Goal: Task Accomplishment & Management: Use online tool/utility

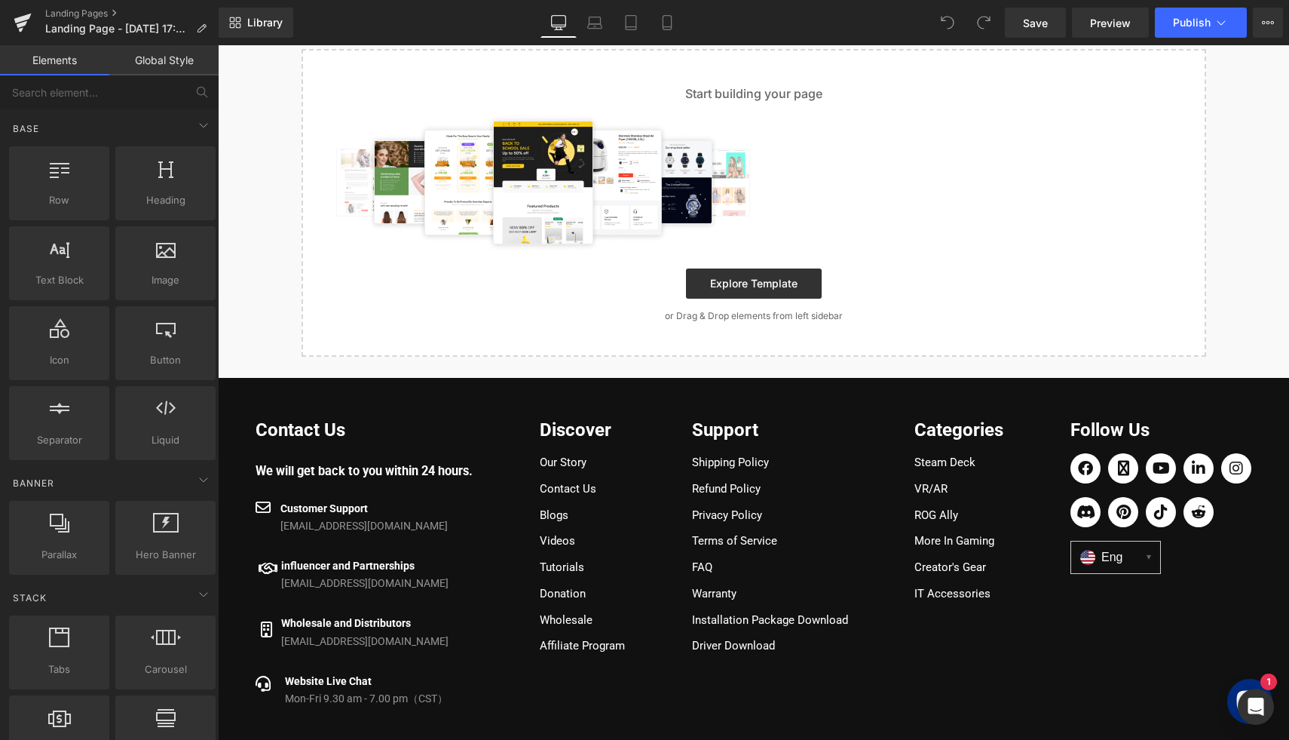
scroll to position [209, 0]
click at [578, 572] on link "Tutorials" at bounding box center [562, 566] width 44 height 14
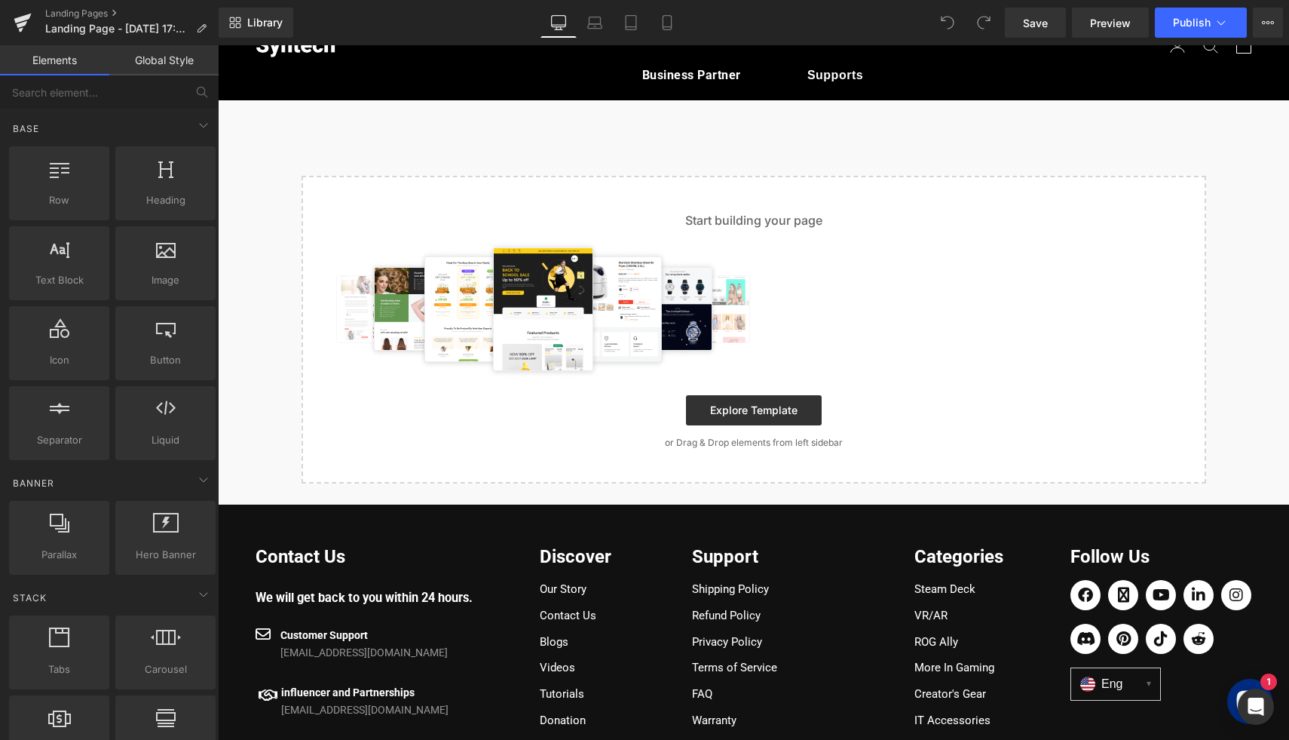
scroll to position [0, 0]
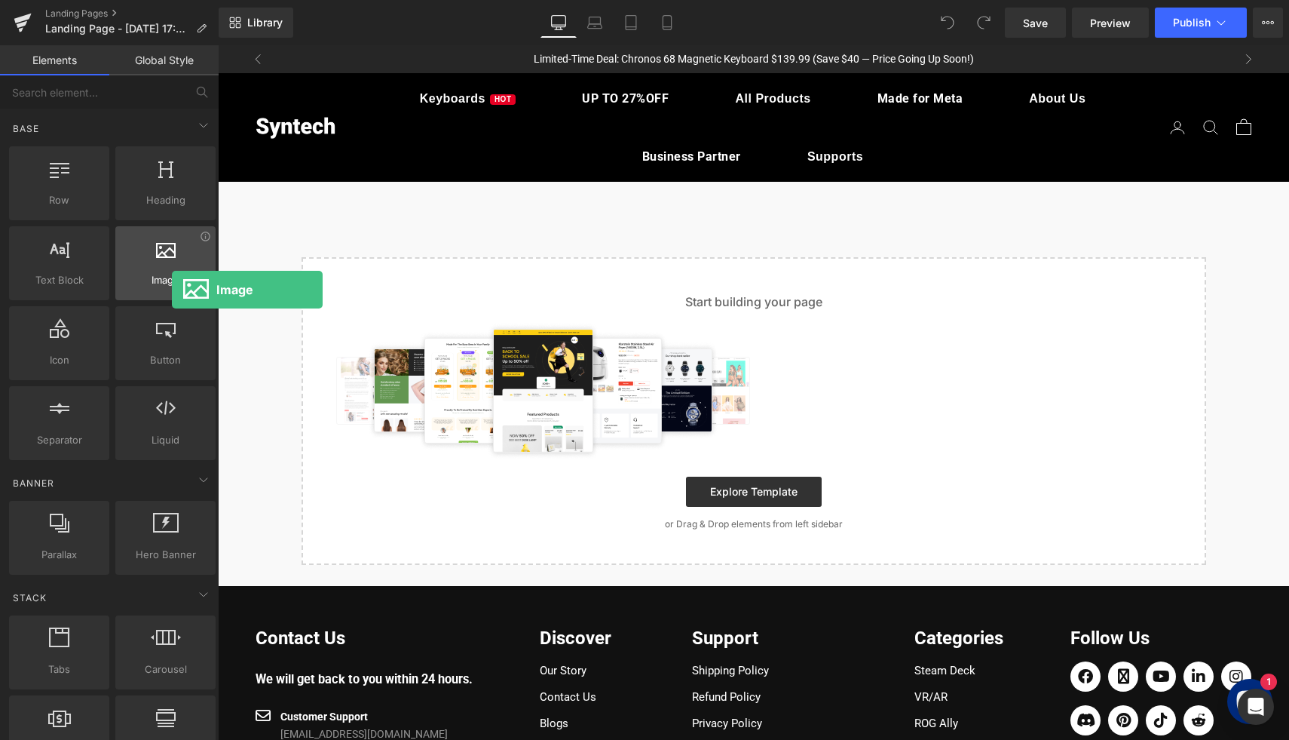
click at [172, 290] on div "Image images, photos, alts, uploads" at bounding box center [165, 263] width 100 height 74
click at [162, 275] on span "Image" at bounding box center [165, 280] width 91 height 16
click at [164, 256] on icon at bounding box center [166, 248] width 20 height 20
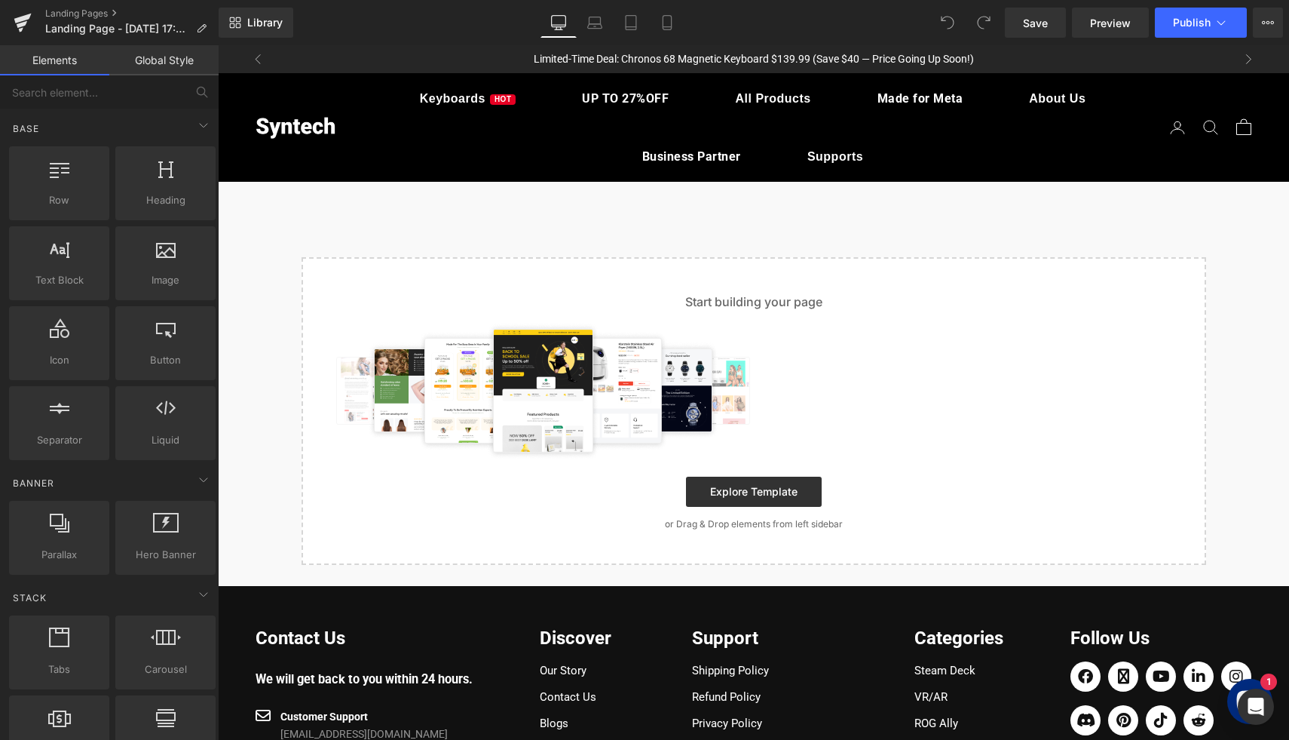
click at [432, 375] on img at bounding box center [545, 391] width 439 height 136
click at [726, 471] on div "Start building your page Explore Template or Drag & Drop elements from left sid…" at bounding box center [754, 411] width 902 height 305
click at [728, 485] on link "Explore Template" at bounding box center [754, 492] width 136 height 30
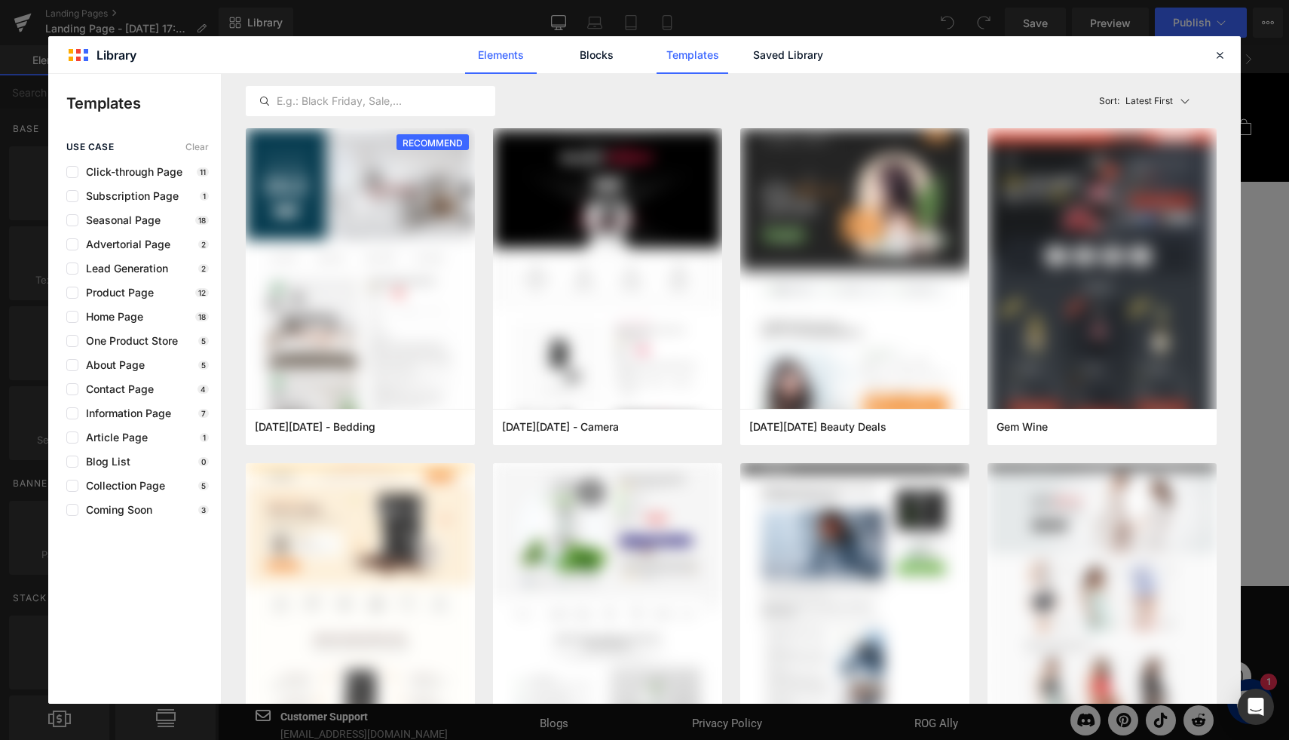
click at [487, 50] on link "Elements" at bounding box center [501, 55] width 72 height 38
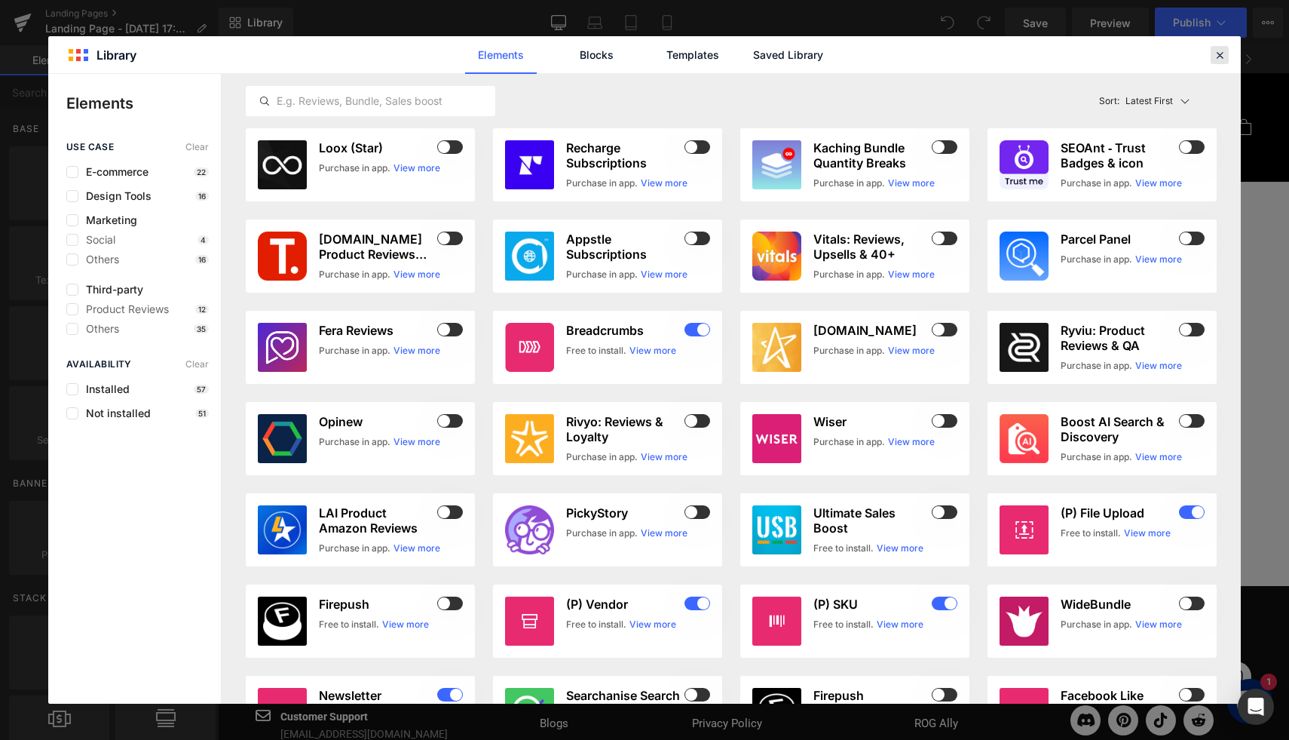
drag, startPoint x: 1221, startPoint y: 52, endPoint x: 805, endPoint y: 58, distance: 415.5
click at [1221, 52] on icon at bounding box center [1220, 55] width 14 height 14
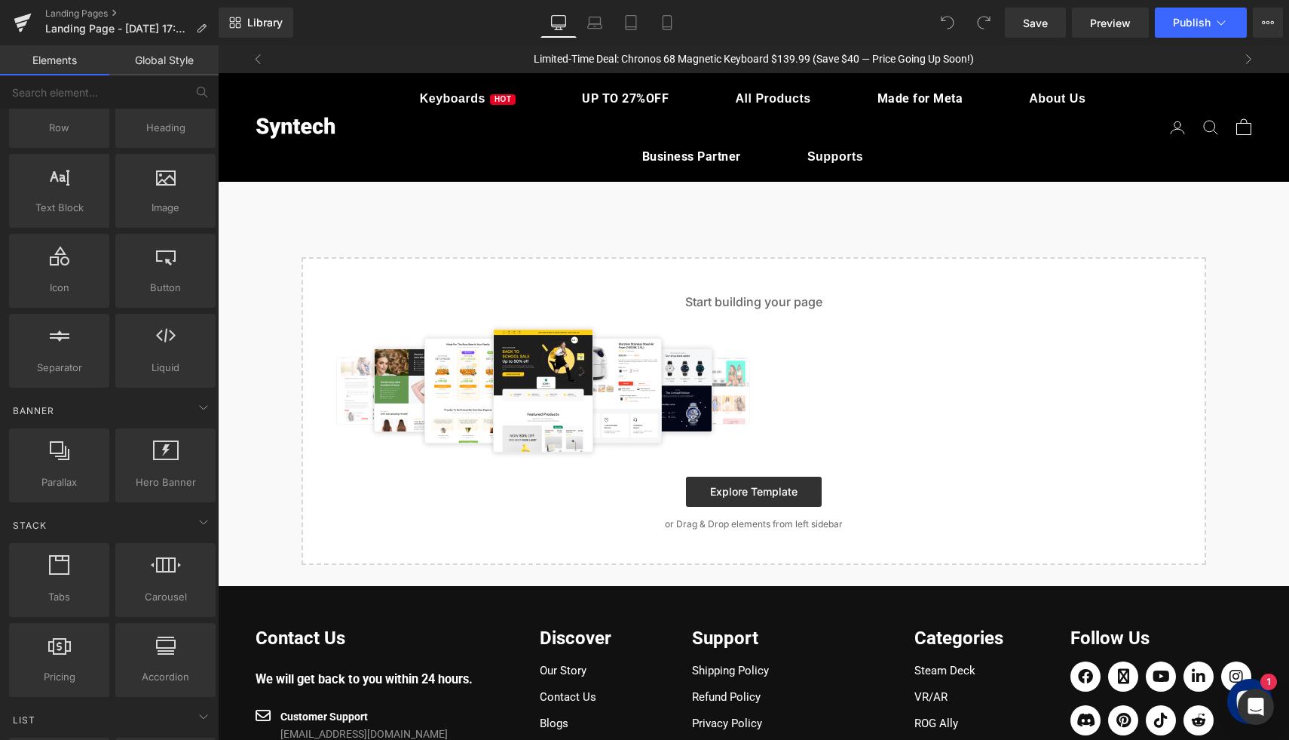
scroll to position [91, 0]
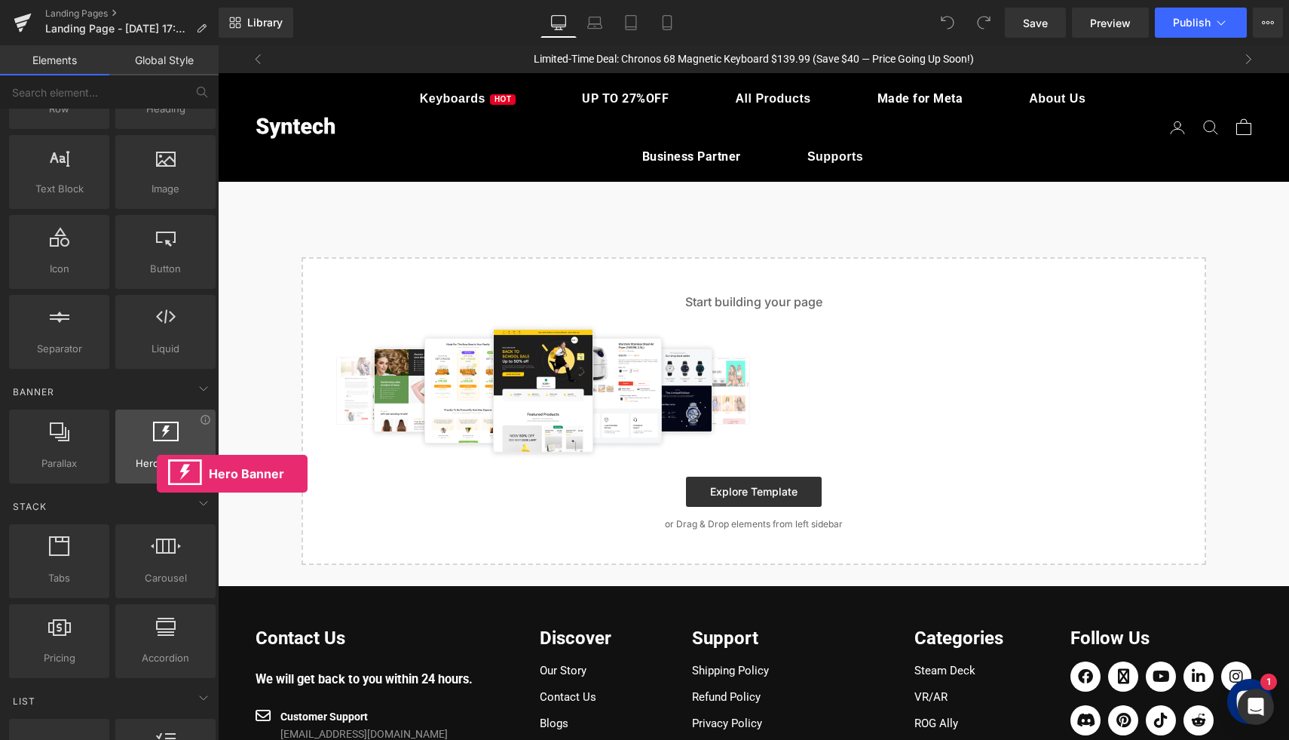
click at [157, 474] on div "Hero Banner banners, slideshows, heros, images, covers, parallaxes, backgrounds" at bounding box center [165, 446] width 100 height 74
click at [161, 437] on icon at bounding box center [166, 432] width 26 height 20
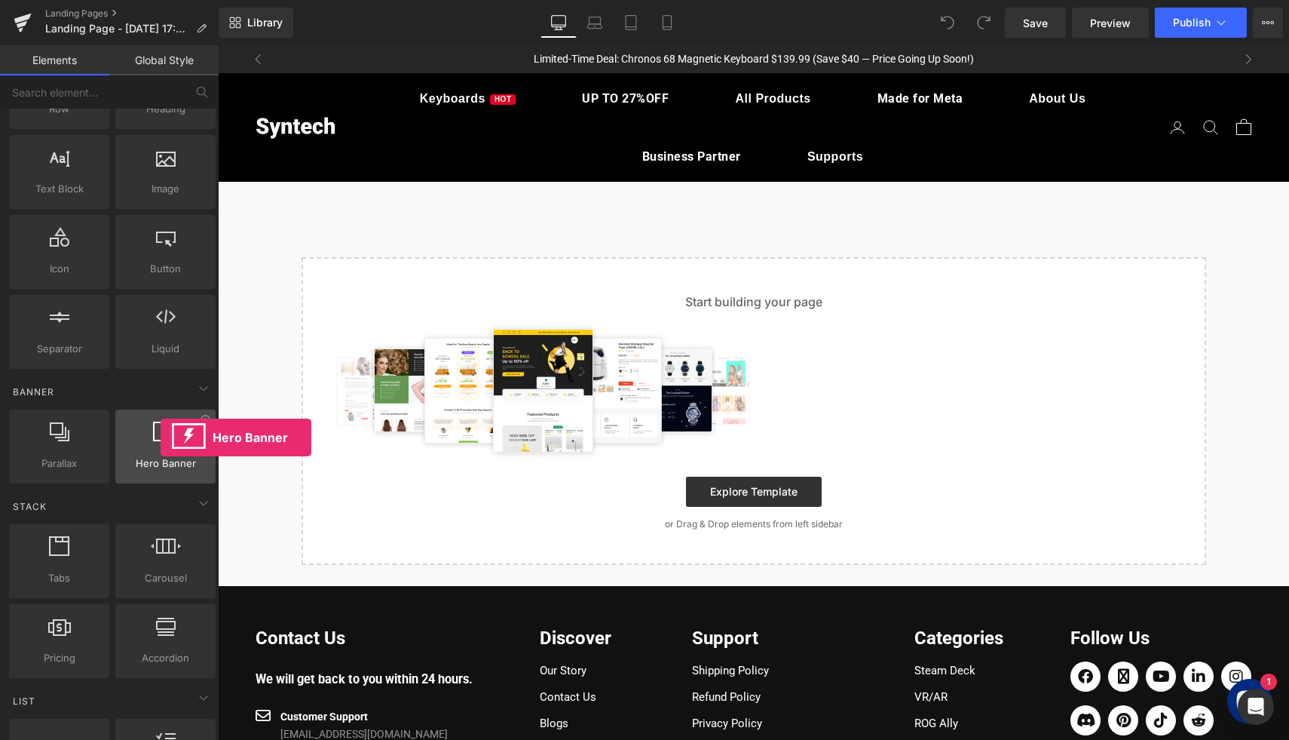
click at [161, 437] on icon at bounding box center [166, 432] width 26 height 20
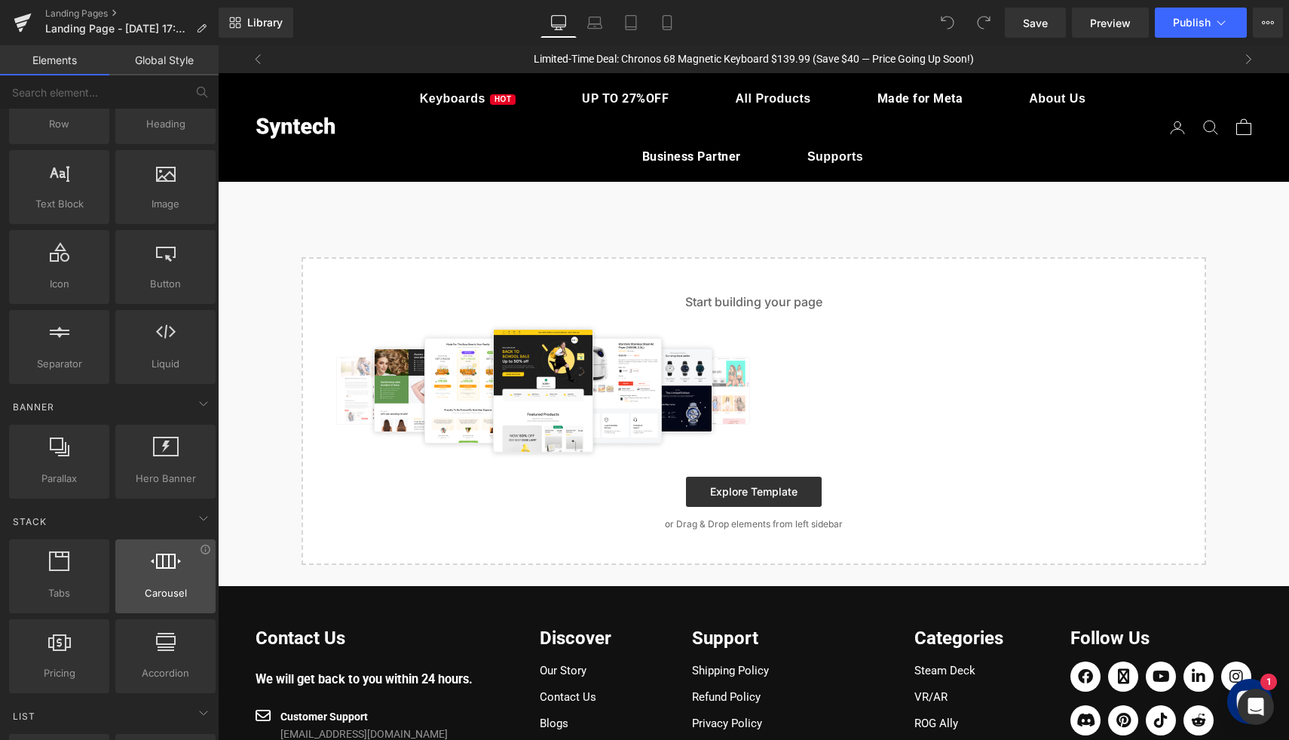
scroll to position [0, 0]
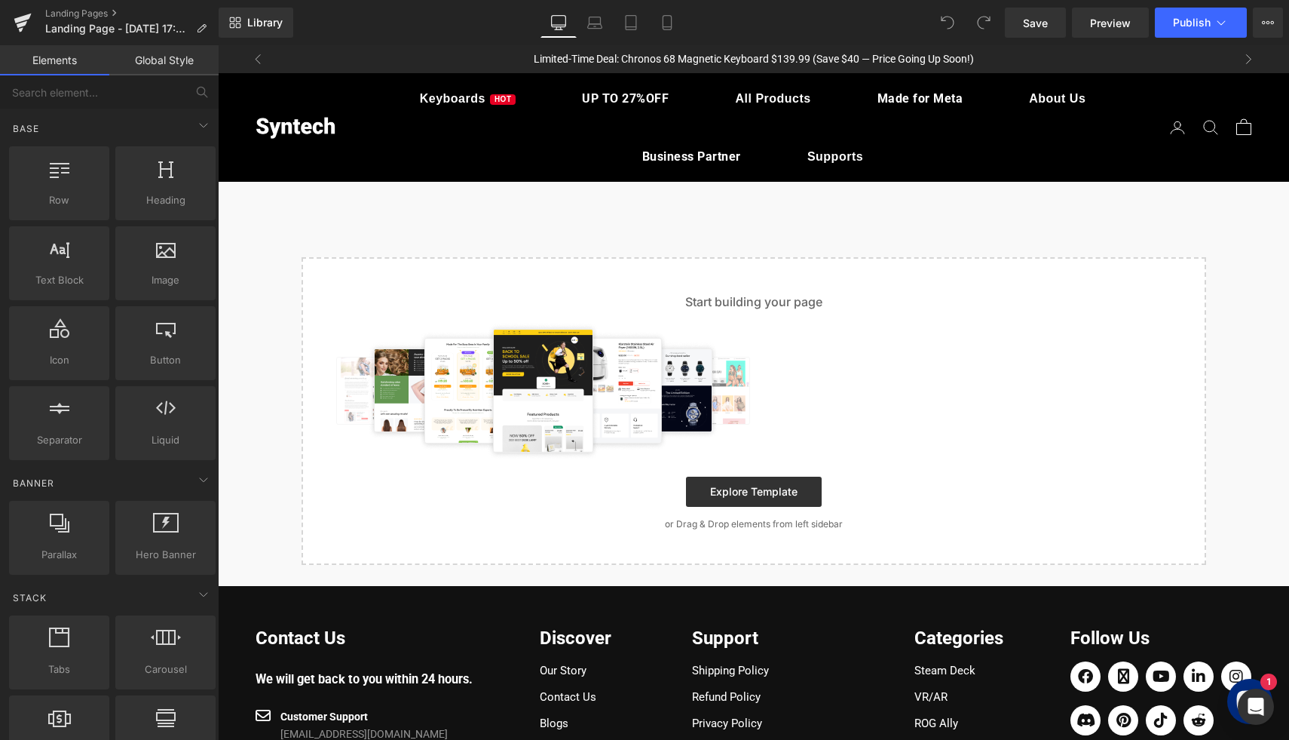
click at [489, 383] on img at bounding box center [545, 391] width 439 height 136
click at [547, 378] on img at bounding box center [545, 391] width 439 height 136
click at [161, 259] on div at bounding box center [165, 255] width 91 height 34
click at [161, 253] on icon at bounding box center [166, 248] width 20 height 20
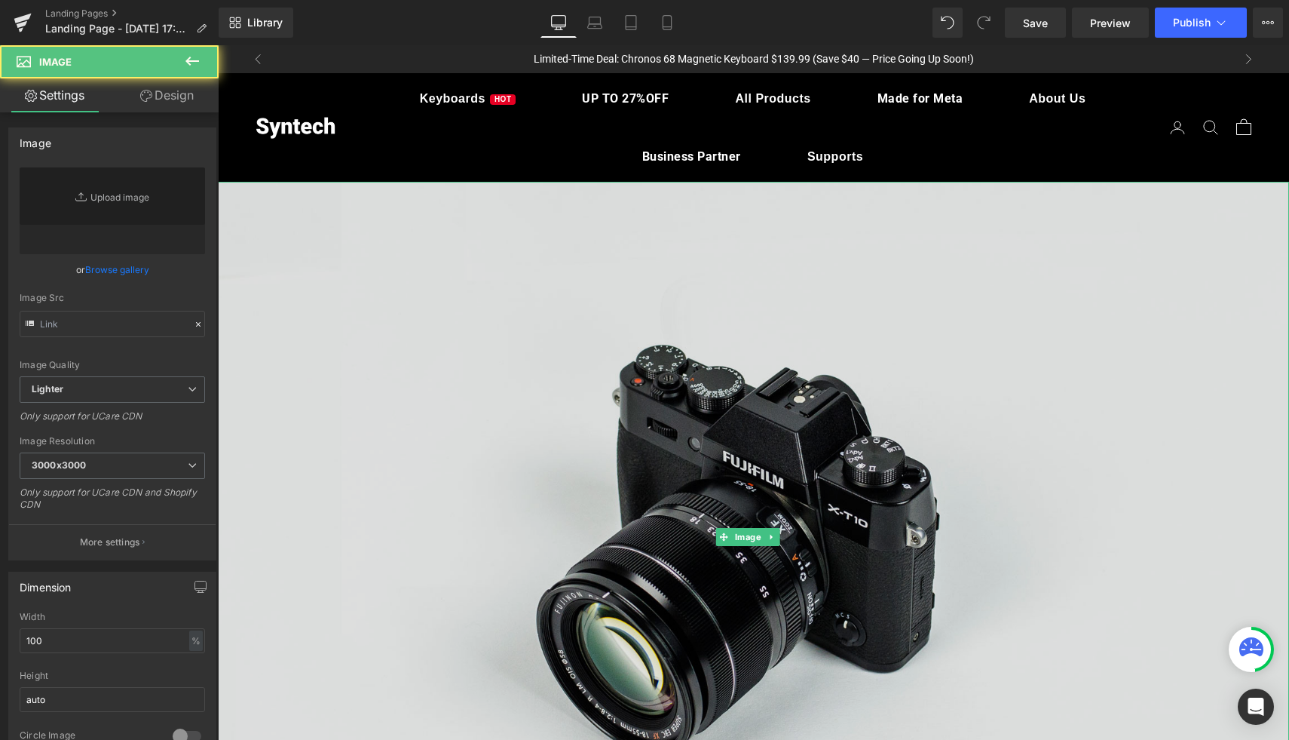
type input "//[DOMAIN_NAME][URL]"
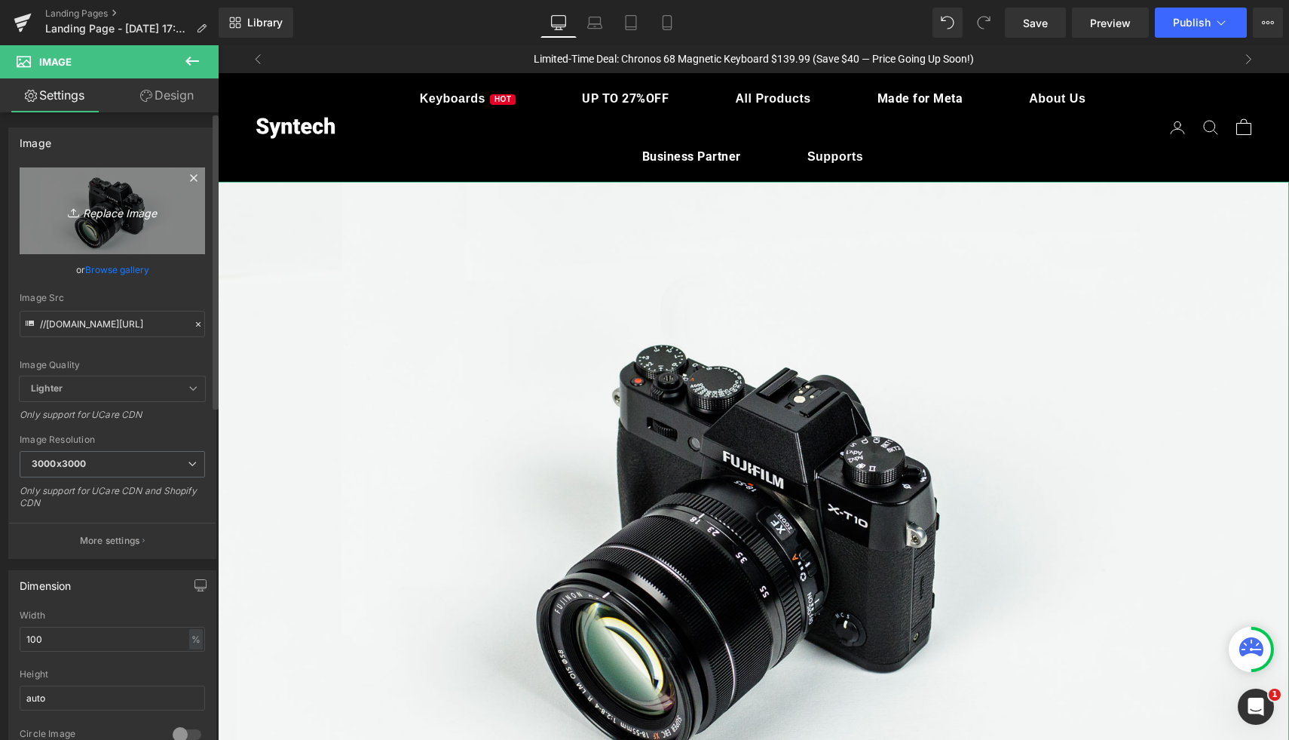
click at [104, 214] on icon "Replace Image" at bounding box center [112, 210] width 121 height 19
type input "C:\fakepath\A+11-tracking card.jpg"
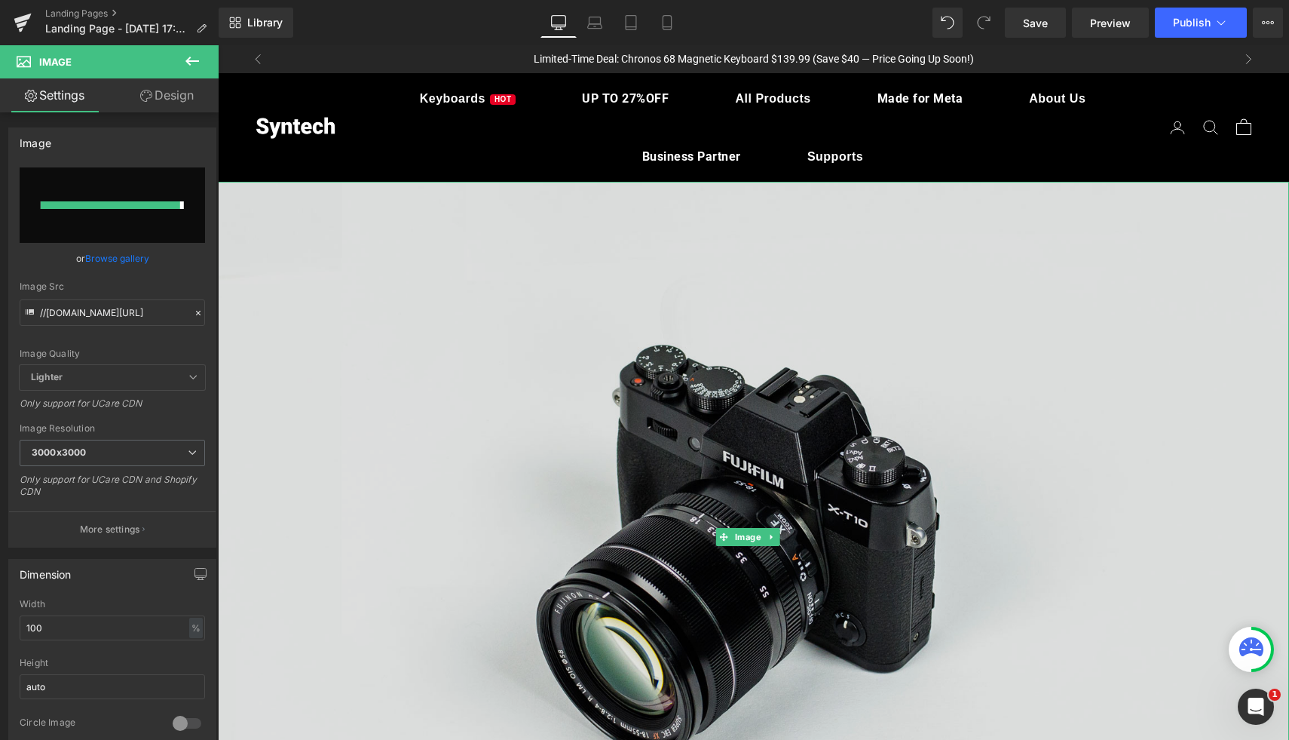
type input "[URL][DOMAIN_NAME]"
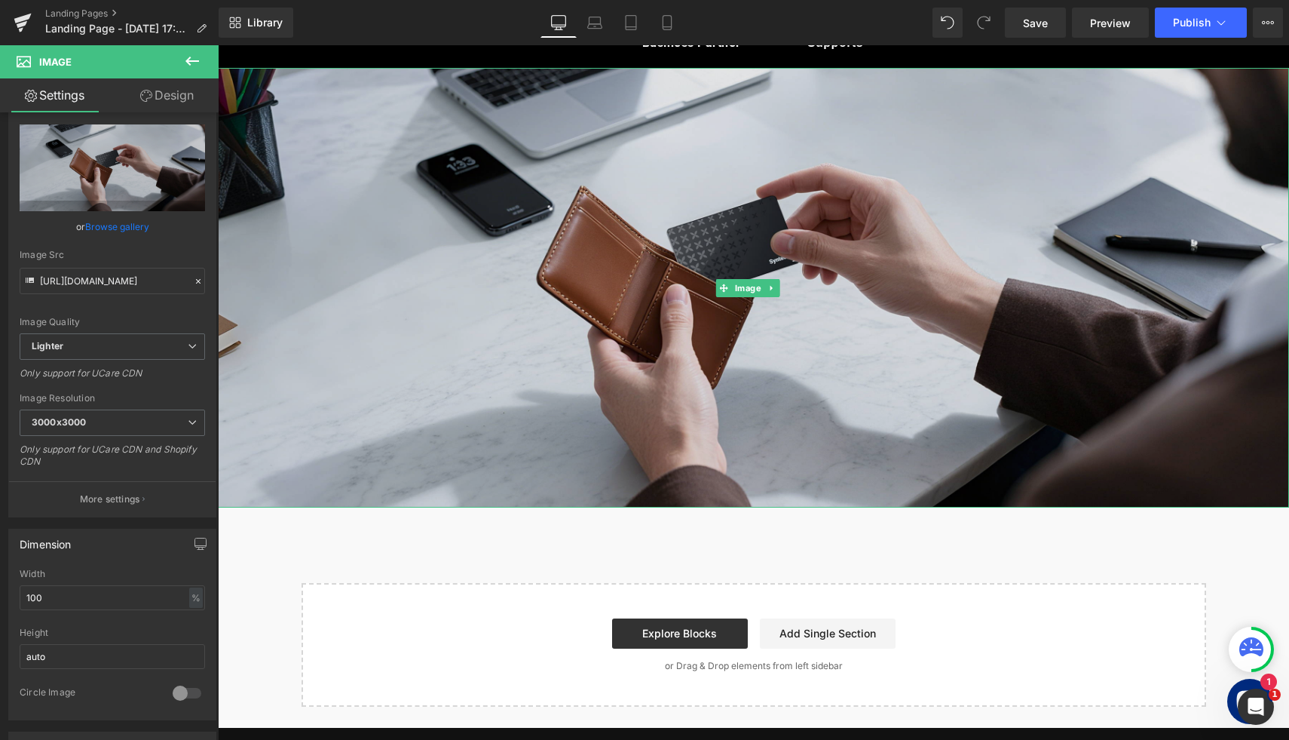
scroll to position [102, 0]
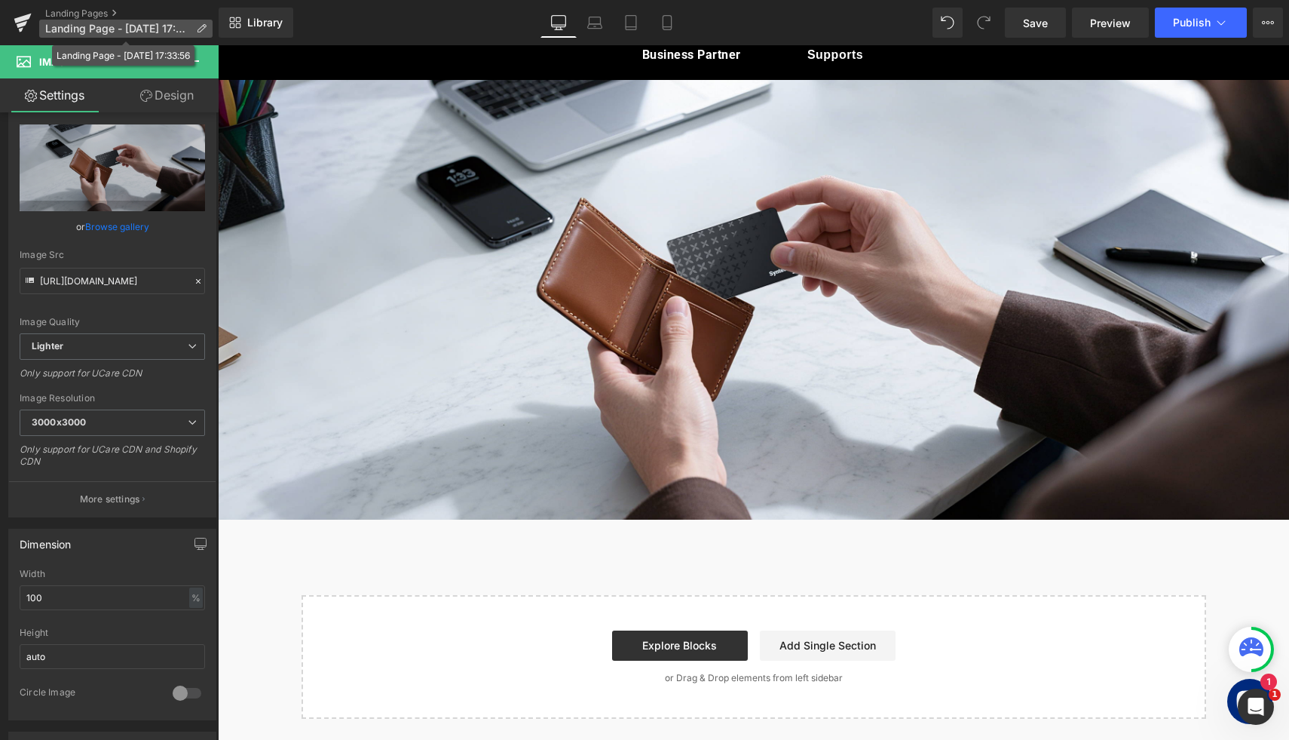
click at [121, 23] on span "Landing Page - [DATE] 17:33:56" at bounding box center [117, 29] width 145 height 12
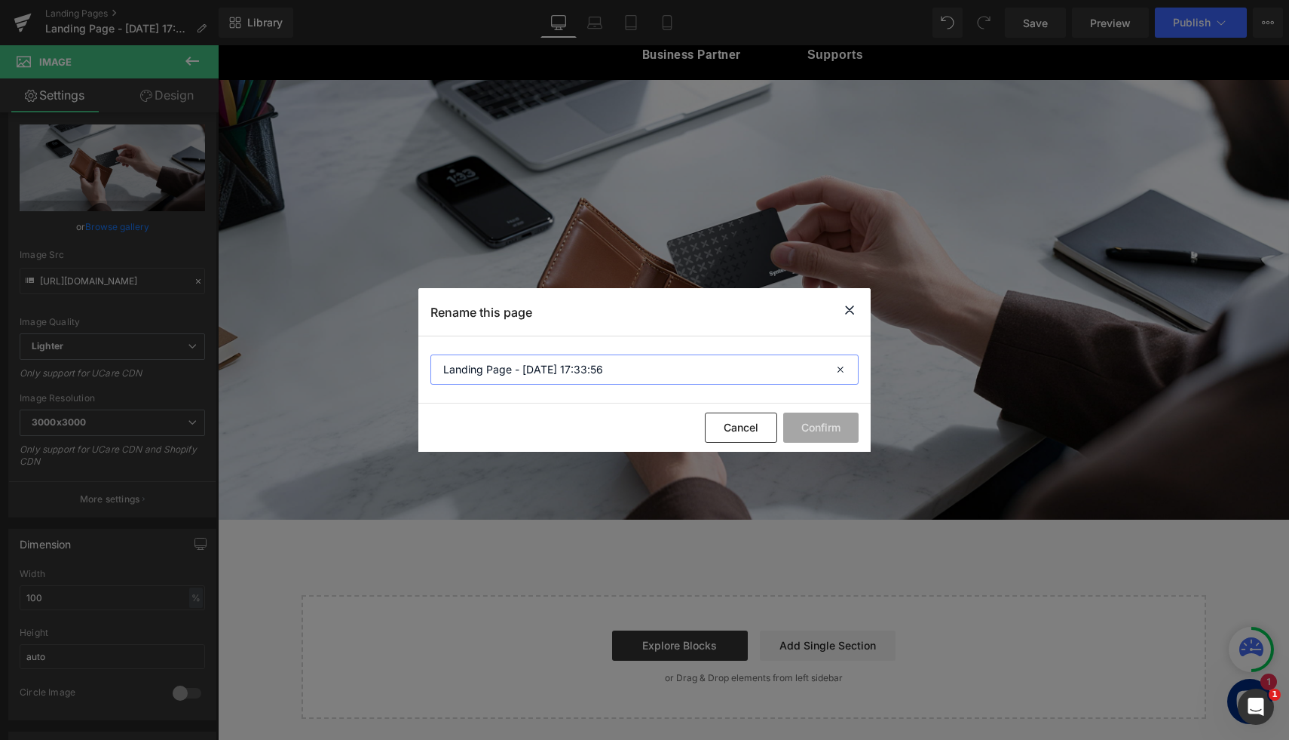
drag, startPoint x: 623, startPoint y: 368, endPoint x: 434, endPoint y: 364, distance: 189.3
click at [434, 364] on input "Landing Page - [DATE] 17:33:56" at bounding box center [645, 369] width 428 height 30
paste input "Smart Tracker Tag"
type input "Smart Tracker Tag - support"
click at [844, 423] on button "Confirm" at bounding box center [820, 427] width 75 height 30
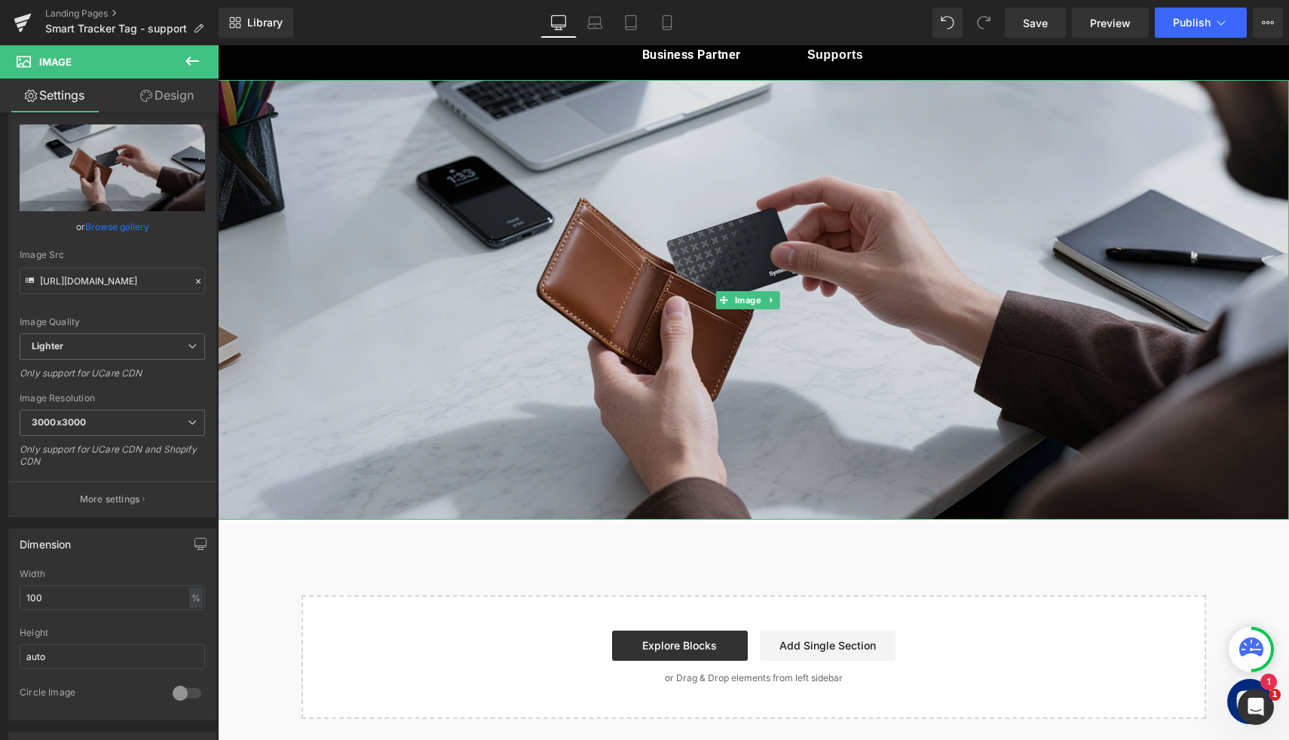
click at [661, 328] on img at bounding box center [753, 300] width 1071 height 440
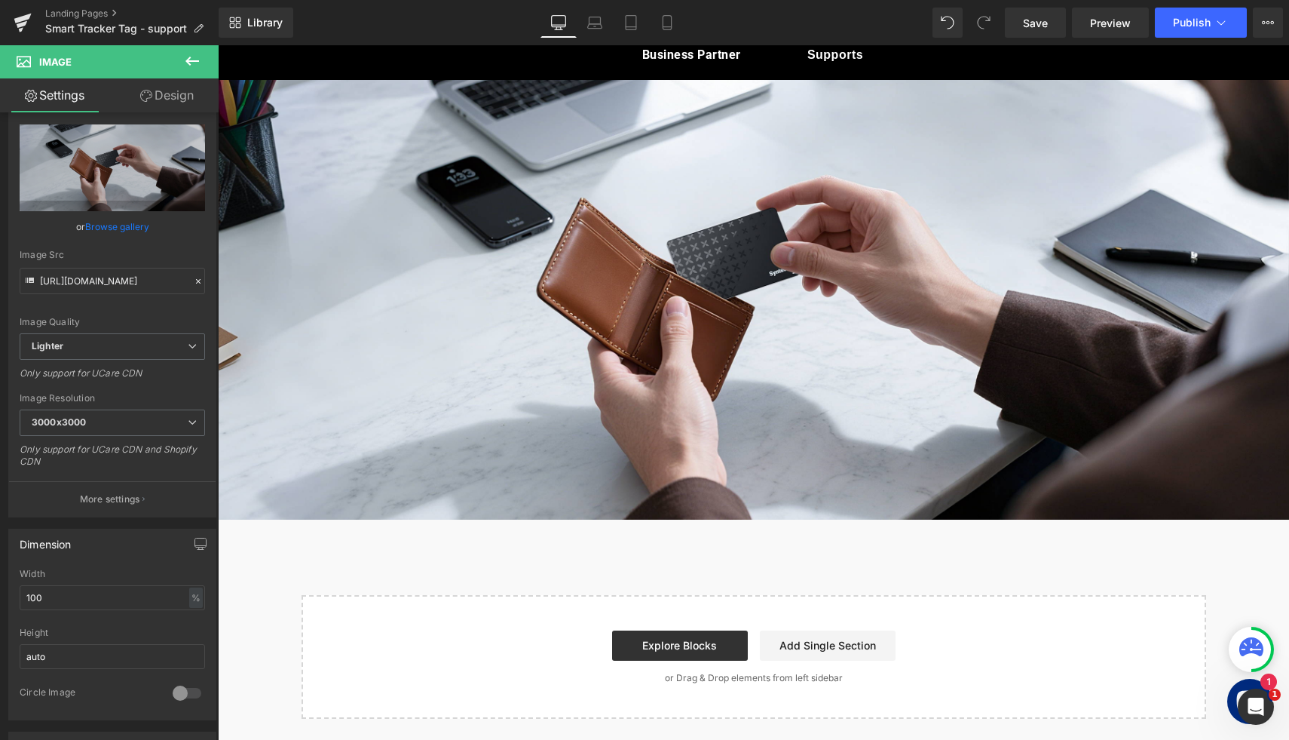
click at [189, 63] on icon at bounding box center [192, 61] width 14 height 9
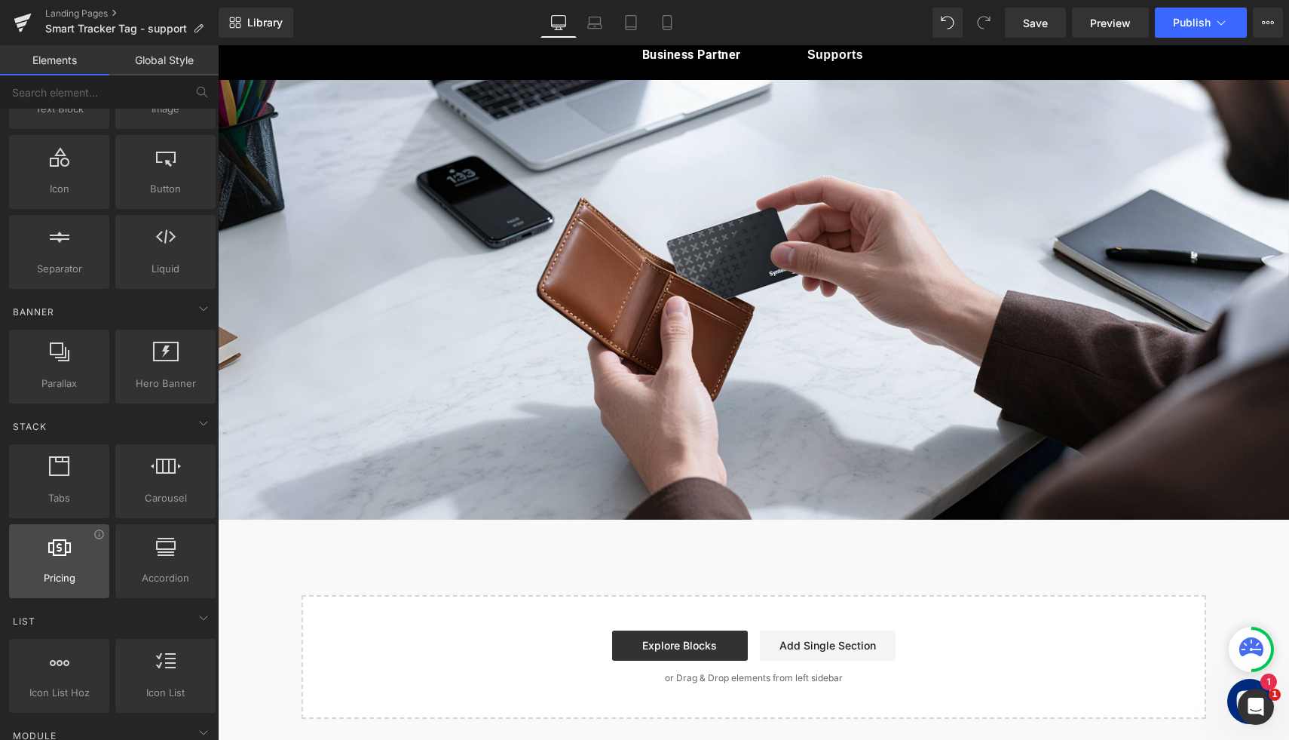
scroll to position [0, 0]
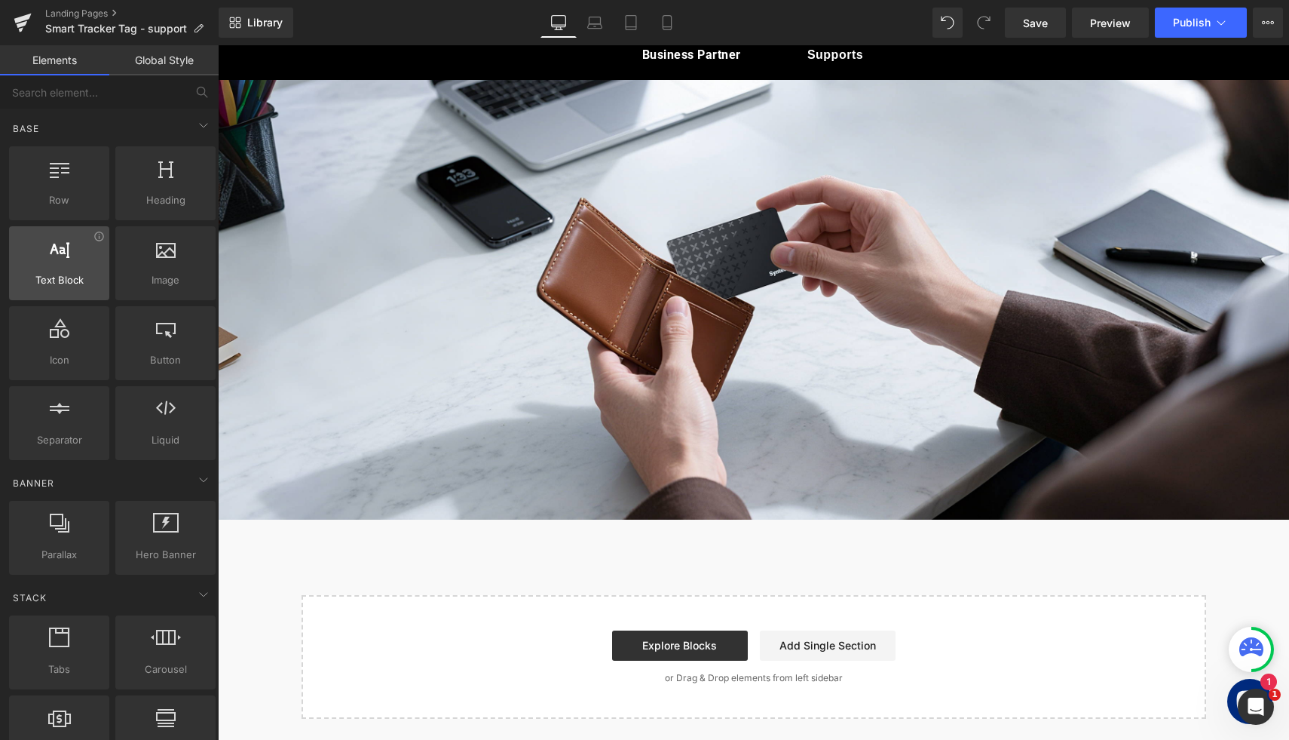
click at [68, 259] on div at bounding box center [59, 255] width 91 height 34
click at [45, 254] on div at bounding box center [59, 255] width 91 height 34
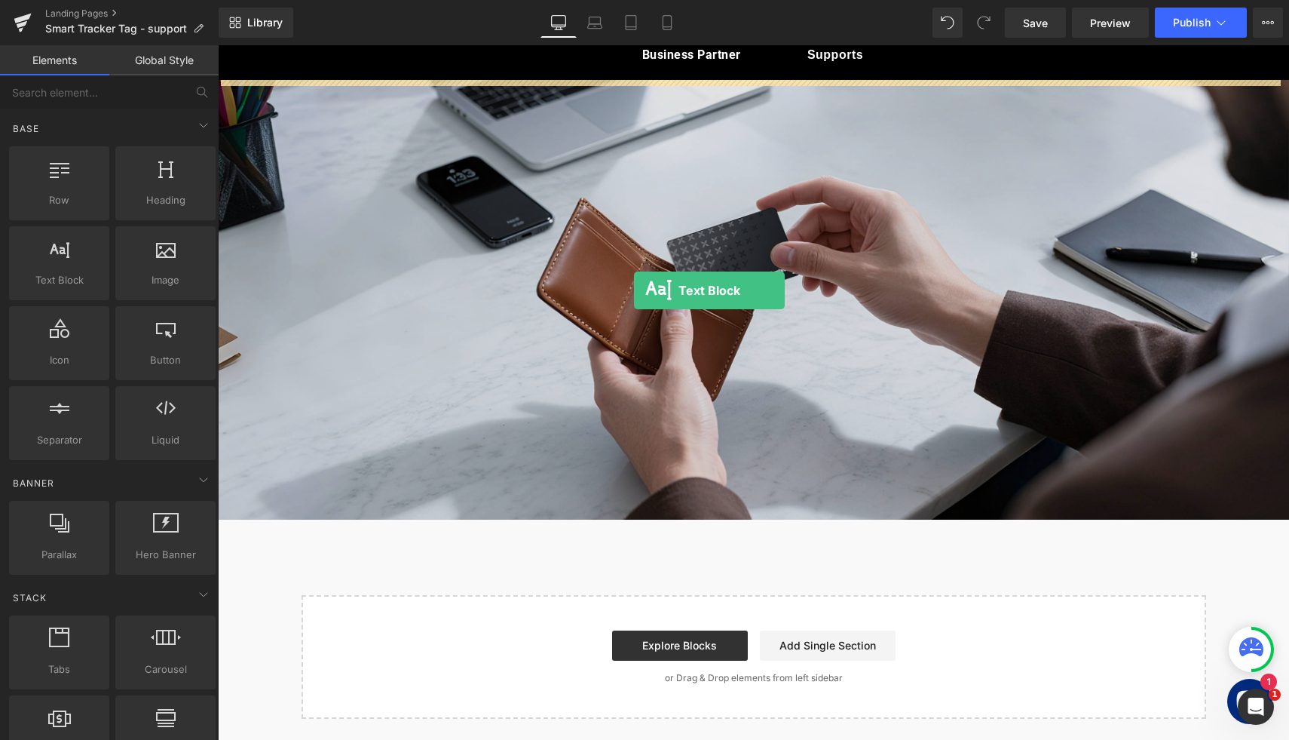
drag, startPoint x: 263, startPoint y: 299, endPoint x: 630, endPoint y: 290, distance: 367.3
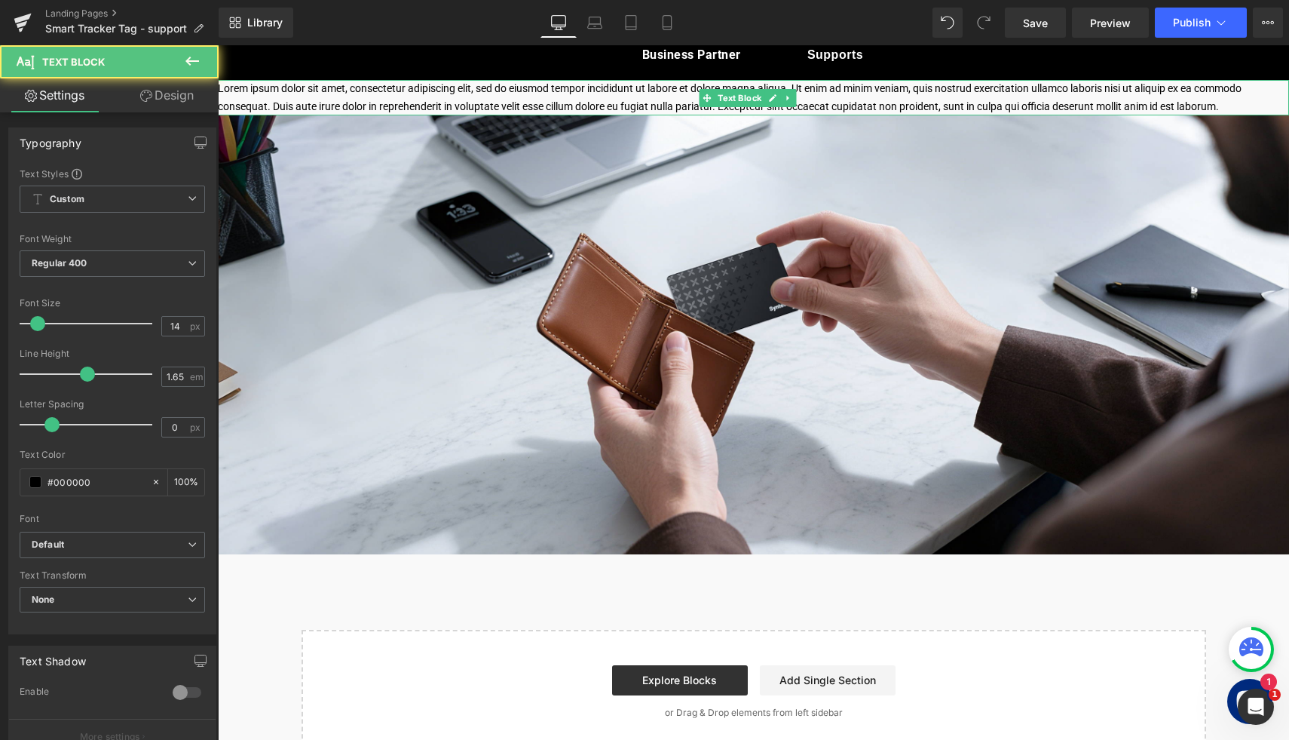
click at [561, 99] on p "Lorem ipsum dolor sit amet, consectetur adipiscing elit, sed do eiusmod tempor …" at bounding box center [753, 97] width 1071 height 35
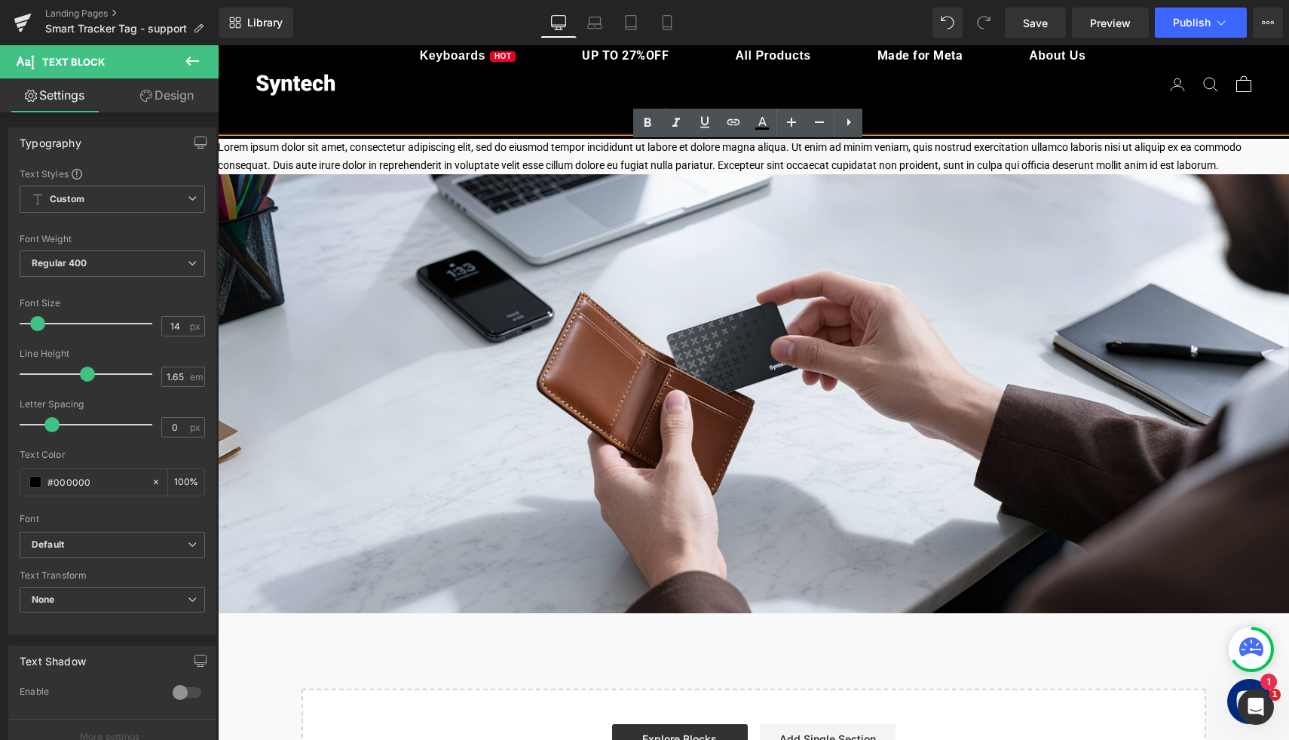
scroll to position [30, 0]
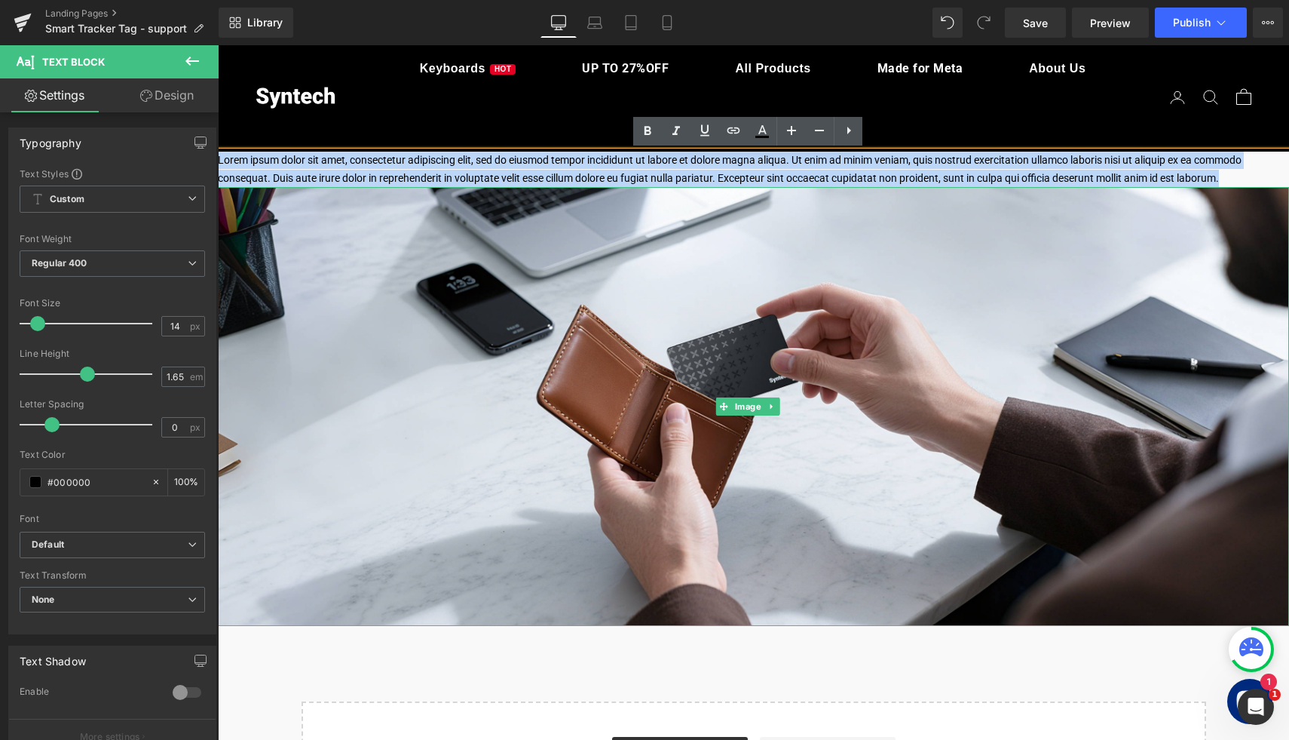
drag, startPoint x: 219, startPoint y: 159, endPoint x: 1285, endPoint y: 189, distance: 1066.6
click at [1285, 189] on html "Skip to content Previous Limited-Time Deal: Chronos 68 Magnetic Keyboard $139.9…" at bounding box center [753, 663] width 1071 height 1297
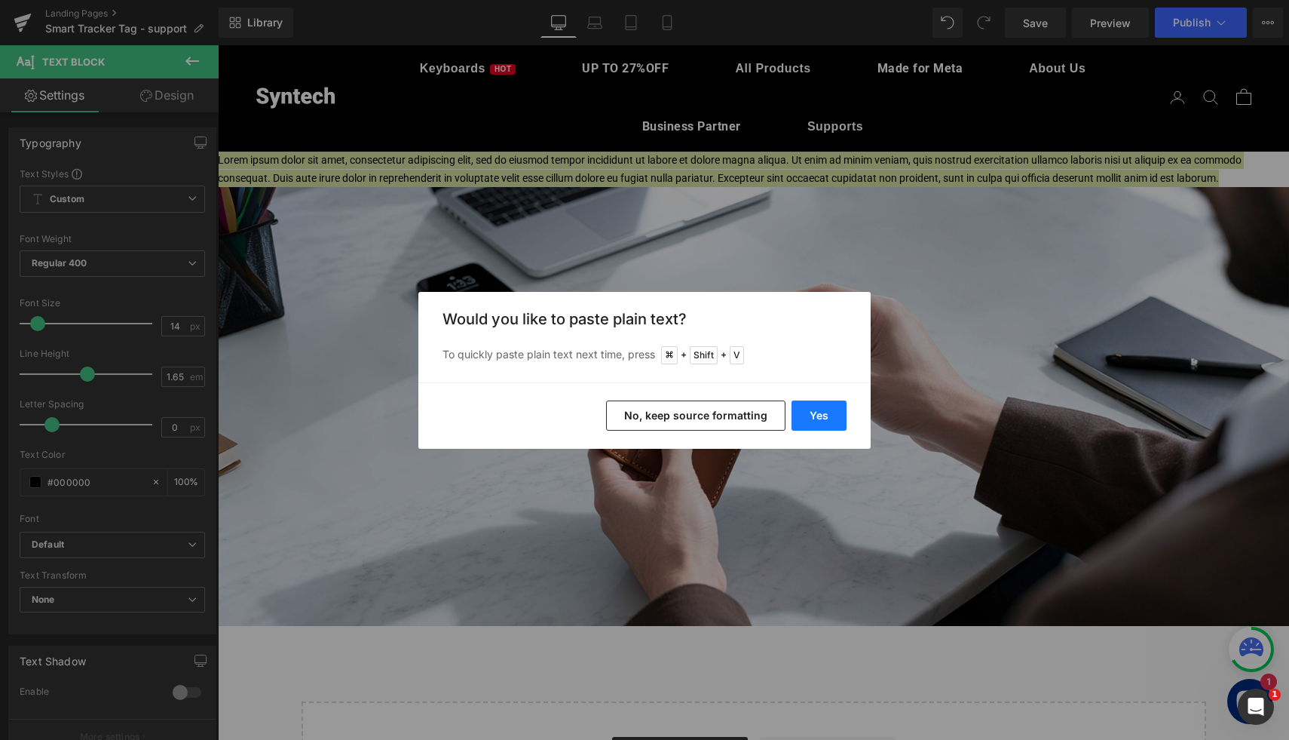
click at [826, 421] on button "Yes" at bounding box center [819, 415] width 55 height 30
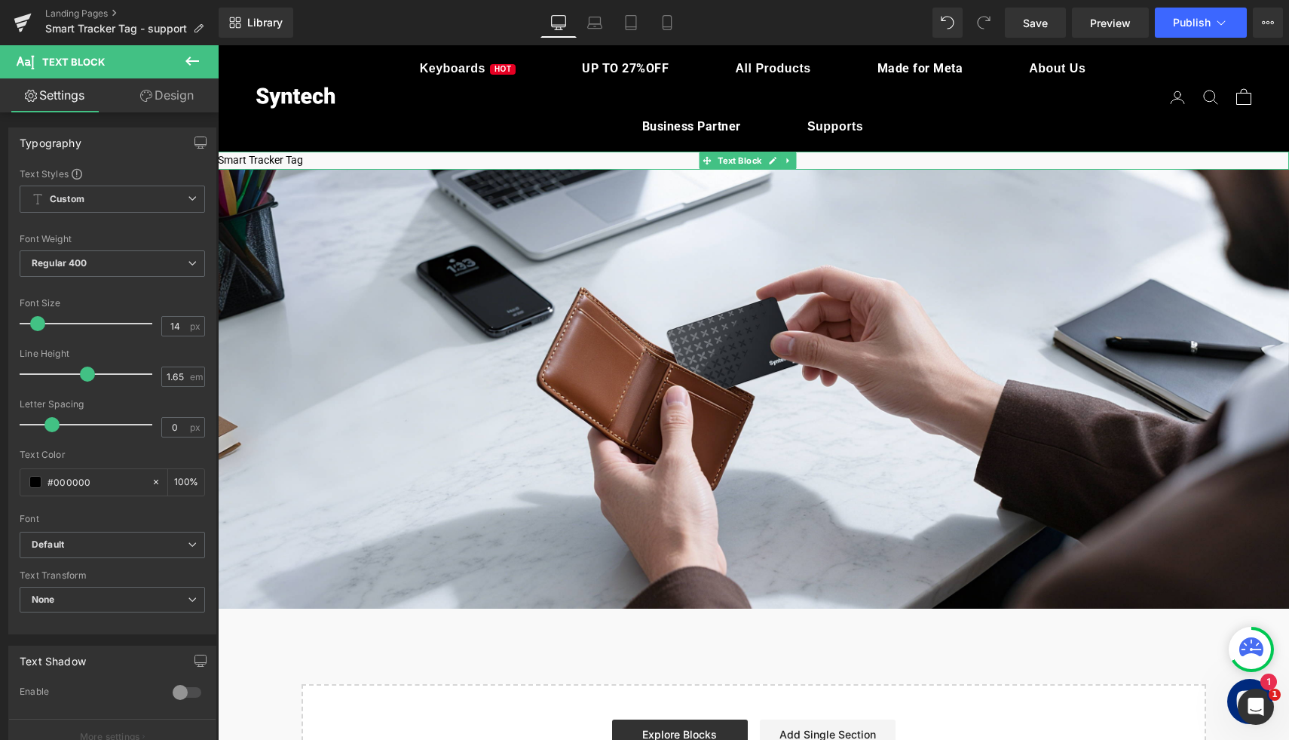
click at [316, 158] on p "Smart Tracker Tag" at bounding box center [753, 160] width 1071 height 17
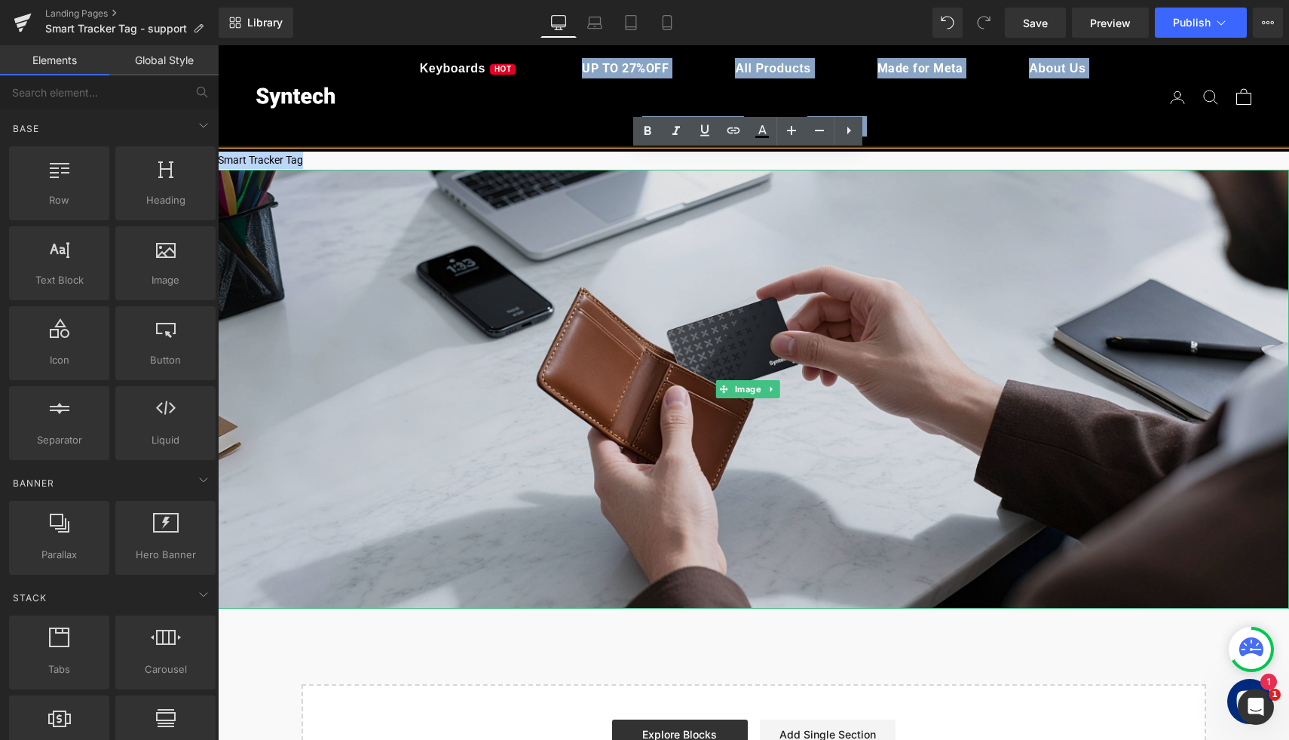
drag, startPoint x: 353, startPoint y: 147, endPoint x: 386, endPoint y: 231, distance: 90.0
click at [387, 232] on body "Skip to content Previous Limited-Time Deal: Chronos 68 Magnetic Keyboard $139.9…" at bounding box center [753, 655] width 1071 height 1280
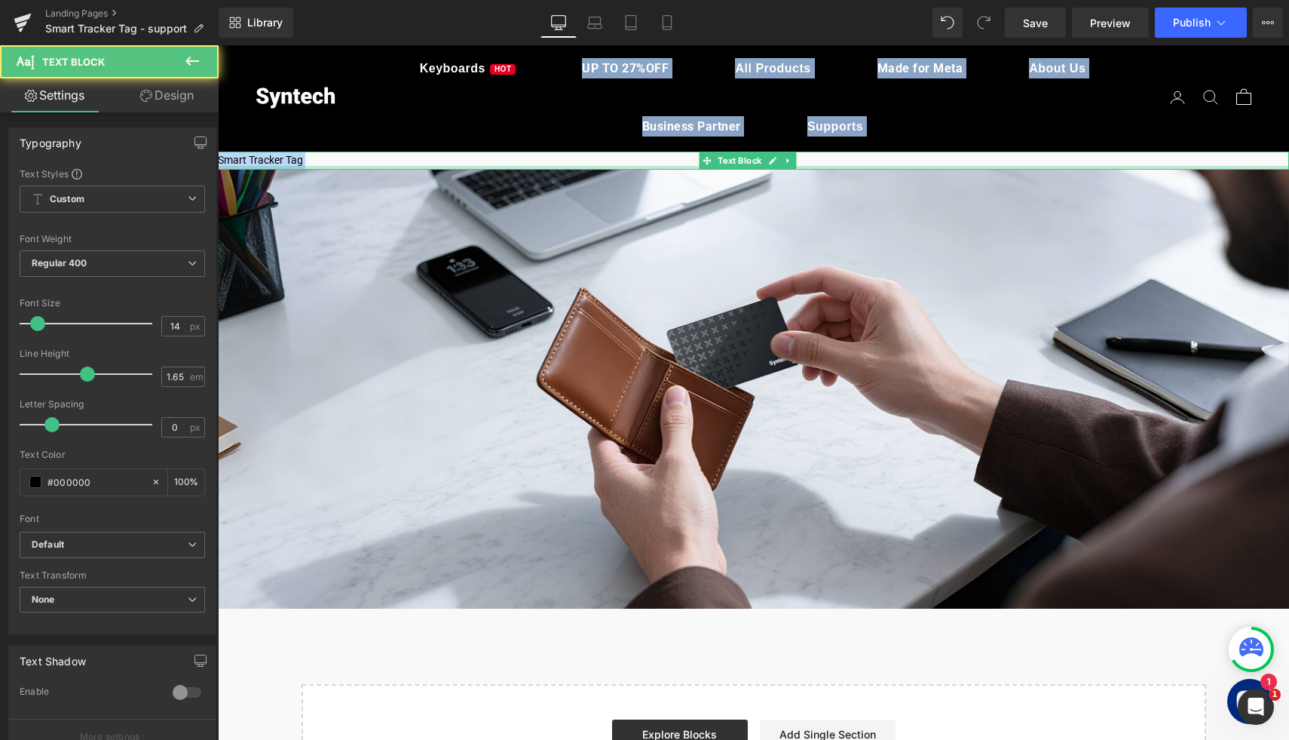
click at [335, 167] on div at bounding box center [753, 168] width 1071 height 4
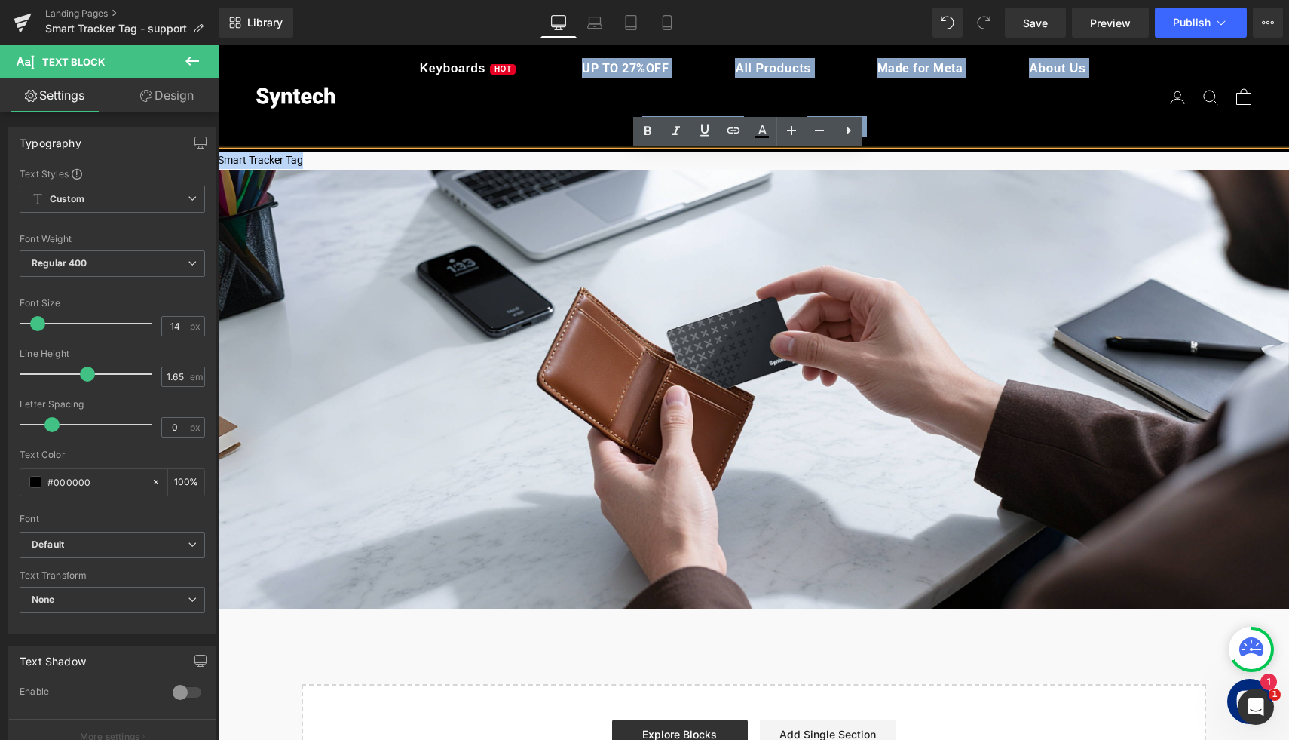
click at [294, 166] on p "Smart Tracker Tag" at bounding box center [753, 160] width 1071 height 17
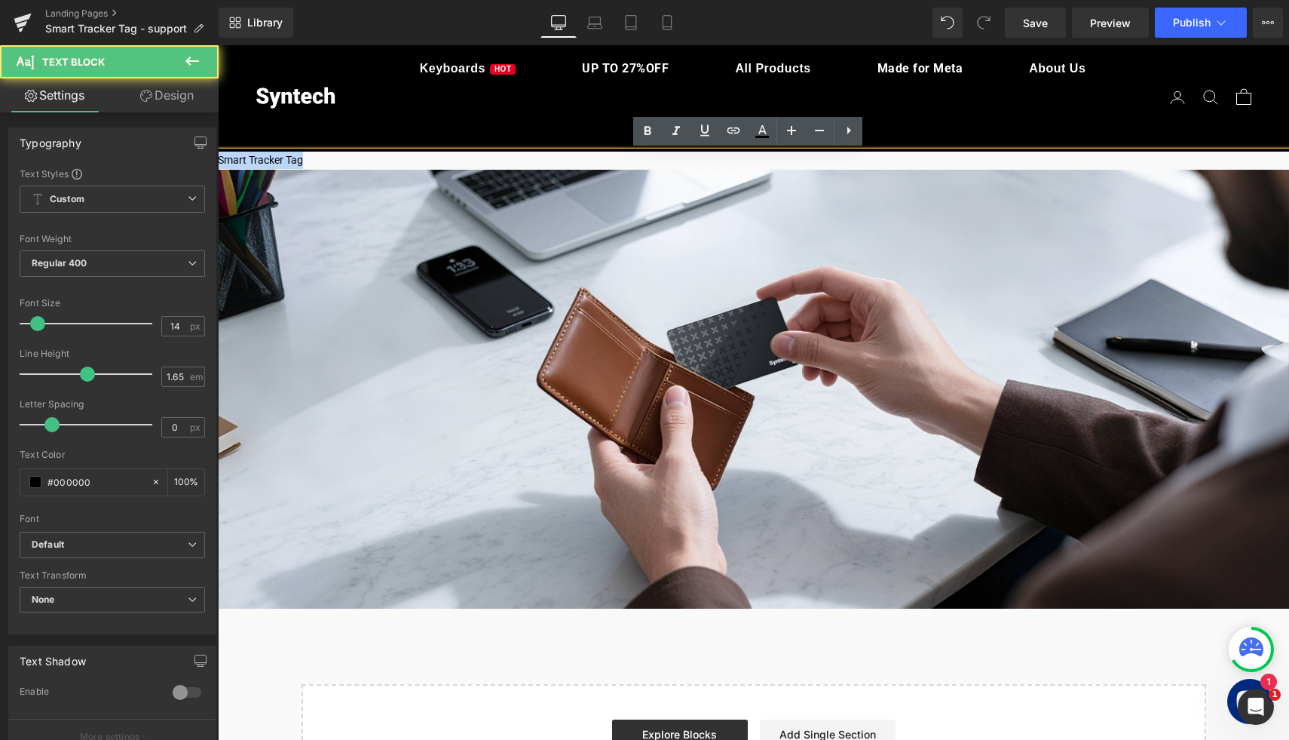
drag, startPoint x: 322, startPoint y: 162, endPoint x: 214, endPoint y: 159, distance: 107.9
click at [218, 159] on html "Skip to content Previous Limited-Time Deal: Chronos 68 Magnetic Keyboard $139.9…" at bounding box center [753, 655] width 1071 height 1280
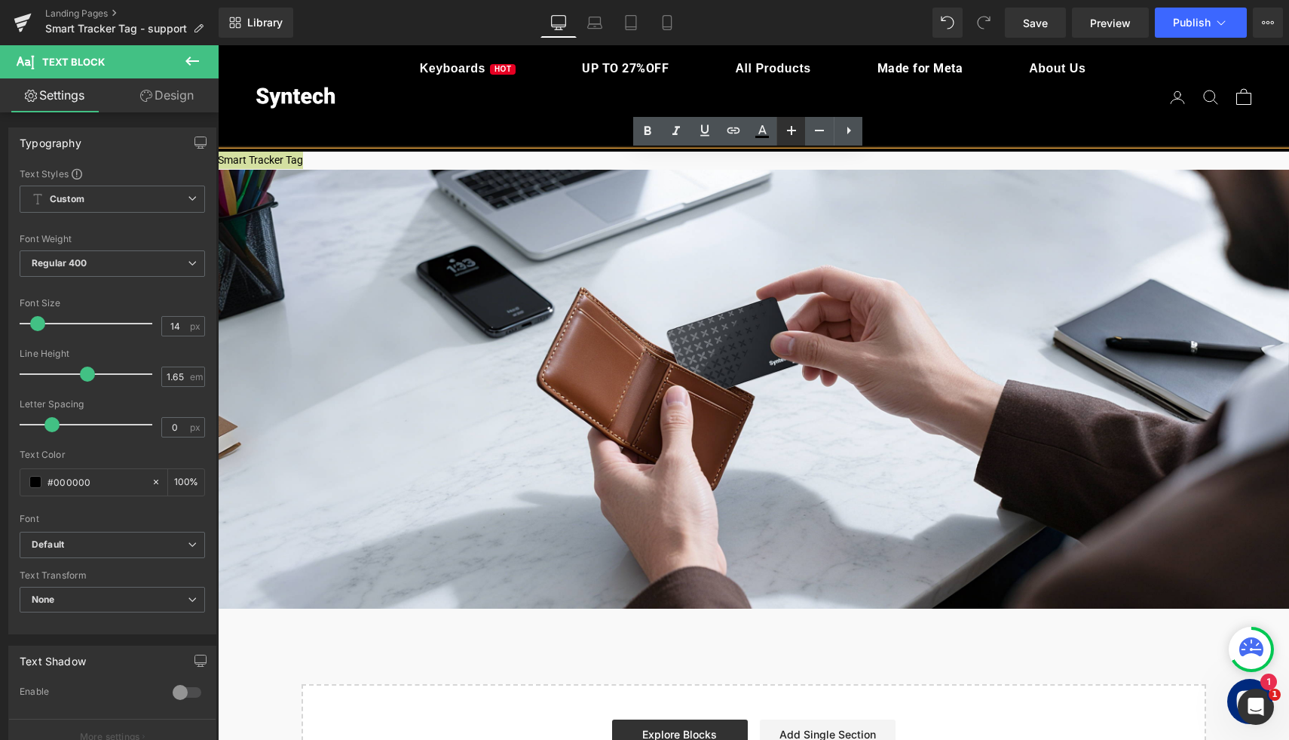
click at [794, 137] on icon at bounding box center [792, 130] width 18 height 18
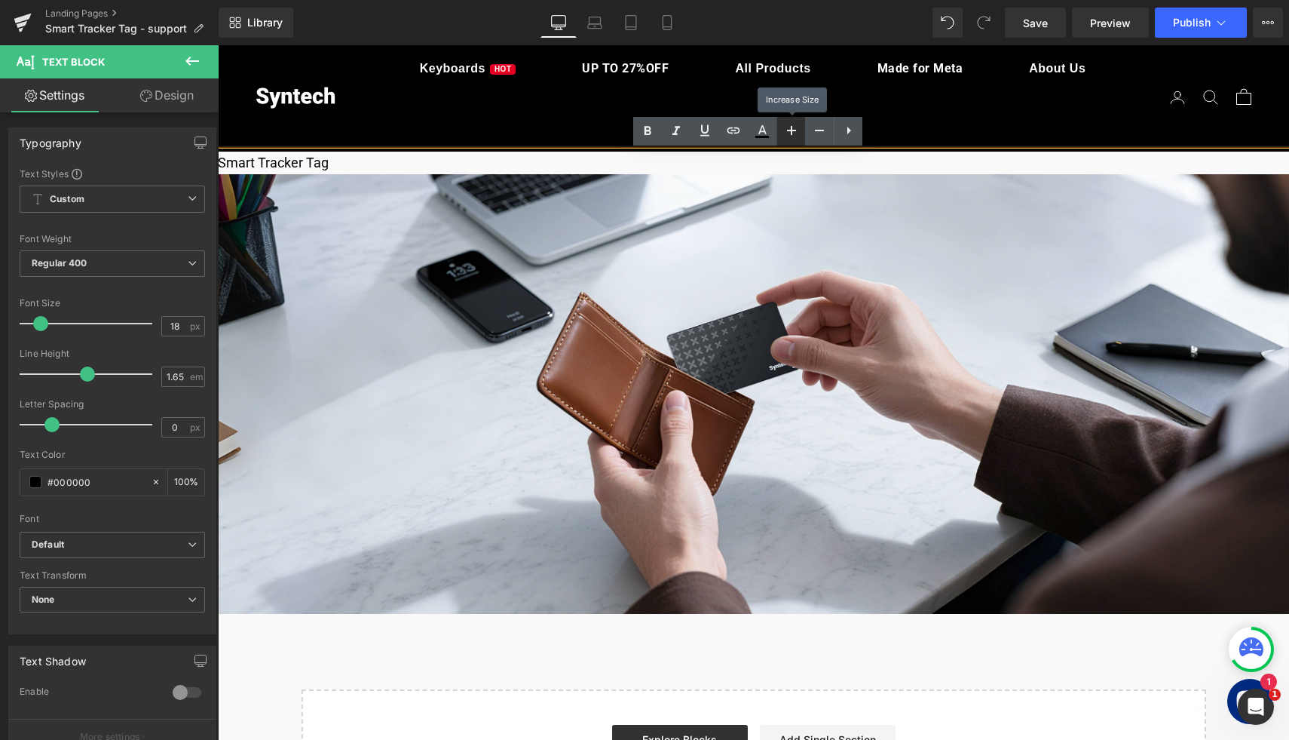
click at [794, 137] on icon at bounding box center [792, 130] width 18 height 18
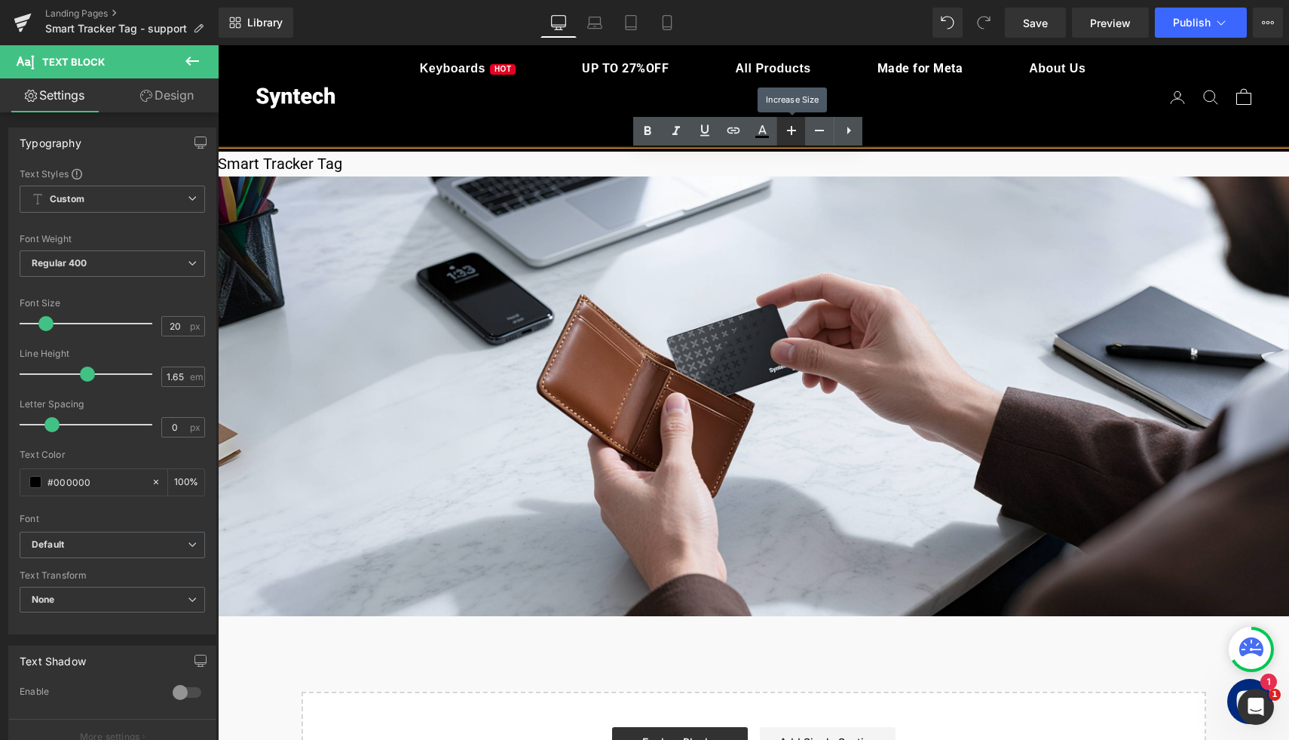
click at [794, 137] on icon at bounding box center [792, 130] width 18 height 18
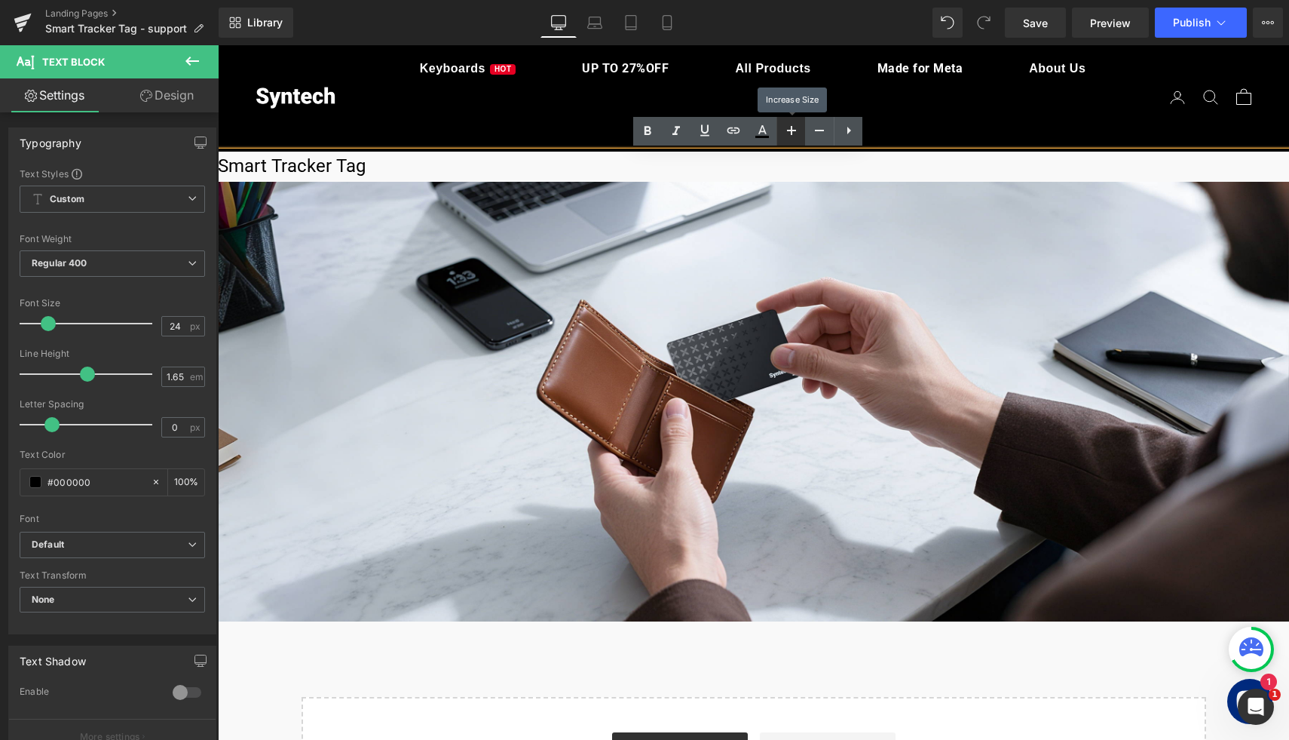
click at [794, 137] on icon at bounding box center [792, 130] width 18 height 18
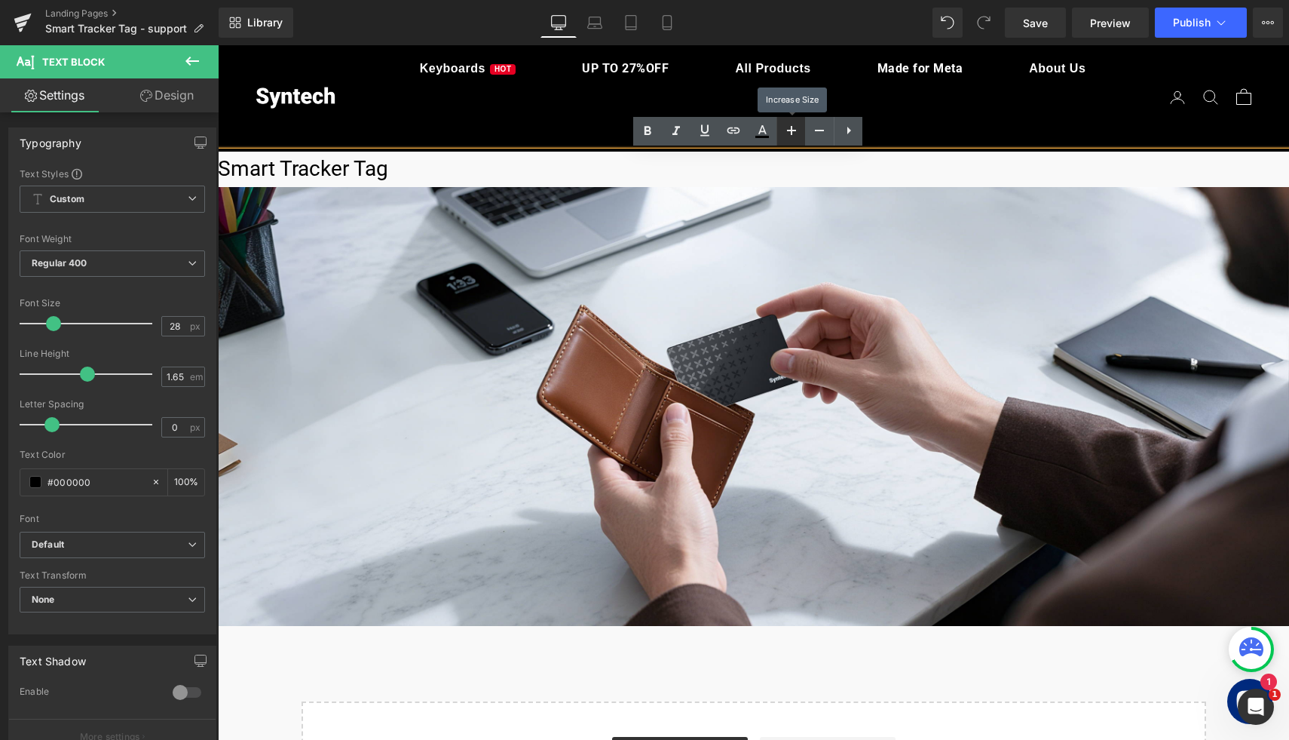
click at [794, 137] on icon at bounding box center [792, 130] width 18 height 18
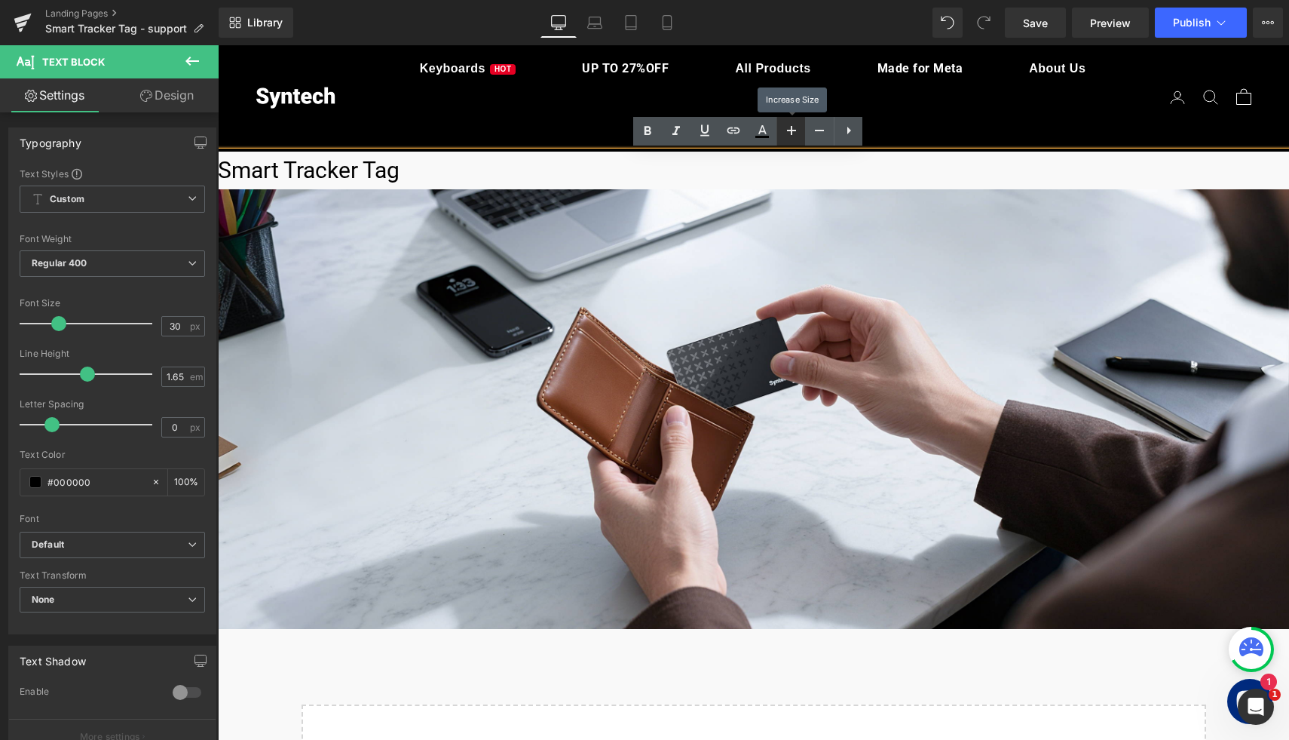
click at [794, 137] on icon at bounding box center [792, 130] width 18 height 18
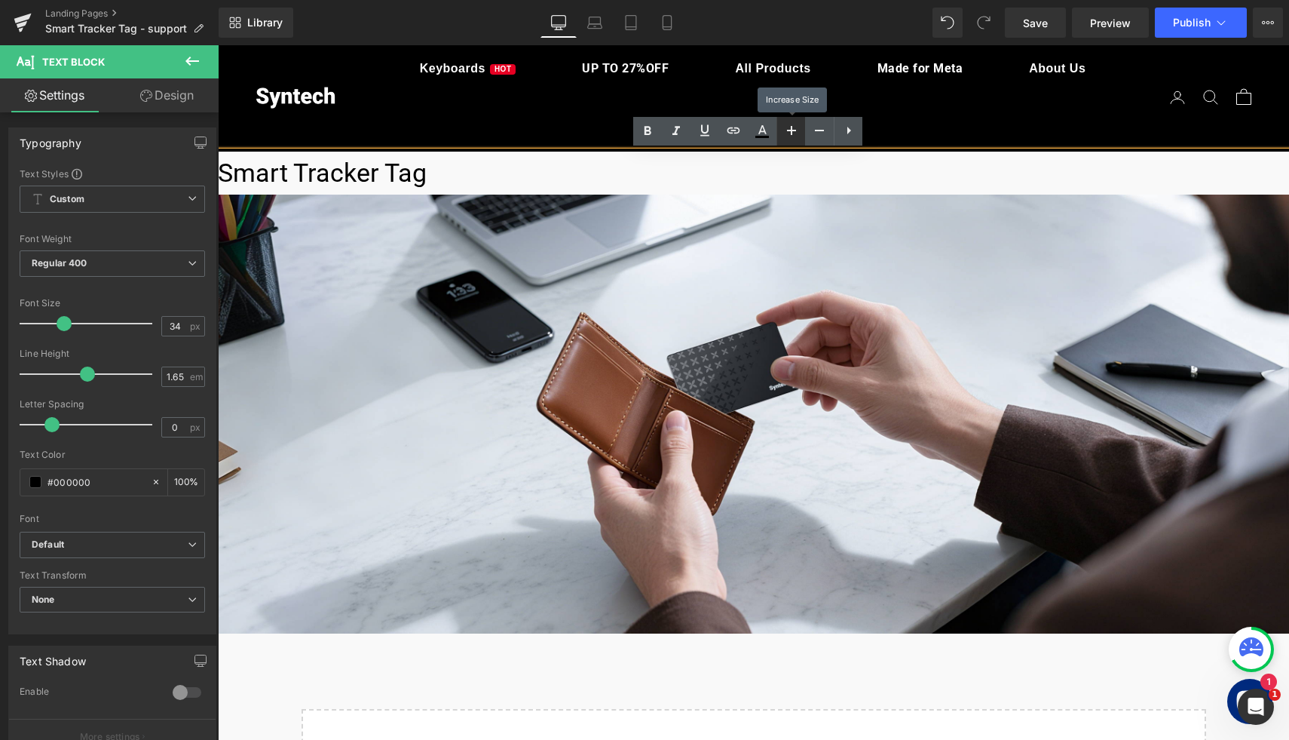
click at [794, 137] on icon at bounding box center [792, 130] width 18 height 18
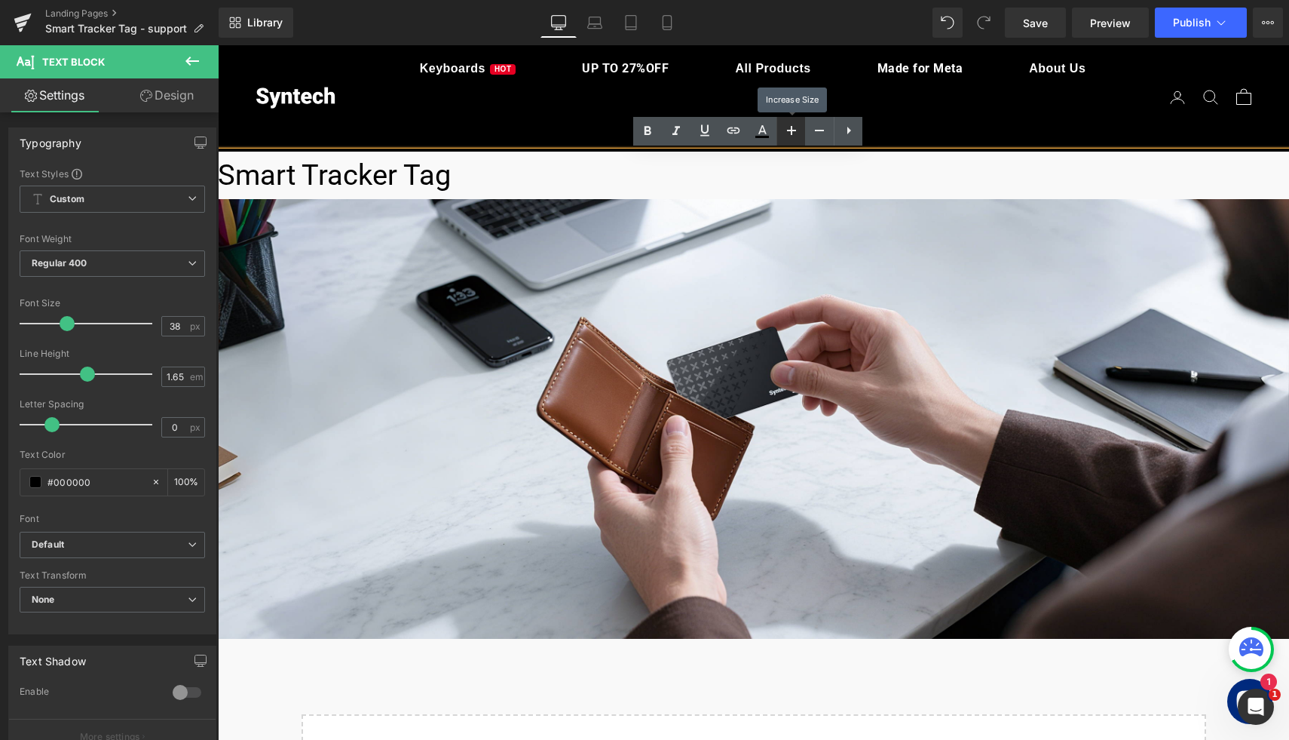
click at [794, 137] on icon at bounding box center [792, 130] width 18 height 18
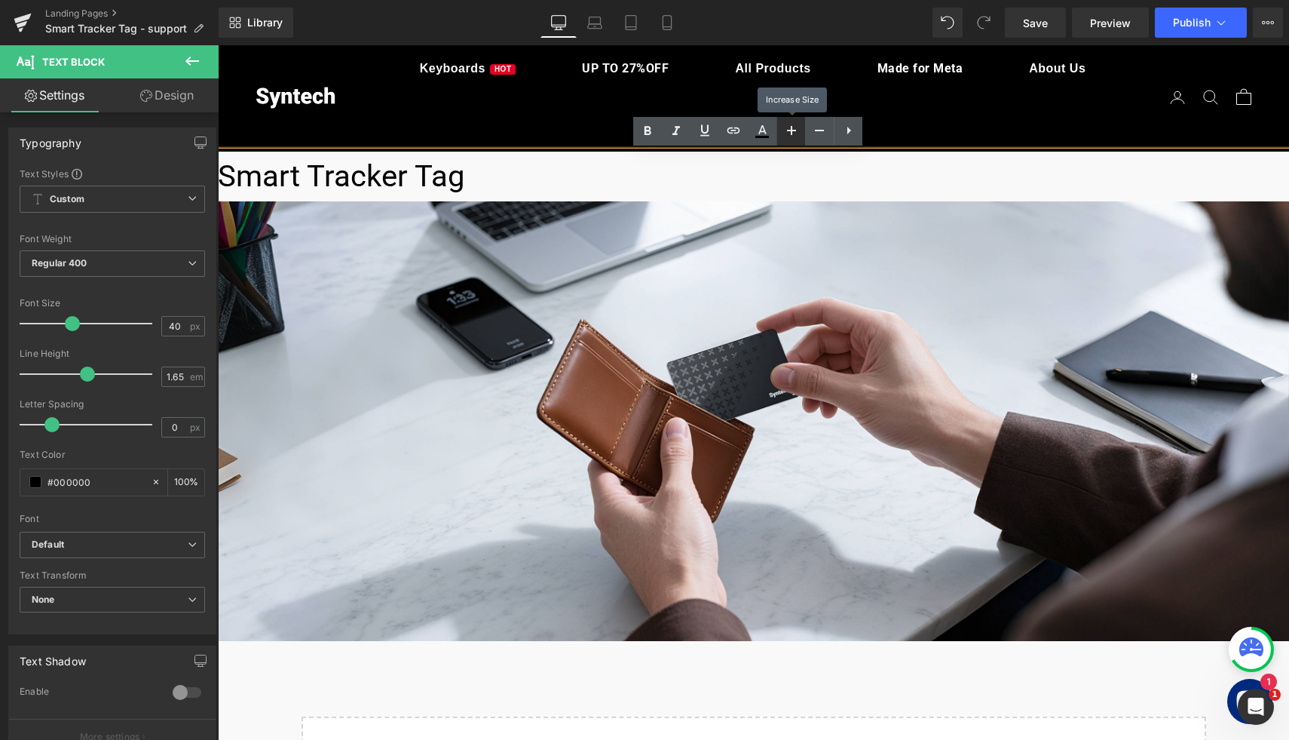
click at [794, 137] on icon at bounding box center [792, 130] width 18 height 18
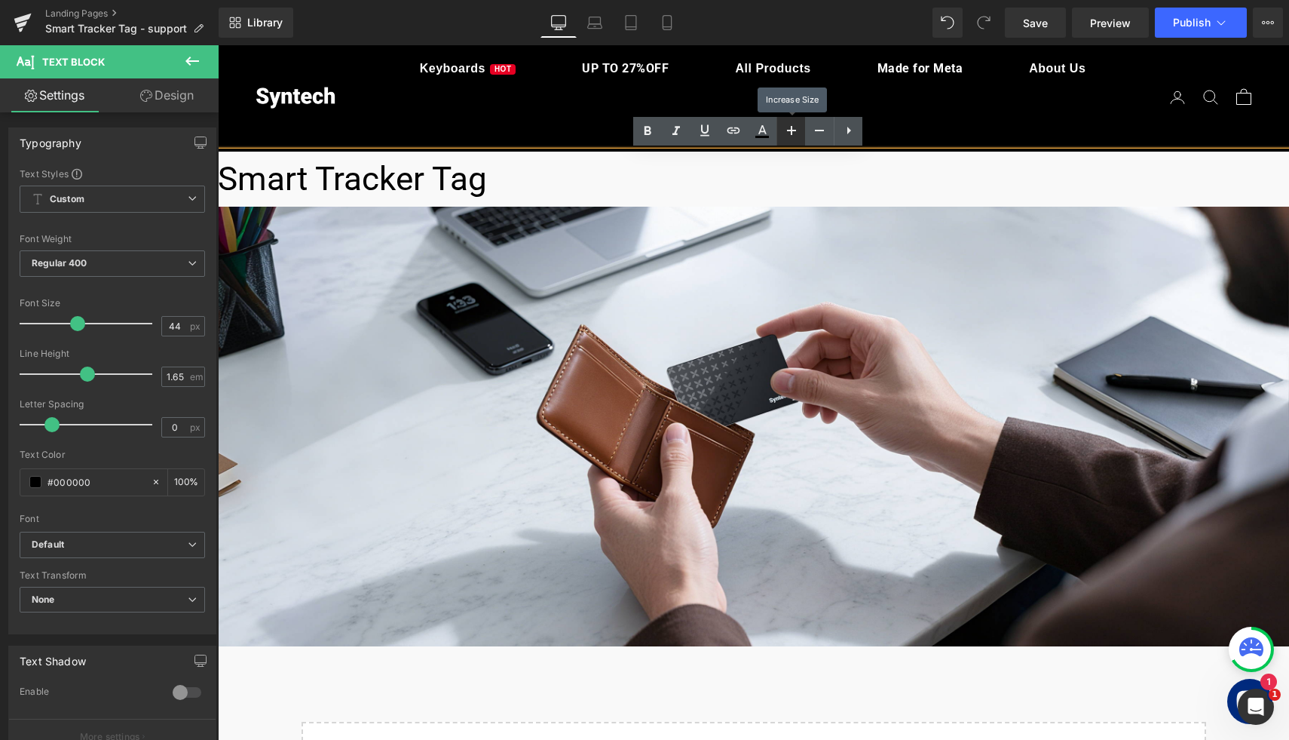
click at [794, 137] on icon at bounding box center [792, 130] width 18 height 18
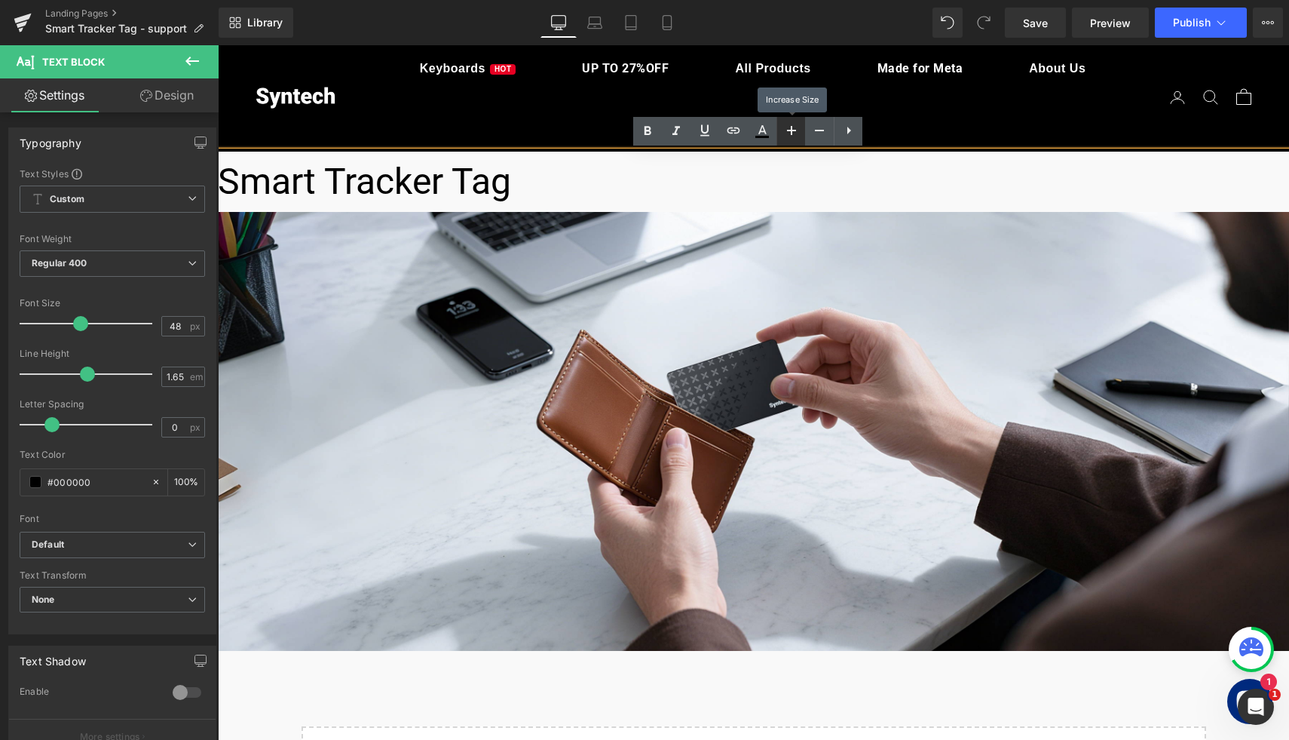
click at [794, 137] on icon at bounding box center [792, 130] width 18 height 18
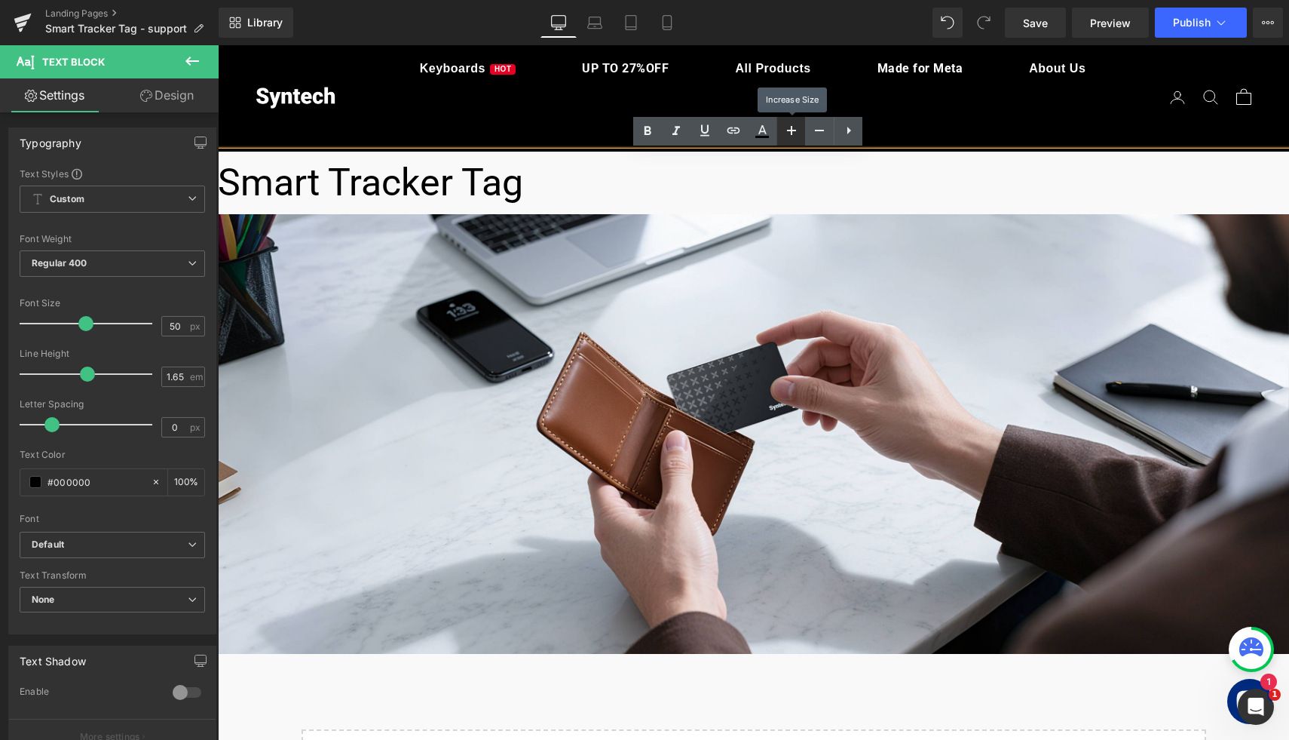
click at [794, 137] on icon at bounding box center [792, 130] width 18 height 18
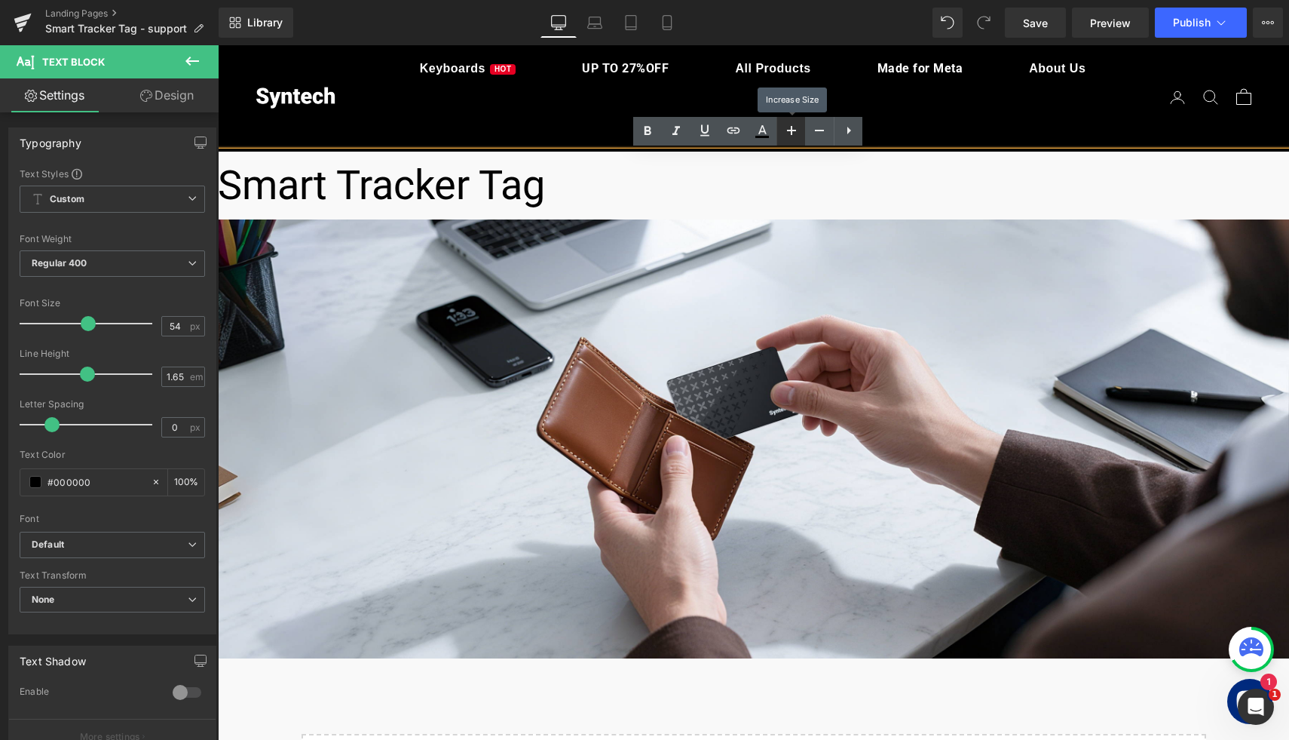
click at [794, 137] on icon at bounding box center [792, 130] width 18 height 18
type input "56"
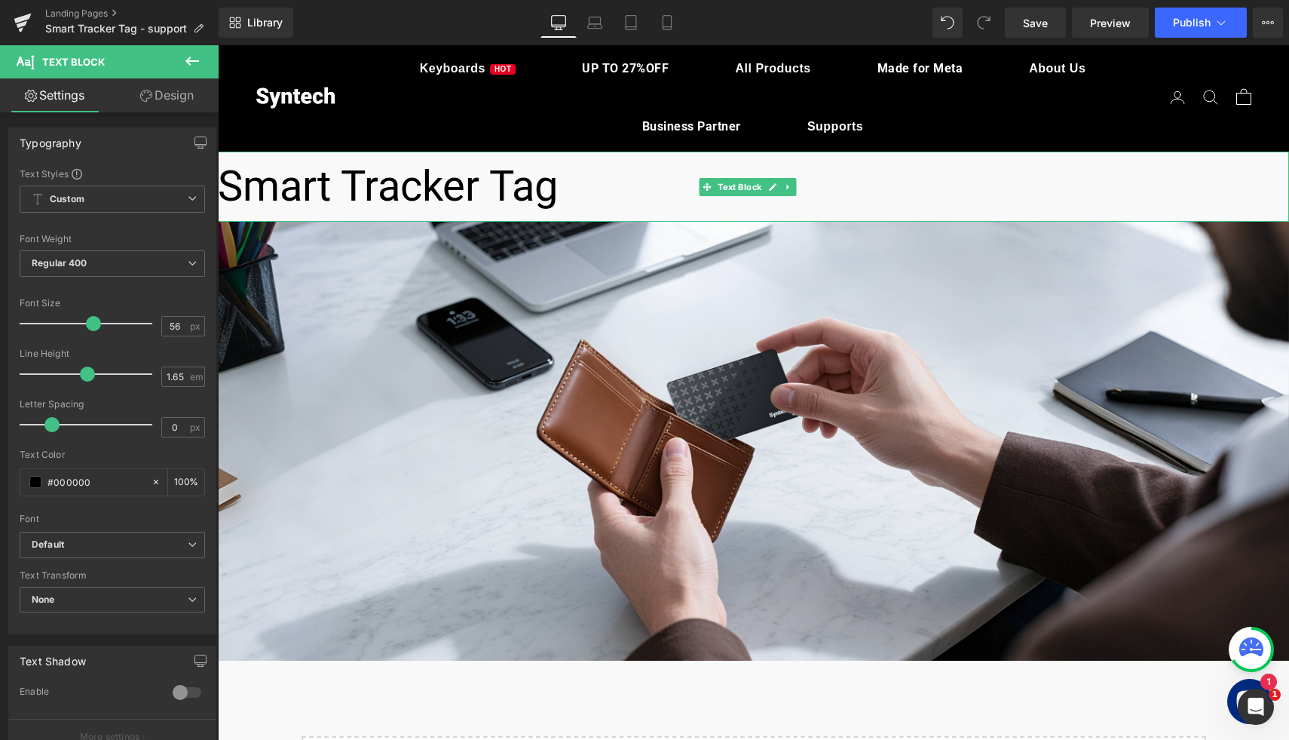
click at [441, 184] on p "Smart Tracker Tag" at bounding box center [753, 186] width 1071 height 69
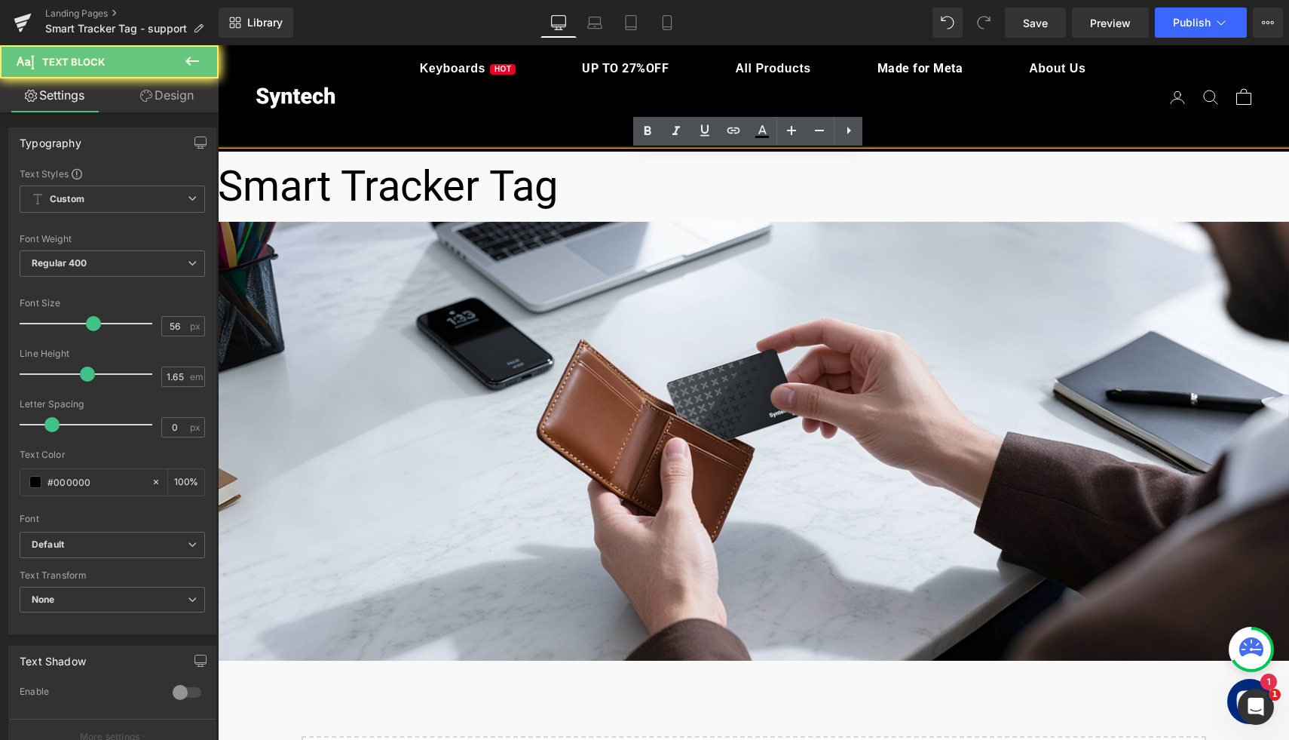
click at [556, 198] on p "Smart Tracker Tag" at bounding box center [753, 186] width 1071 height 69
click at [465, 152] on div "Smart Tracker Tag" at bounding box center [753, 186] width 1071 height 69
drag, startPoint x: 465, startPoint y: 149, endPoint x: 476, endPoint y: 149, distance: 10.6
click at [476, 152] on div "Smart Tracker Tag" at bounding box center [753, 186] width 1071 height 69
click at [225, 152] on div "Smart Tracker Tag" at bounding box center [753, 186] width 1071 height 69
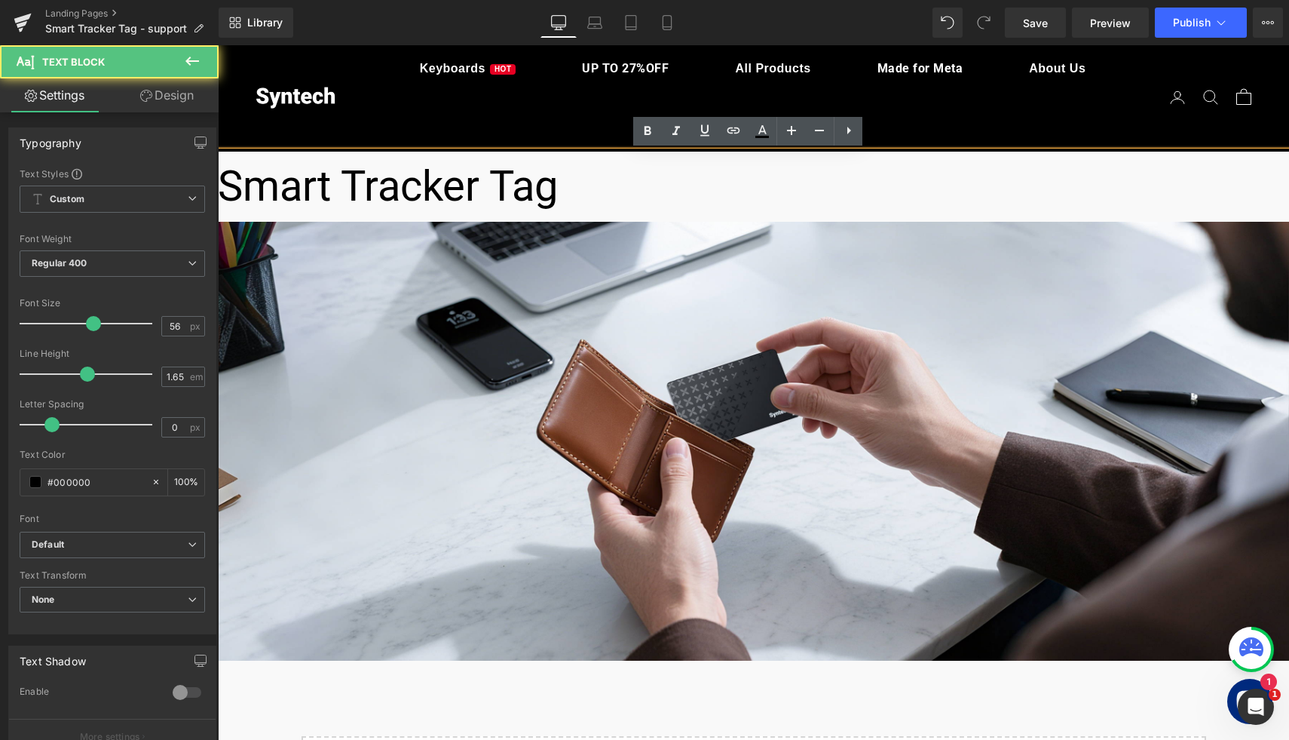
click at [226, 189] on p "Smart Tracker Tag" at bounding box center [753, 186] width 1071 height 69
click at [241, 219] on p "Smart Tracker Tag" at bounding box center [753, 186] width 1071 height 69
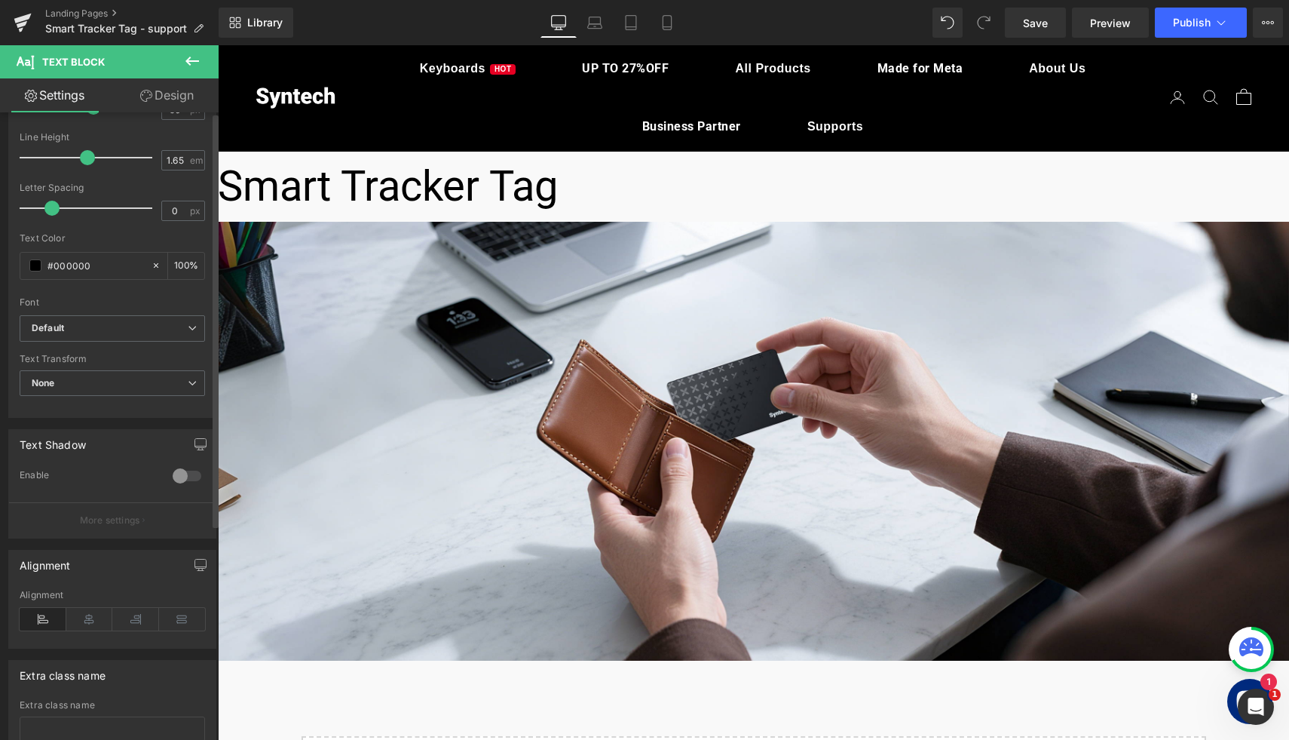
scroll to position [0, 0]
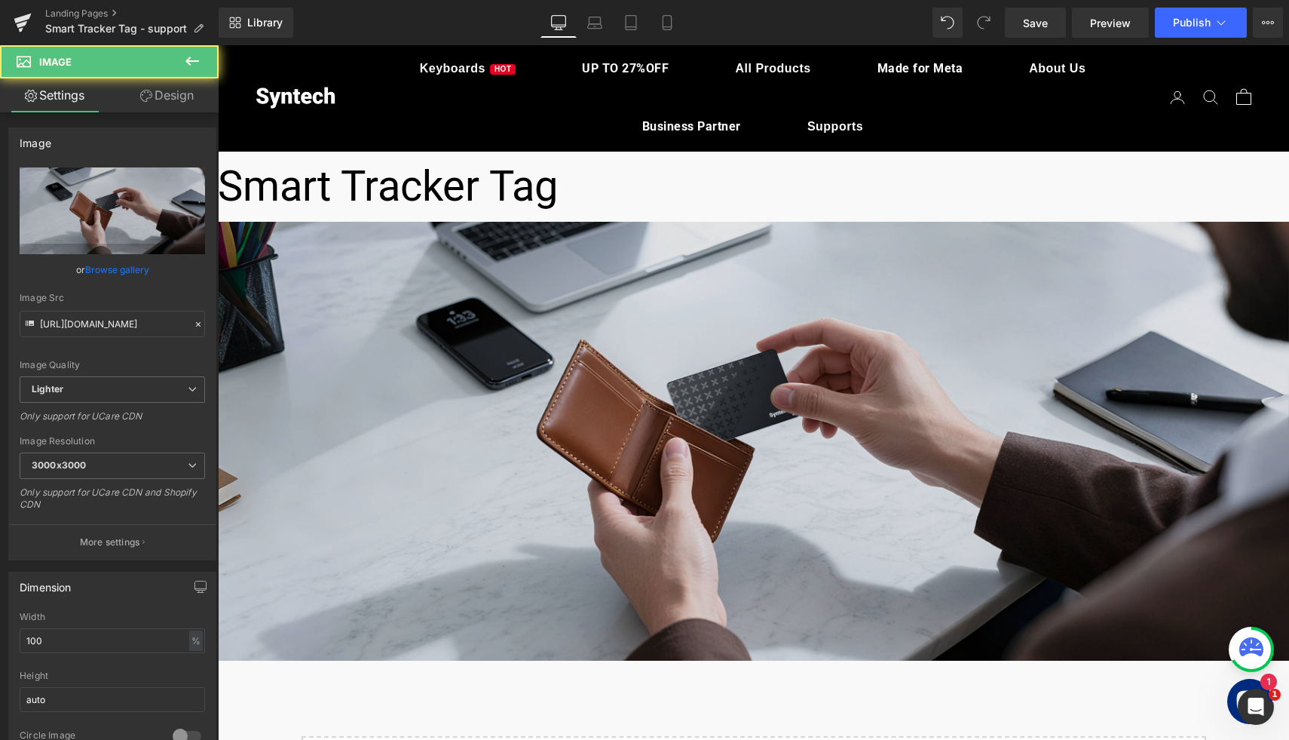
click at [529, 436] on img at bounding box center [753, 442] width 1071 height 440
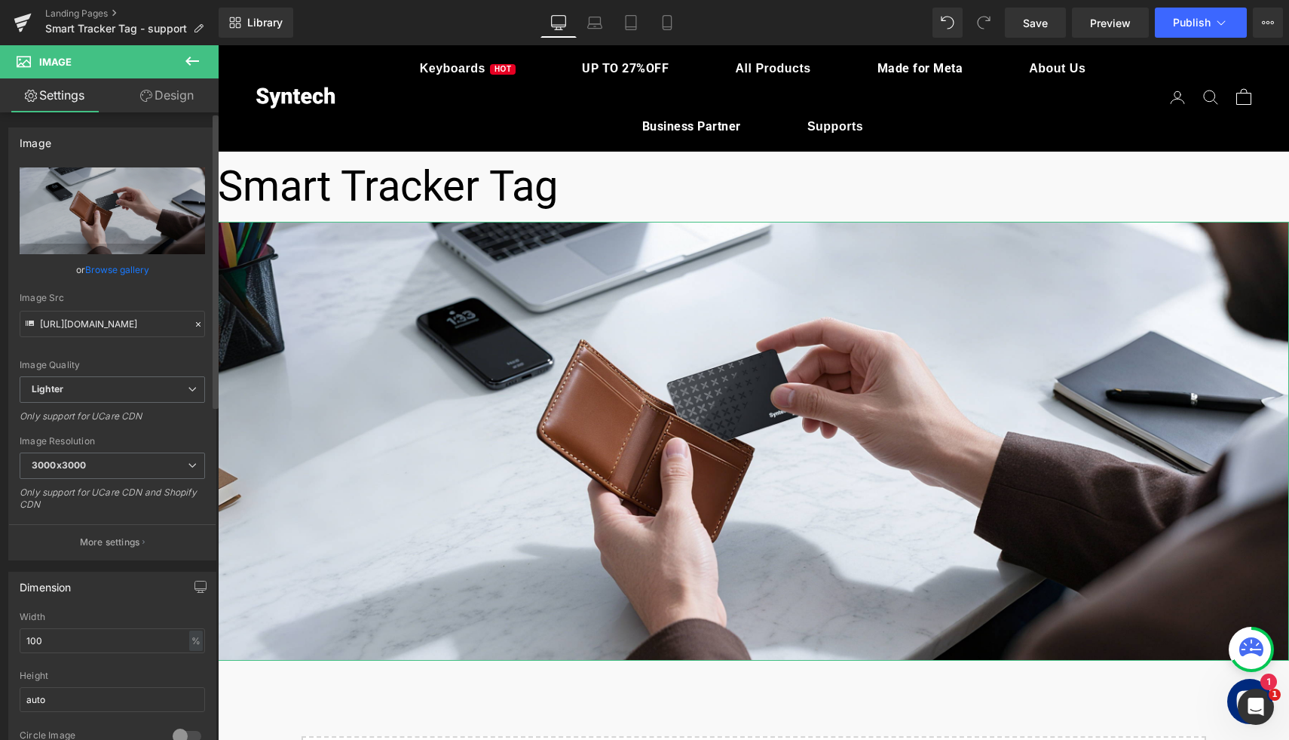
click at [135, 271] on link "Browse gallery" at bounding box center [117, 269] width 64 height 26
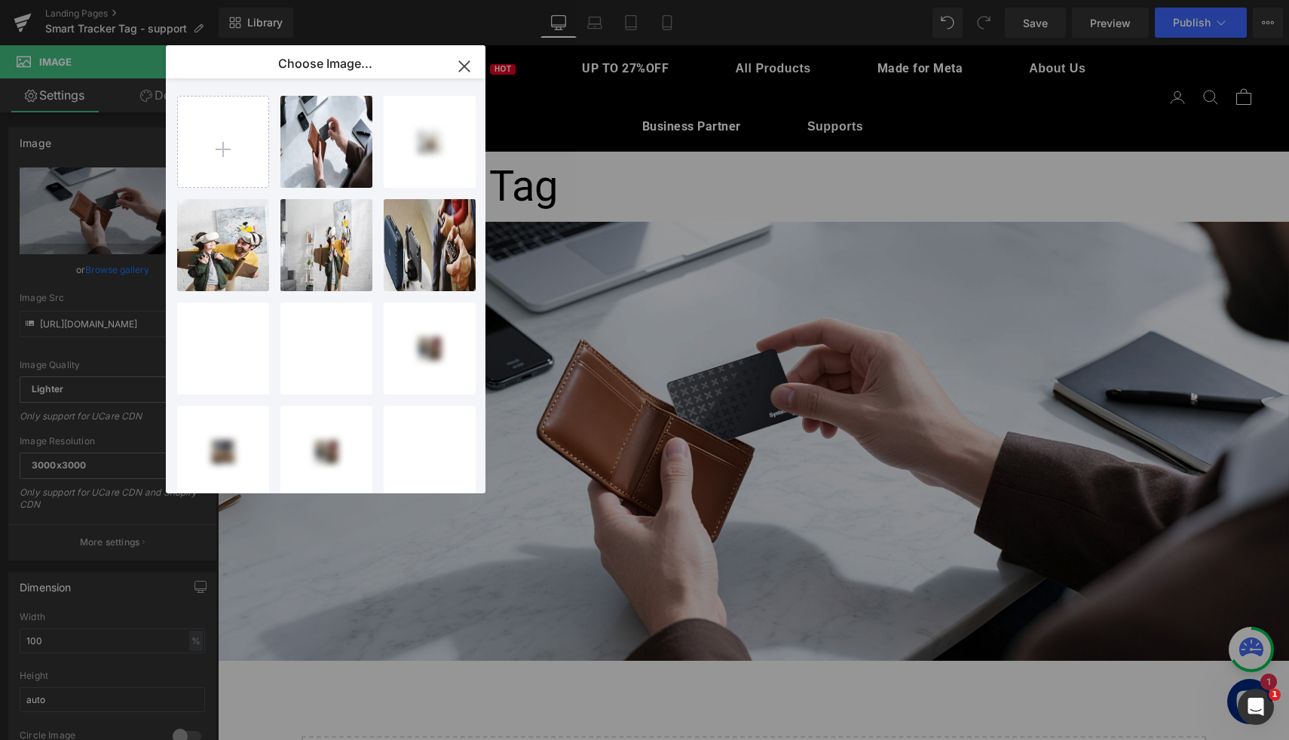
click at [465, 64] on icon "button" at bounding box center [464, 66] width 24 height 24
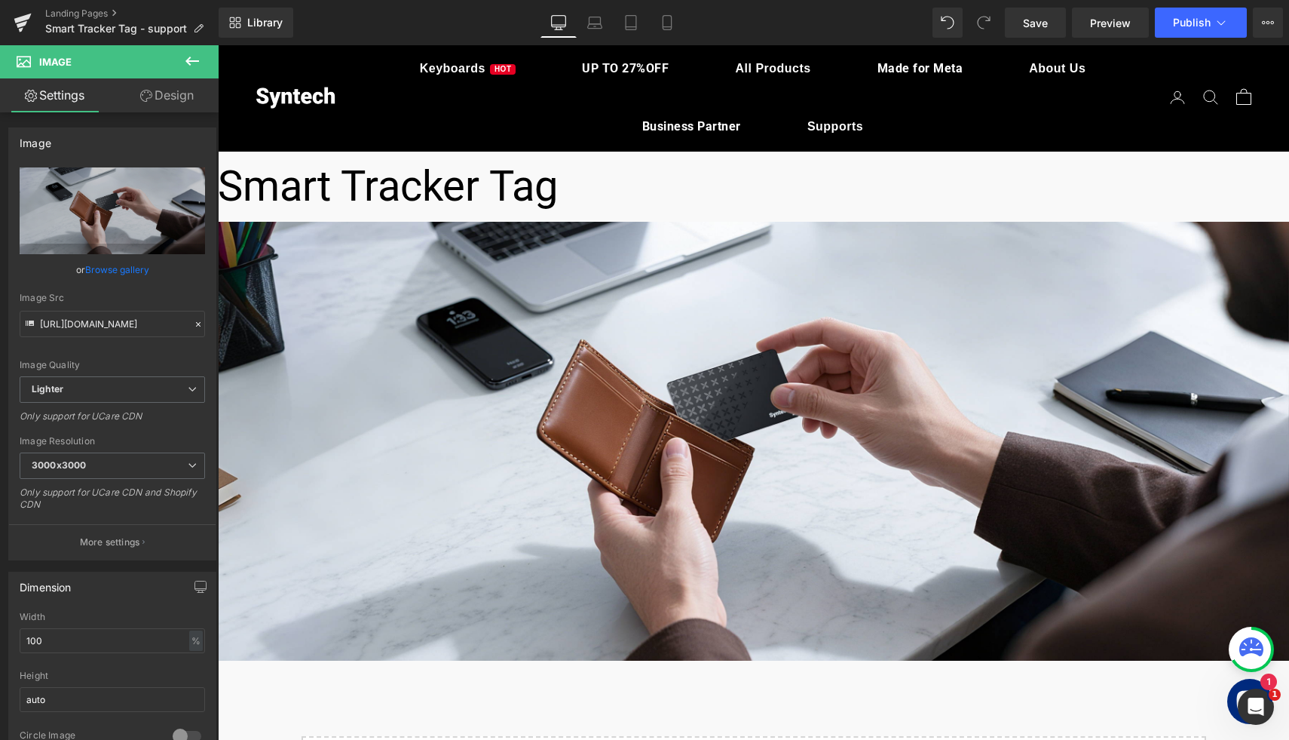
click at [189, 65] on icon at bounding box center [192, 61] width 18 height 18
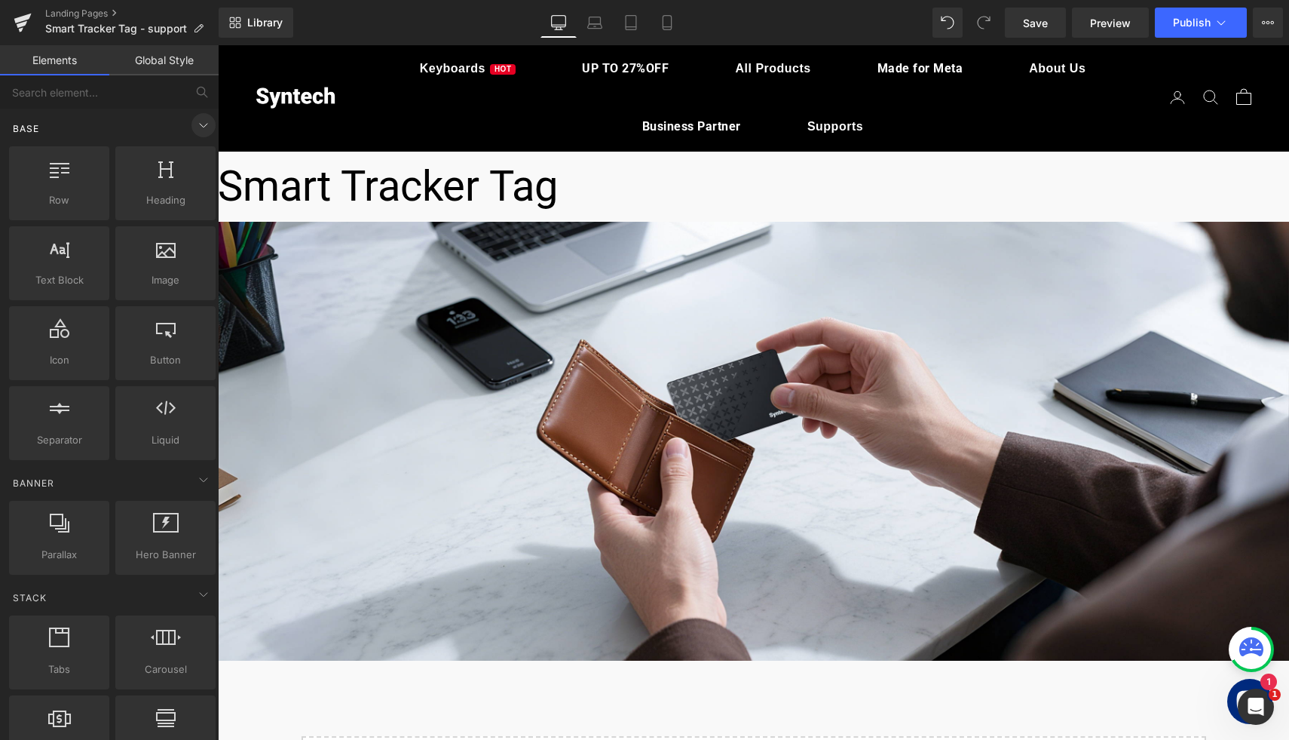
click at [195, 126] on icon at bounding box center [204, 125] width 18 height 18
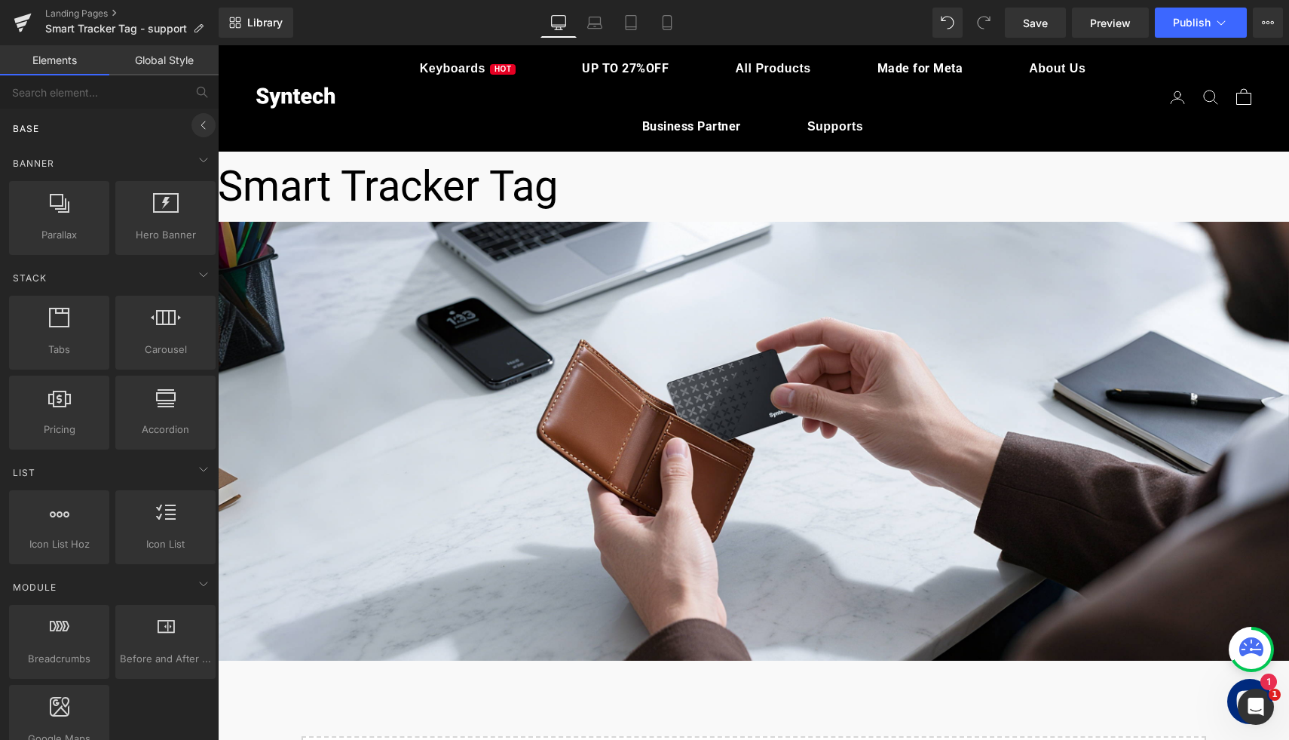
click at [195, 126] on icon at bounding box center [204, 125] width 18 height 18
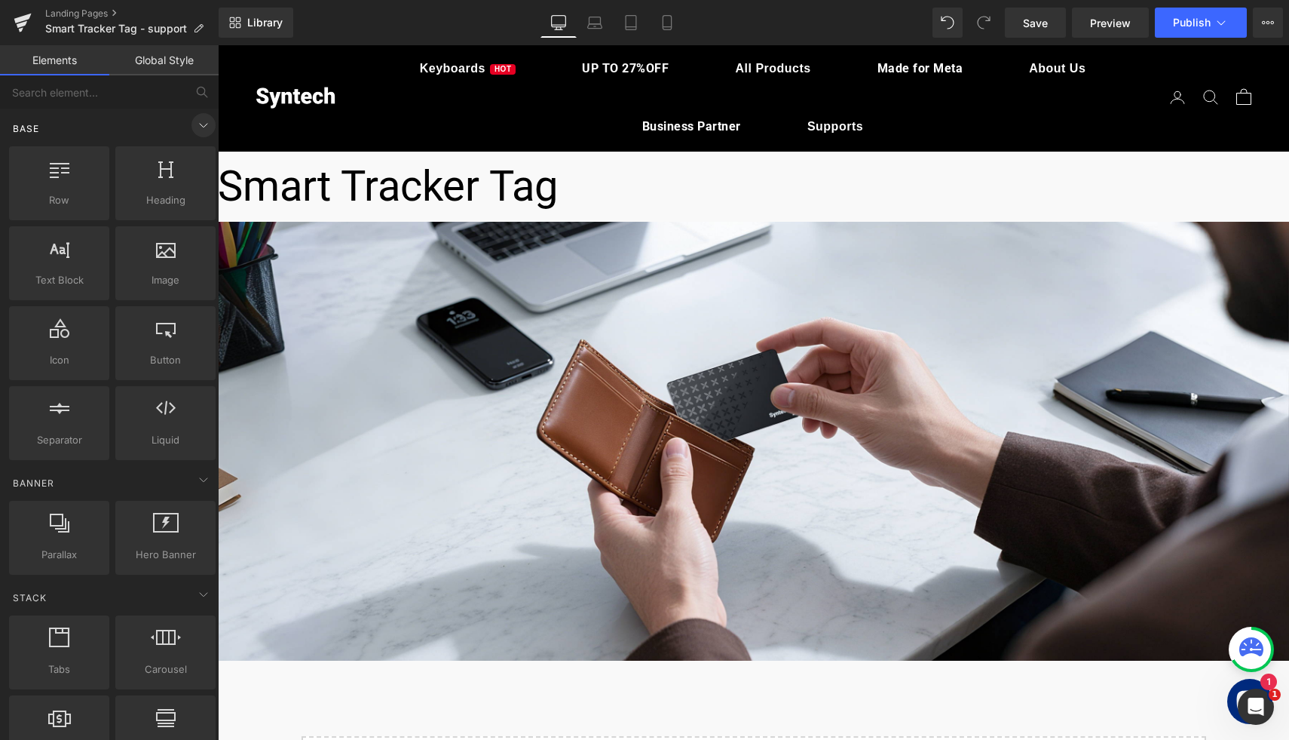
click at [200, 125] on icon at bounding box center [204, 126] width 8 height 4
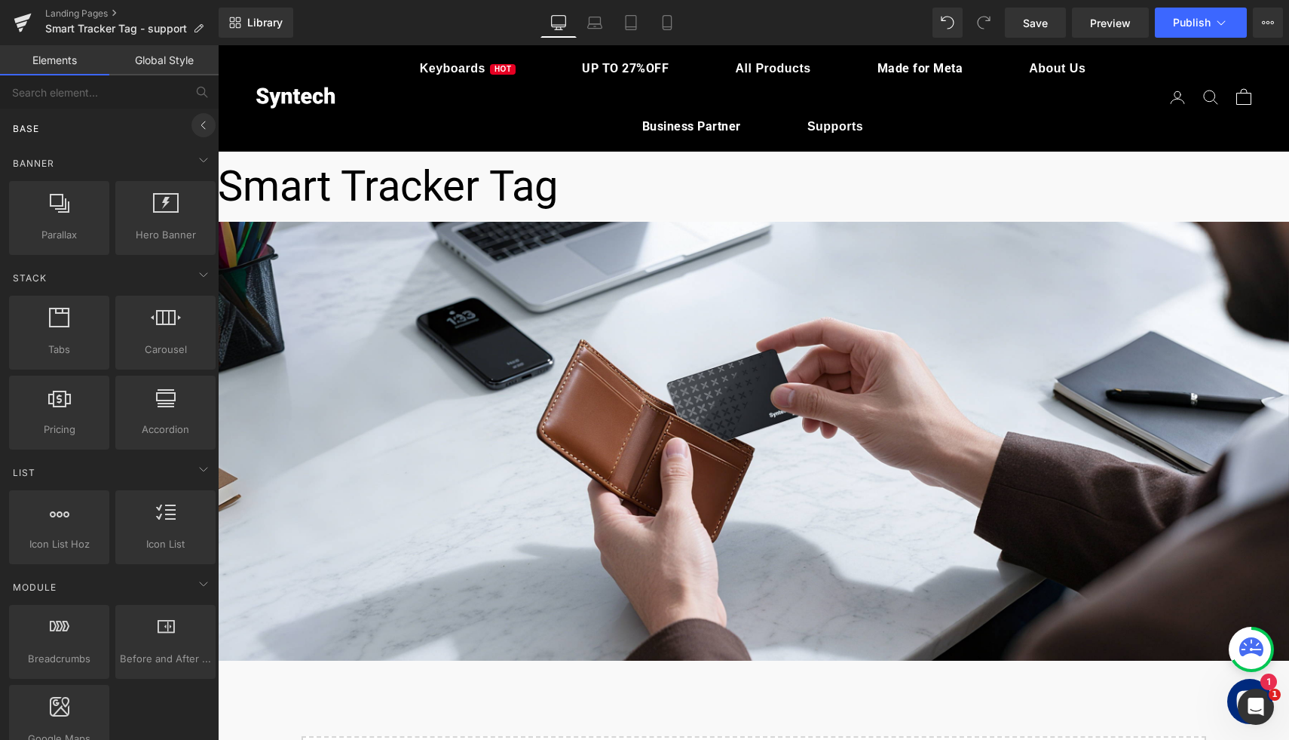
click at [201, 125] on icon at bounding box center [203, 125] width 4 height 8
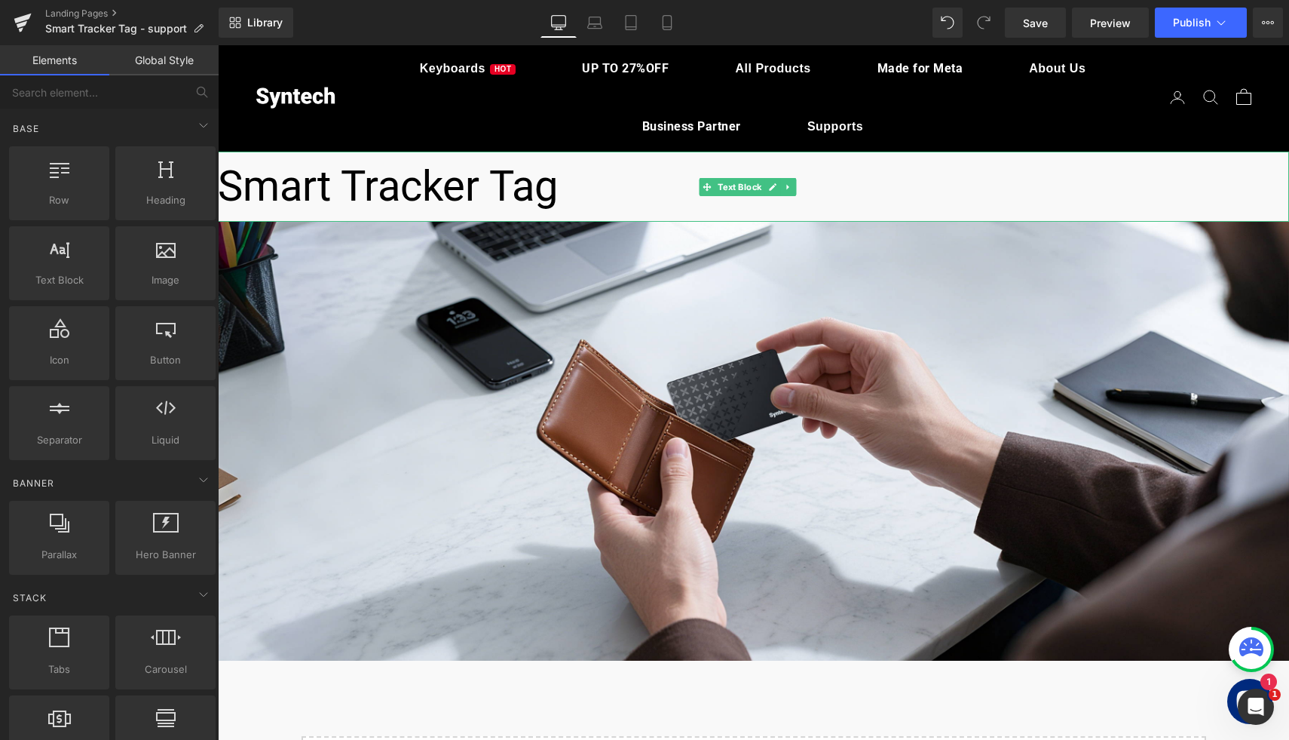
click at [324, 182] on p "Smart Tracker Tag" at bounding box center [753, 186] width 1071 height 69
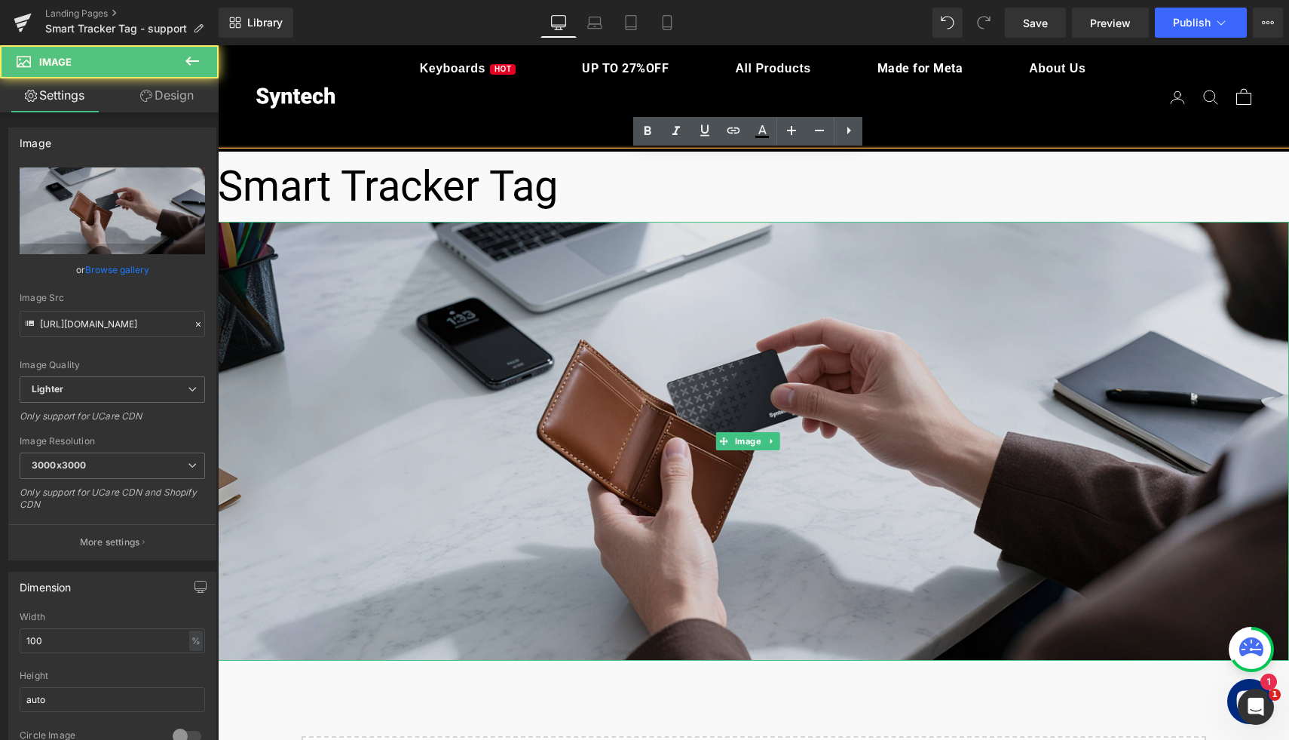
click at [355, 251] on img at bounding box center [753, 442] width 1071 height 440
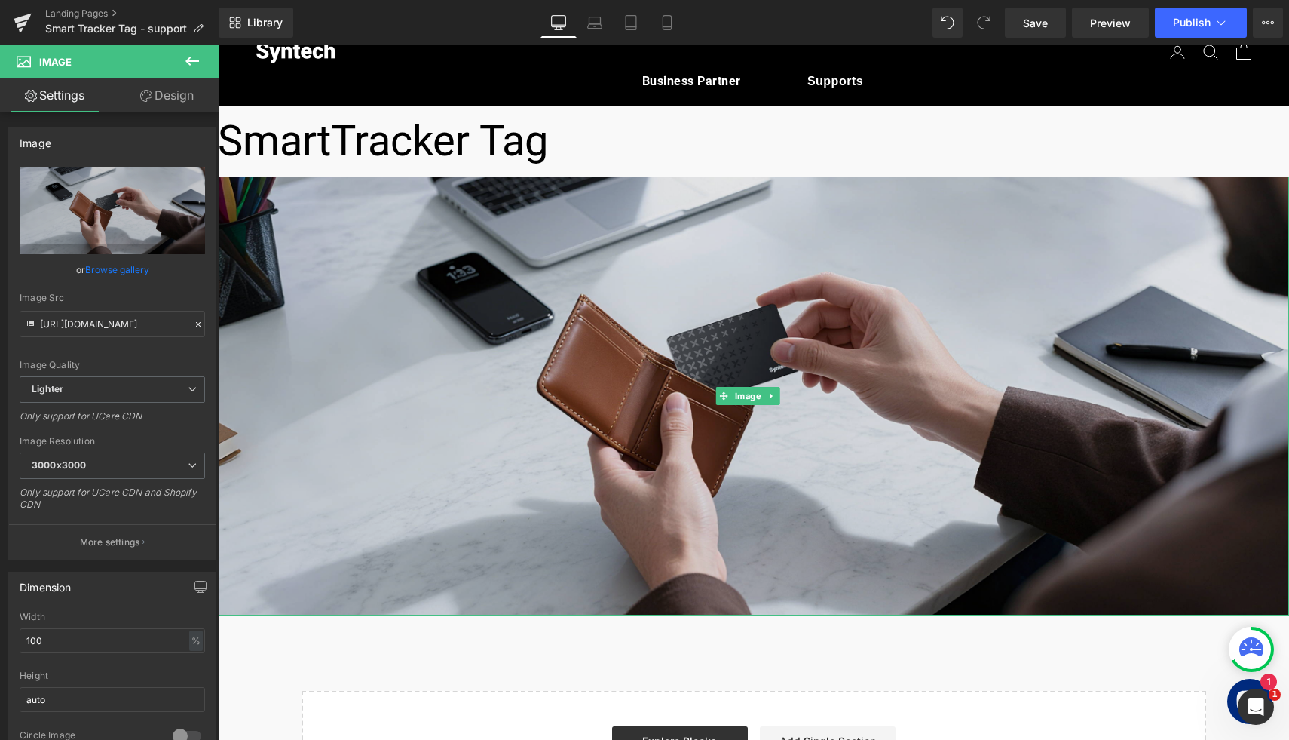
scroll to position [79, 0]
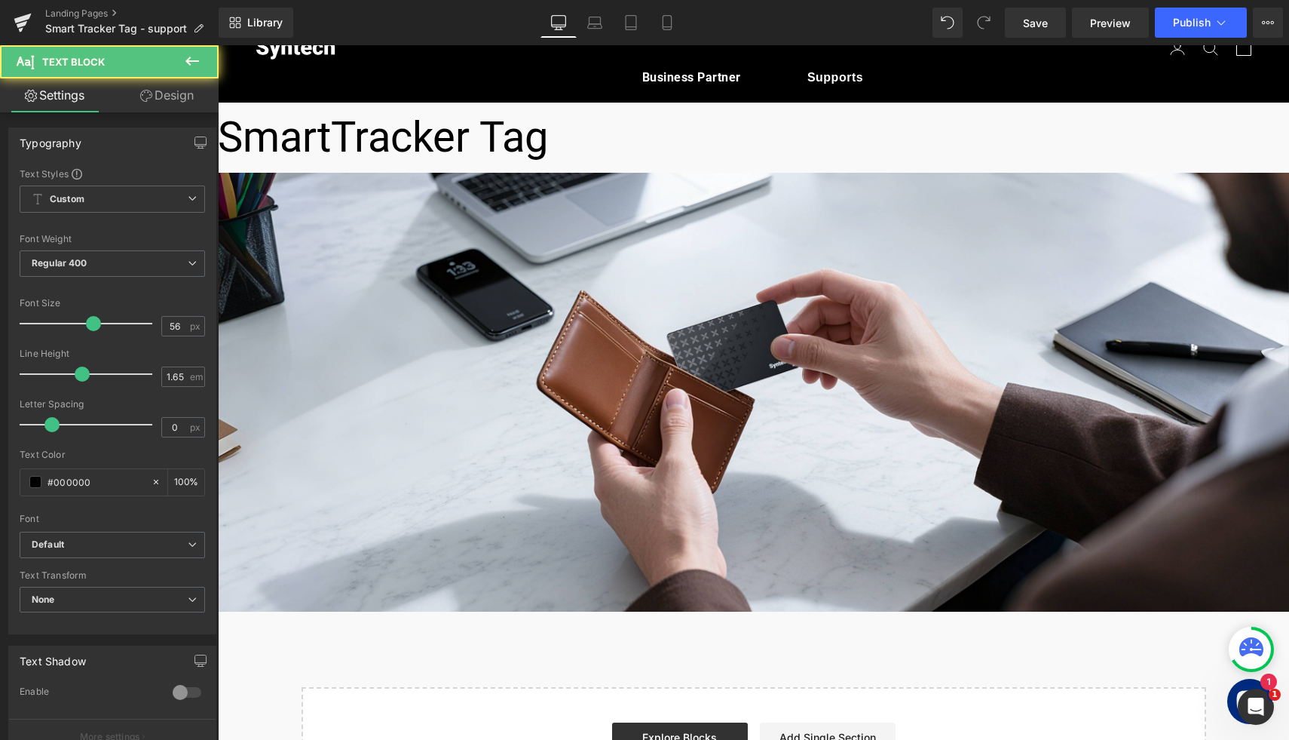
drag, startPoint x: 566, startPoint y: 149, endPoint x: 207, endPoint y: 155, distance: 359.0
click at [218, 155] on html "Skip to content Previous Limited-Time Deal: Chronos 68 Magnetic Keyboard $139.9…" at bounding box center [753, 632] width 1071 height 1332
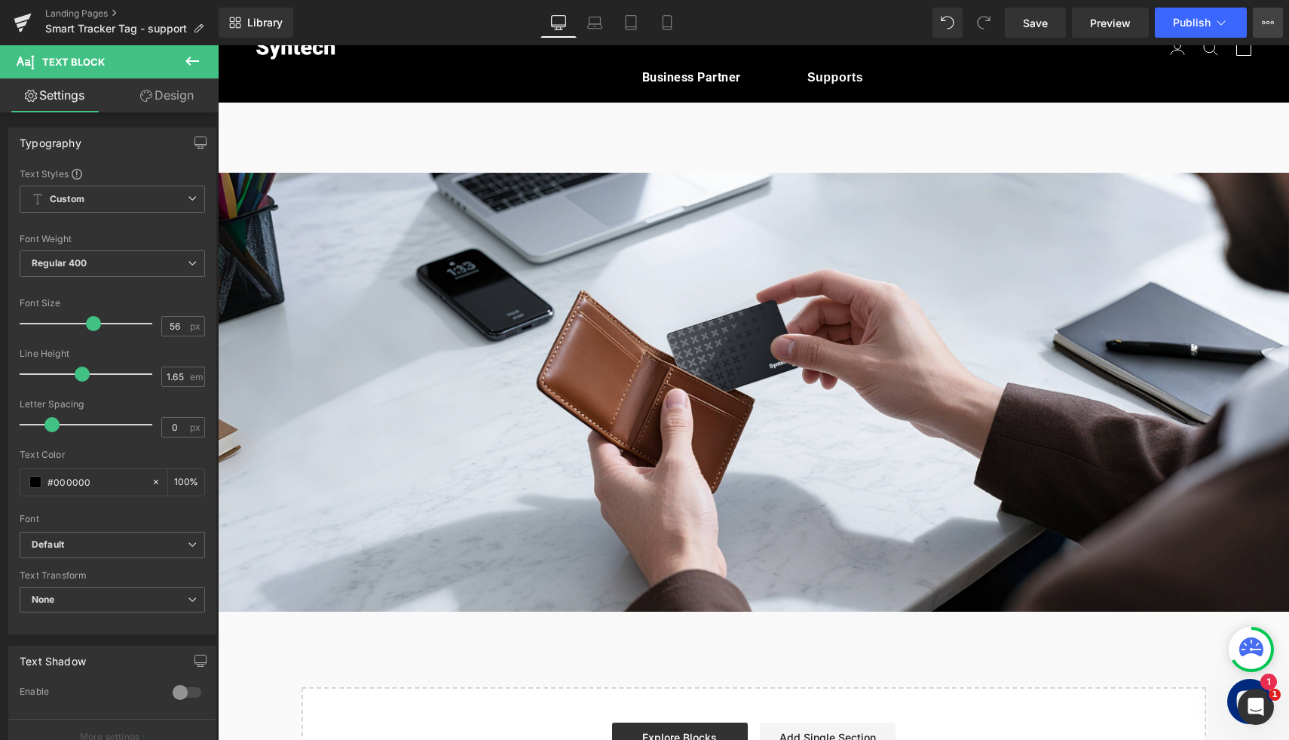
click at [1272, 24] on icon at bounding box center [1273, 22] width 4 height 3
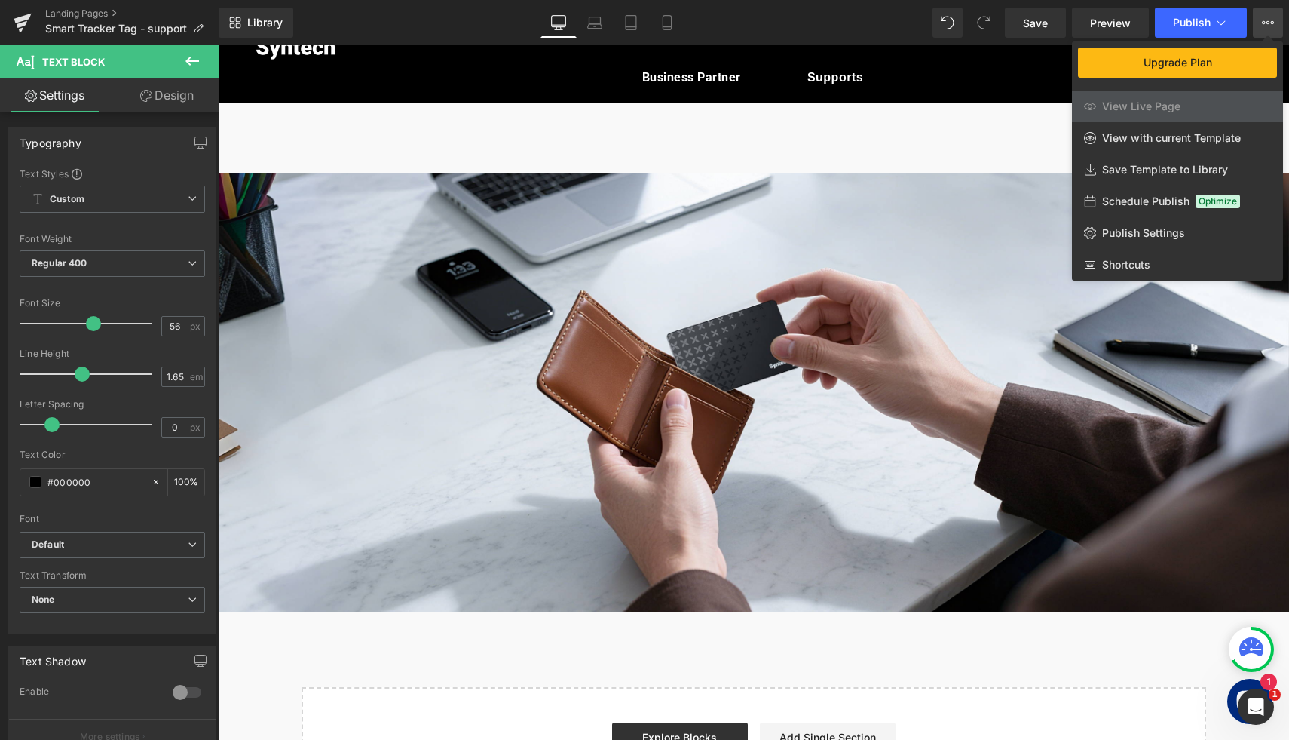
click at [1272, 24] on icon at bounding box center [1273, 22] width 4 height 3
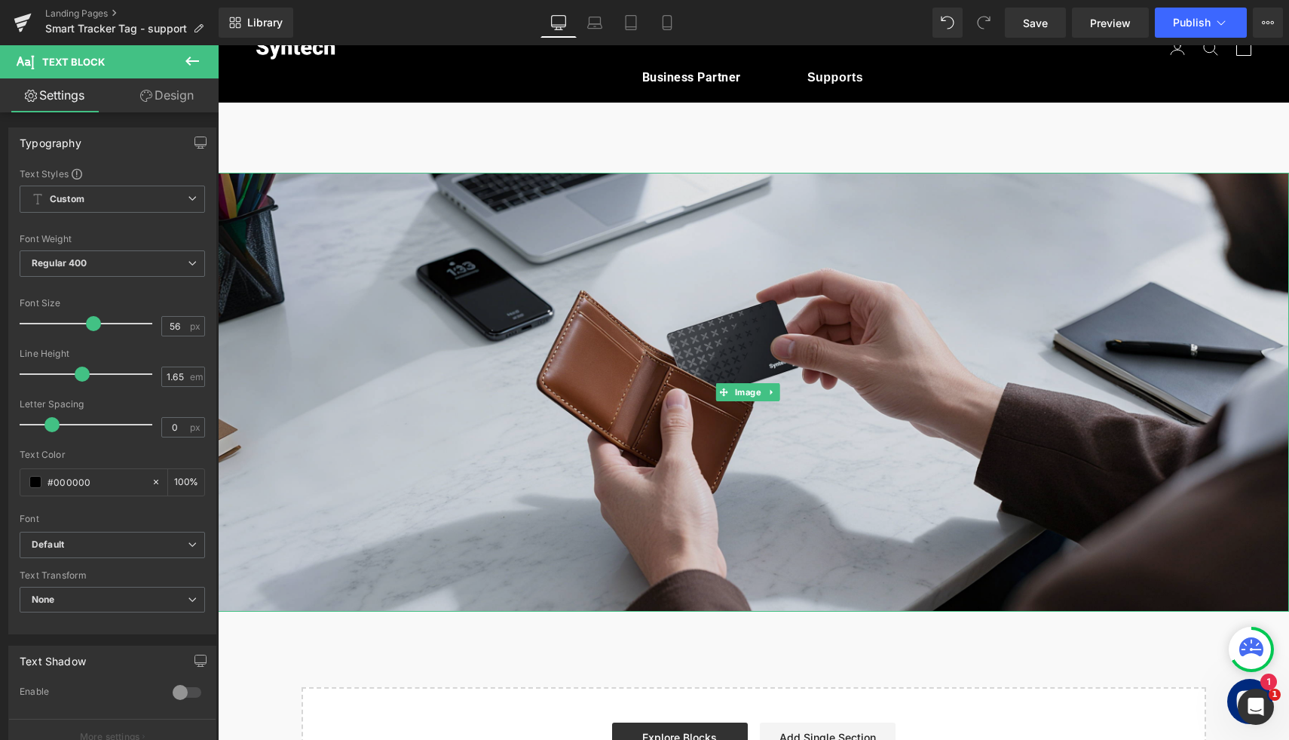
click at [504, 443] on img at bounding box center [753, 393] width 1071 height 440
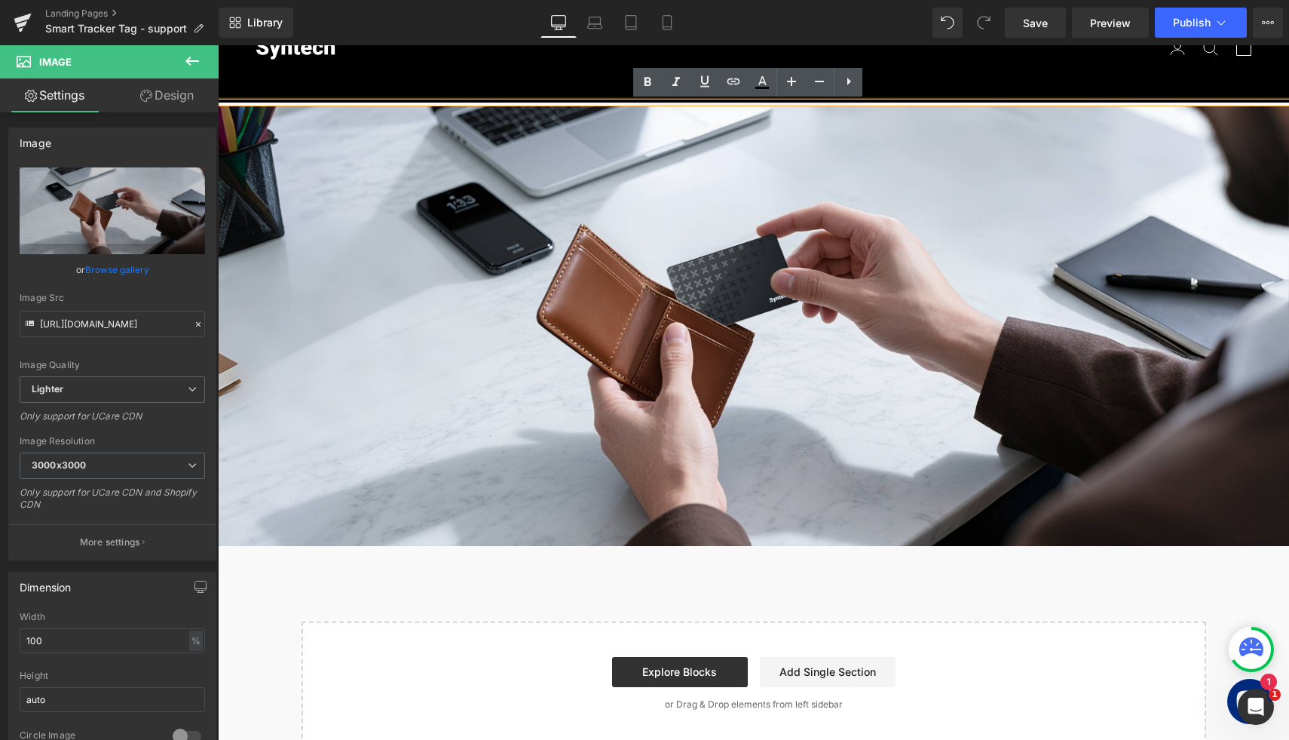
click at [425, 600] on div "Text Block Image Select your layout" at bounding box center [753, 424] width 1071 height 642
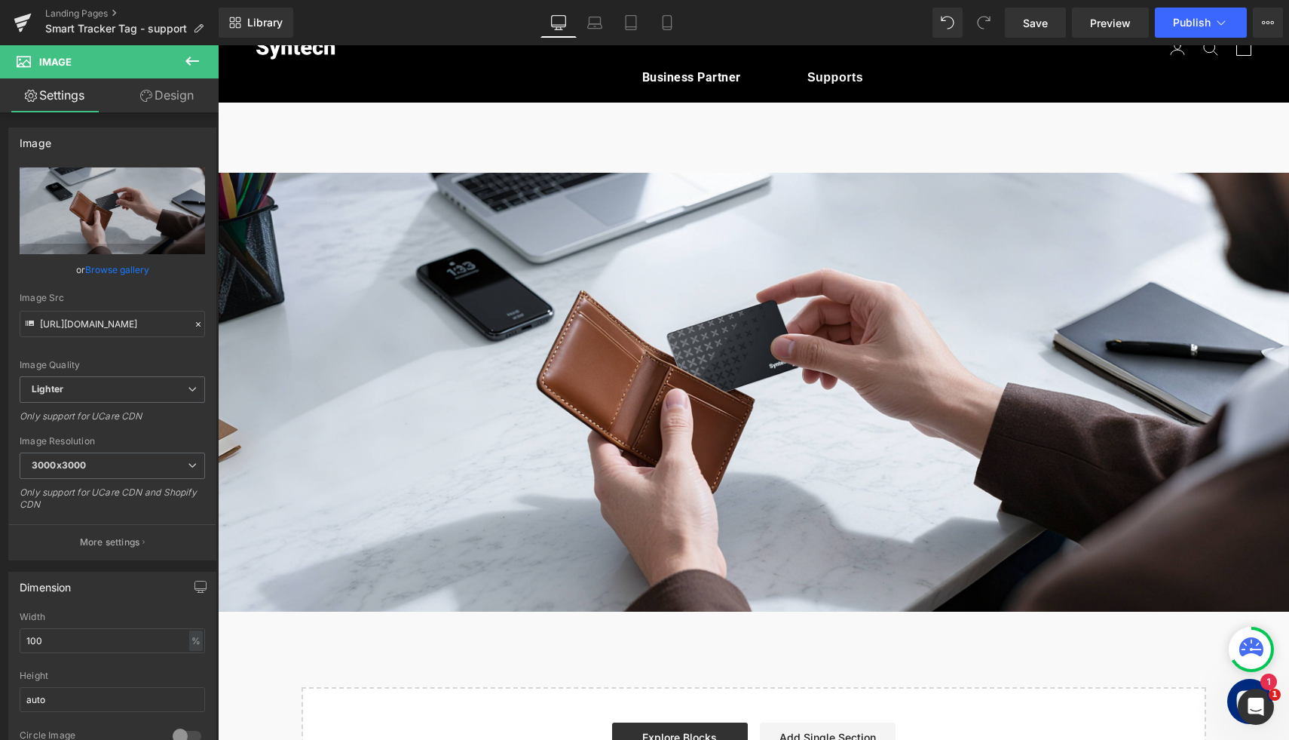
click at [582, 124] on div at bounding box center [753, 137] width 1071 height 69
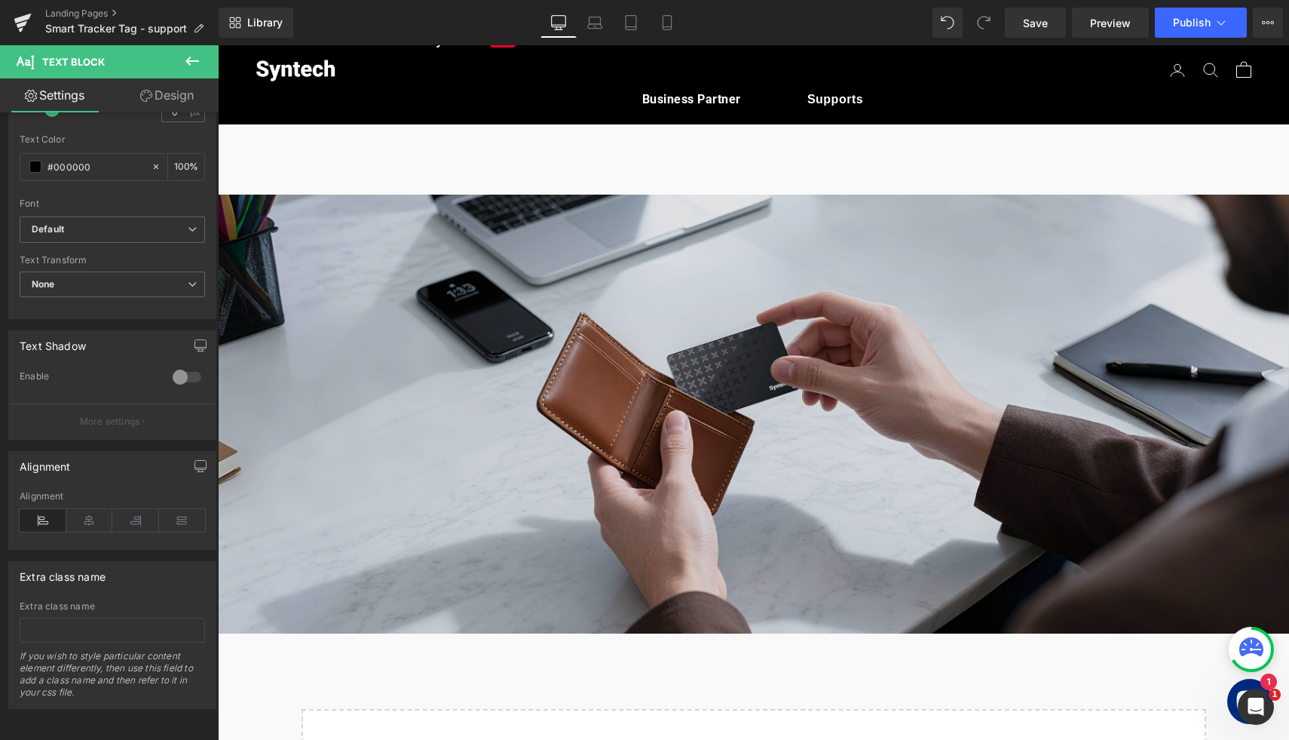
scroll to position [49, 0]
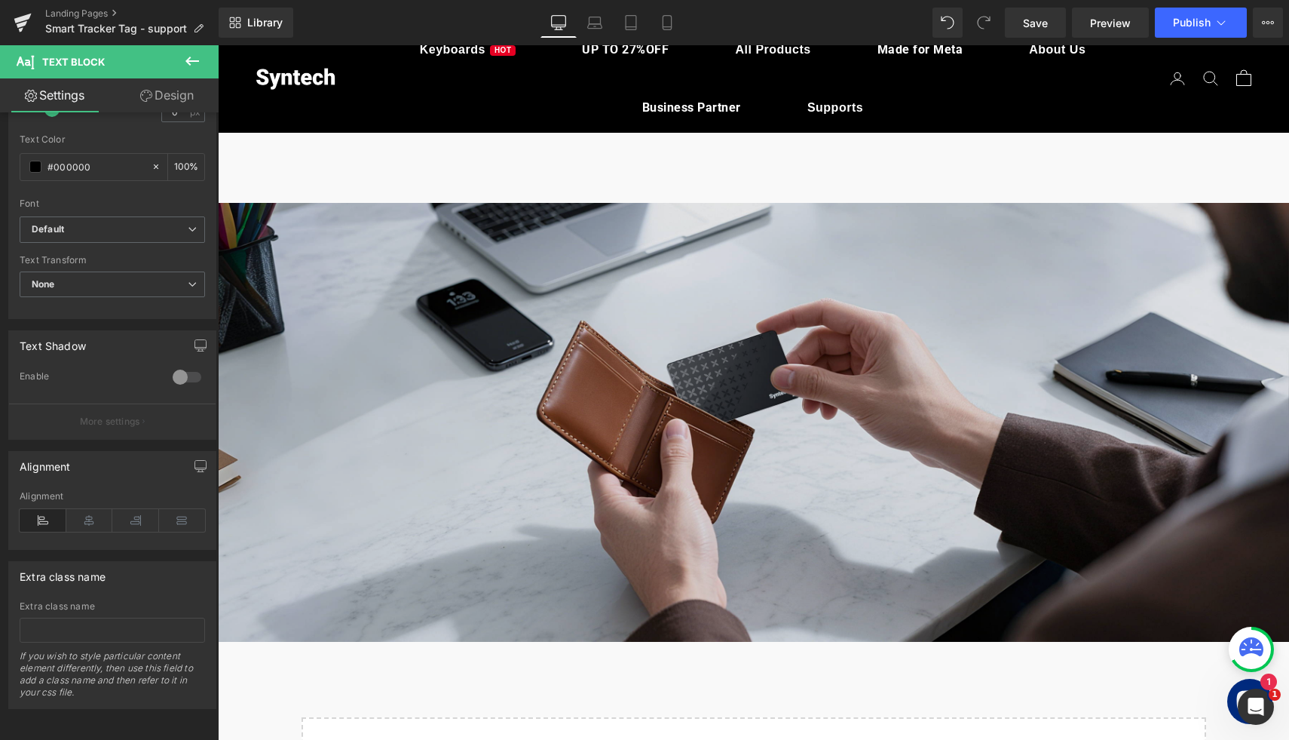
click at [674, 391] on img at bounding box center [753, 423] width 1071 height 440
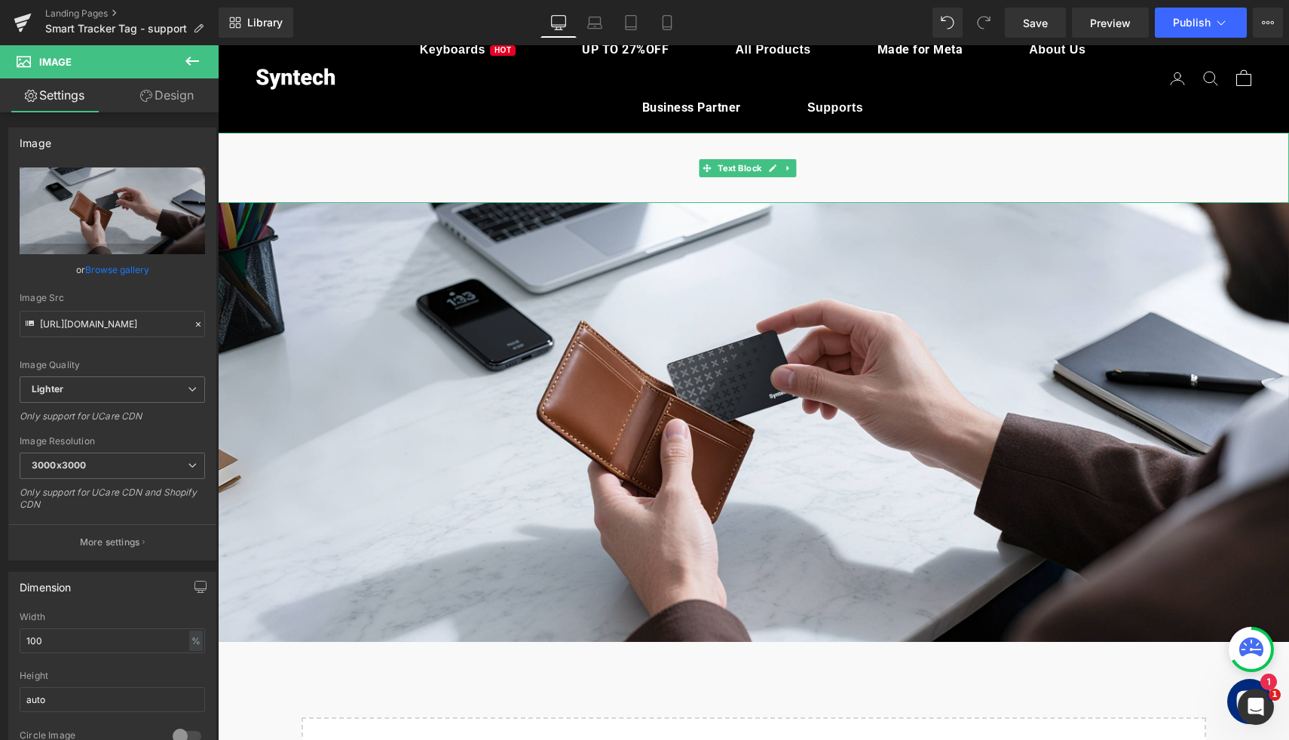
click at [312, 174] on div at bounding box center [753, 167] width 1071 height 69
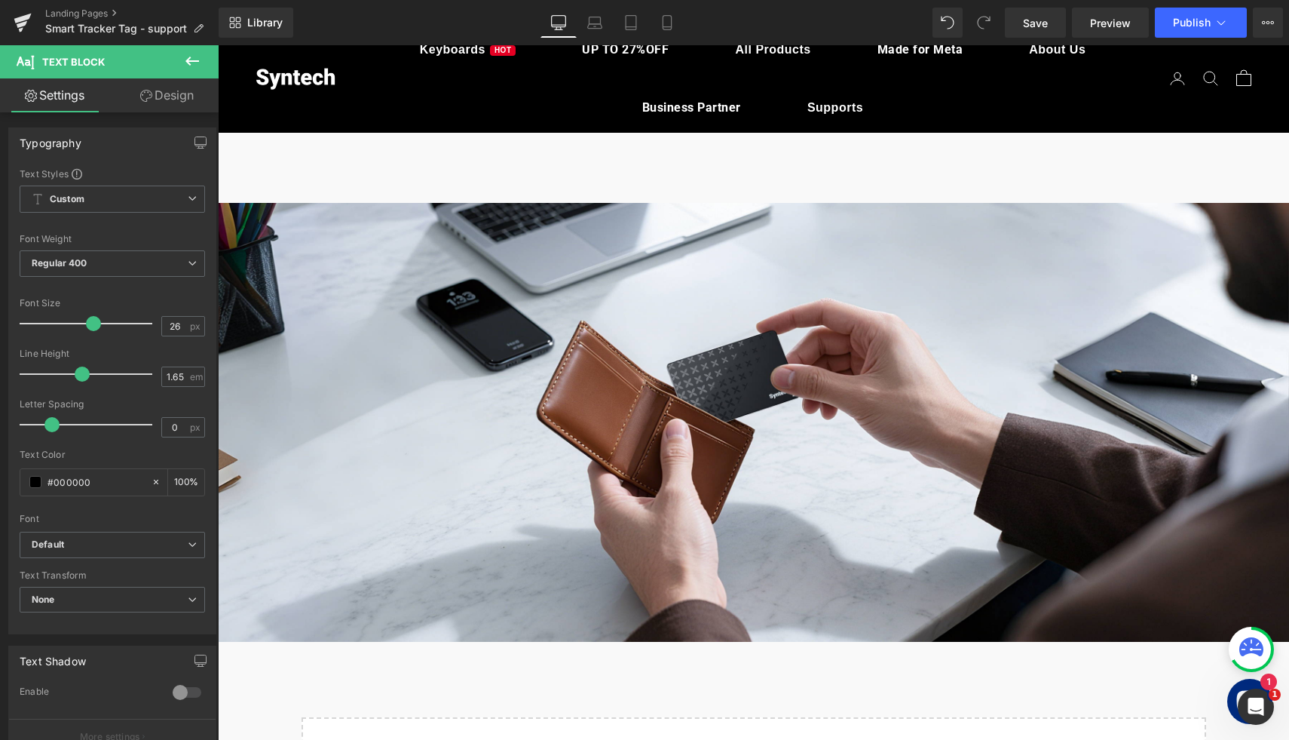
type input "6"
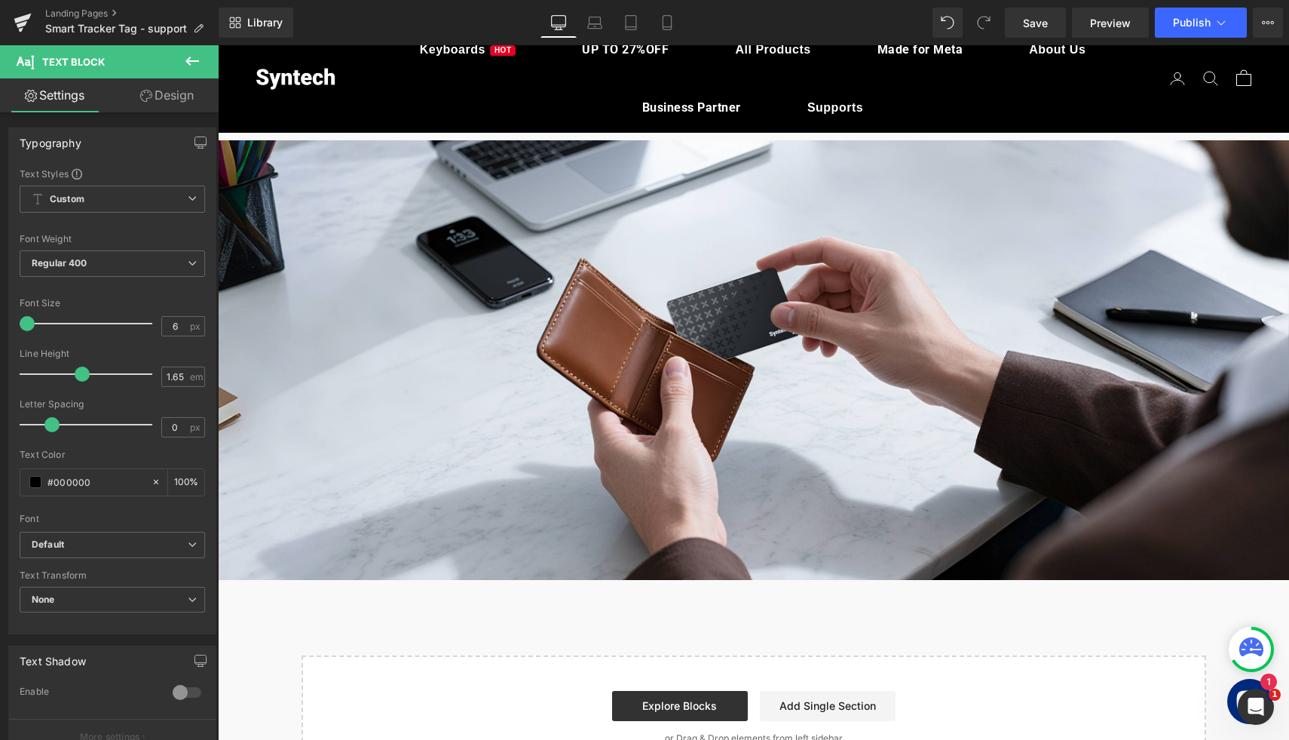
drag, startPoint x: 90, startPoint y: 324, endPoint x: -55, endPoint y: 324, distance: 144.8
click at [0, 324] on html "Text Block You are previewing how the will restyle your page. You can not edit …" at bounding box center [644, 370] width 1289 height 740
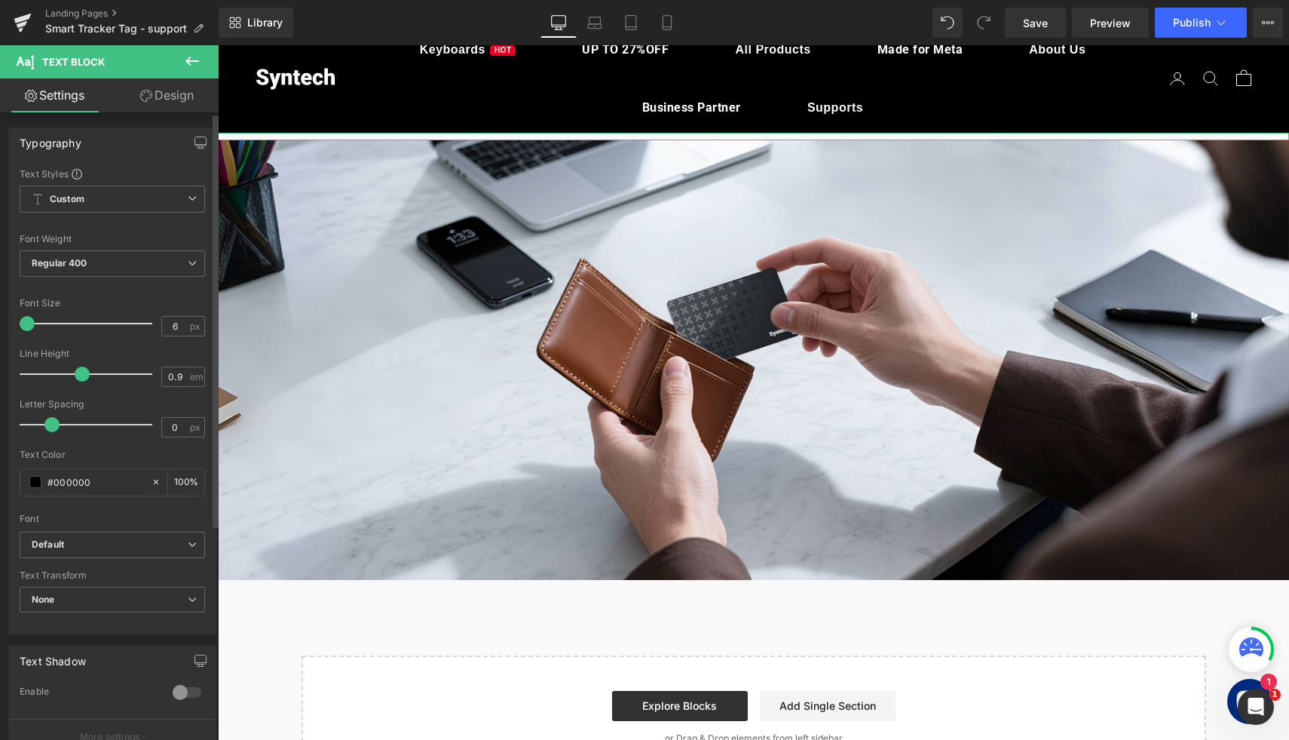
type input "0.5"
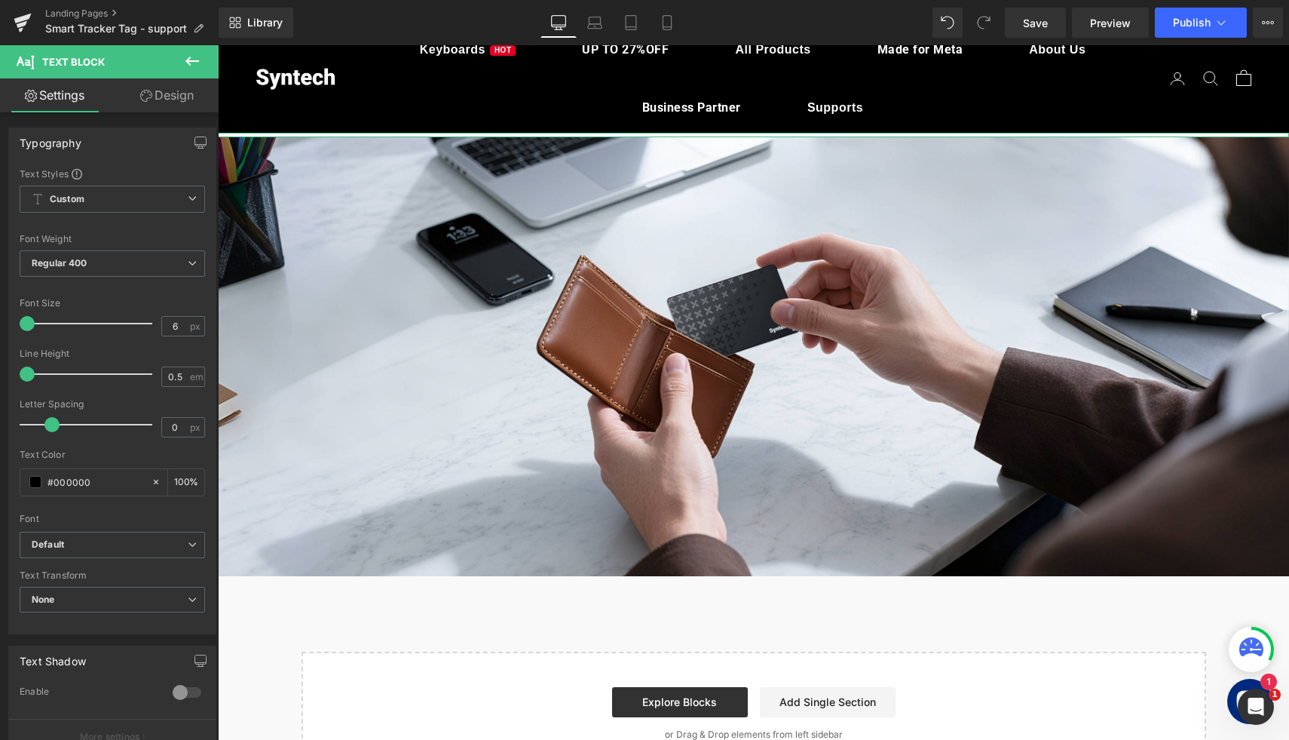
drag, startPoint x: 77, startPoint y: 376, endPoint x: -38, endPoint y: 377, distance: 114.6
click at [0, 377] on html "Text Block You are previewing how the will restyle your page. You can not edit …" at bounding box center [644, 370] width 1289 height 740
drag, startPoint x: 51, startPoint y: 425, endPoint x: 0, endPoint y: 425, distance: 51.3
click at [0, 425] on div "Typography Text Styles Custom Custom Setup Global Style Custom Setup Global Sty…" at bounding box center [112, 375] width 225 height 518
type input "0.5"
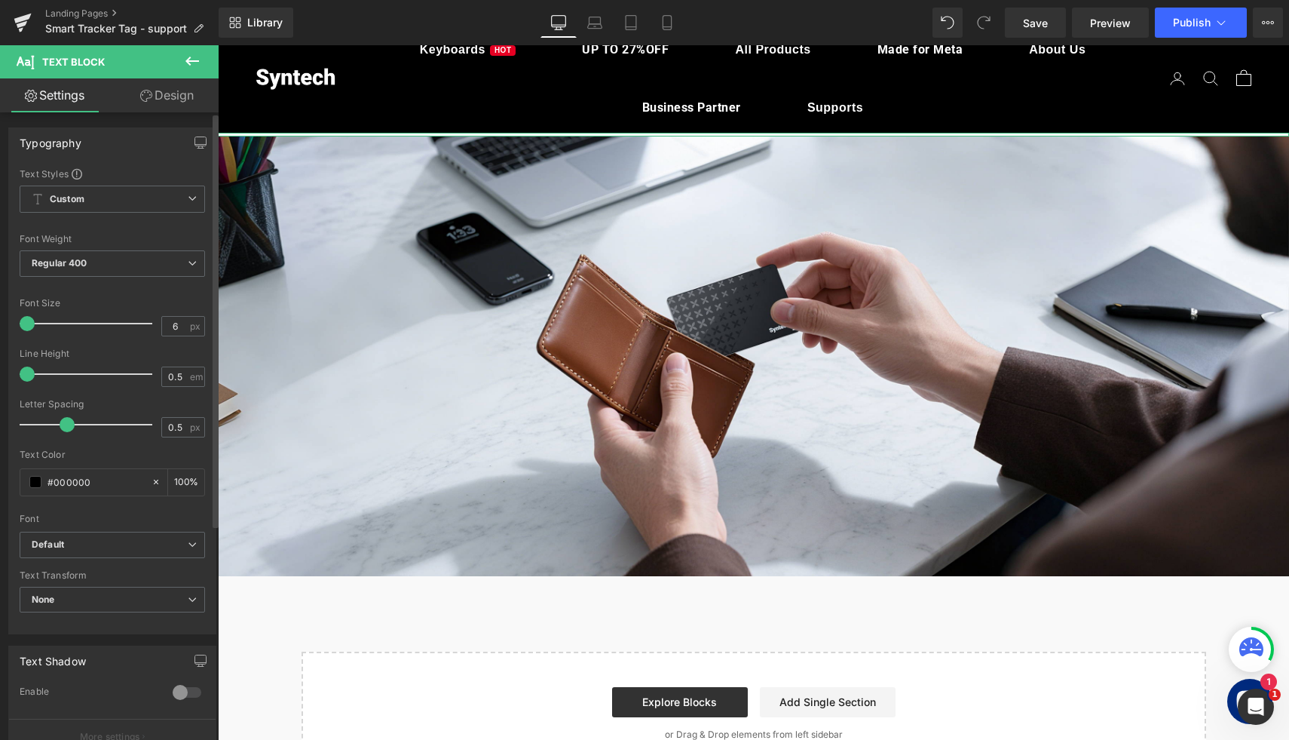
drag, startPoint x: 29, startPoint y: 429, endPoint x: 65, endPoint y: 428, distance: 36.2
click at [65, 428] on span at bounding box center [67, 424] width 15 height 15
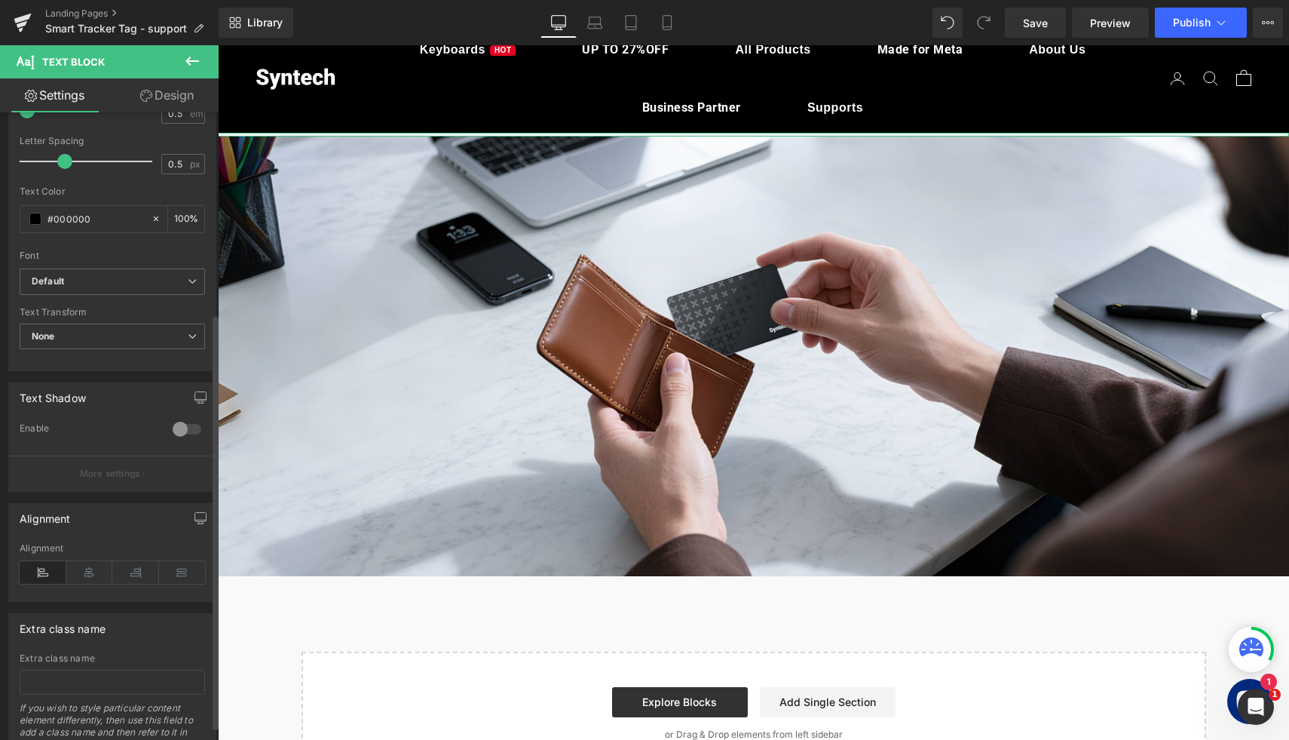
scroll to position [326, 0]
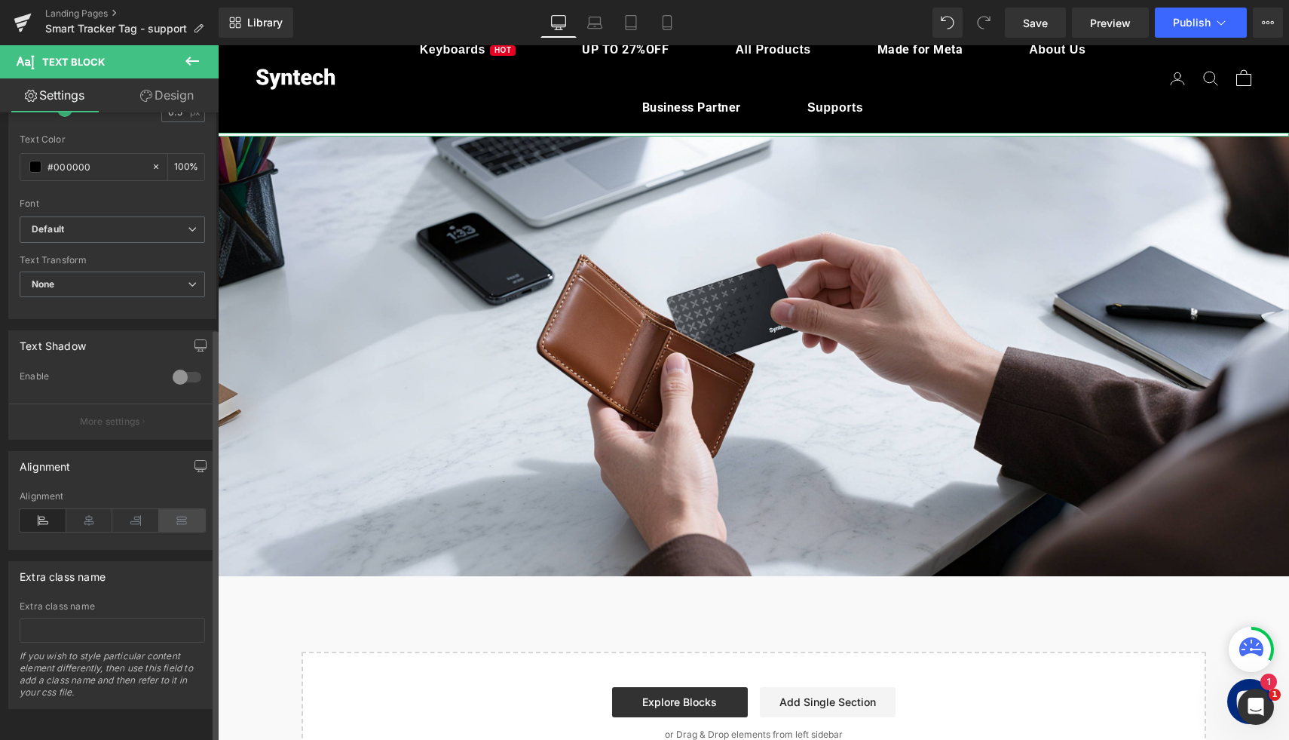
click at [168, 517] on icon at bounding box center [182, 520] width 47 height 23
click at [100, 515] on icon at bounding box center [89, 520] width 47 height 23
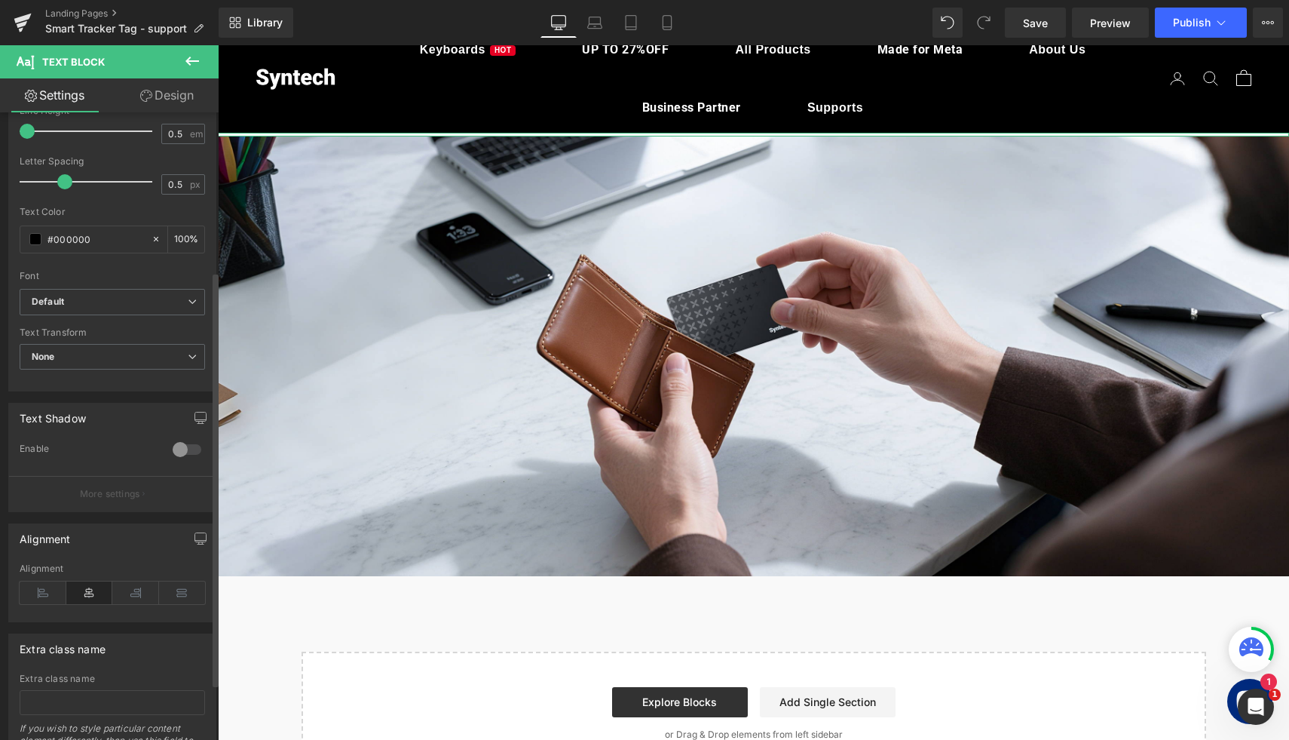
scroll to position [0, 0]
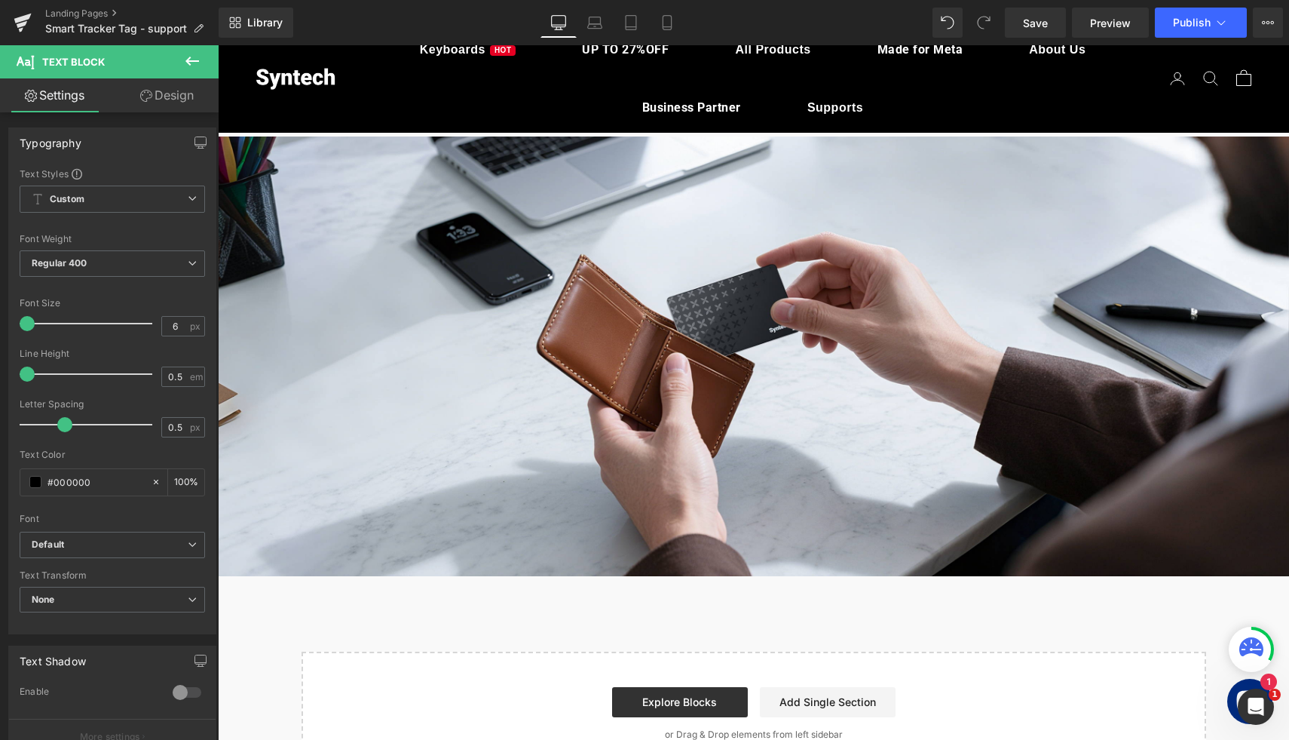
click at [202, 63] on button at bounding box center [192, 61] width 53 height 33
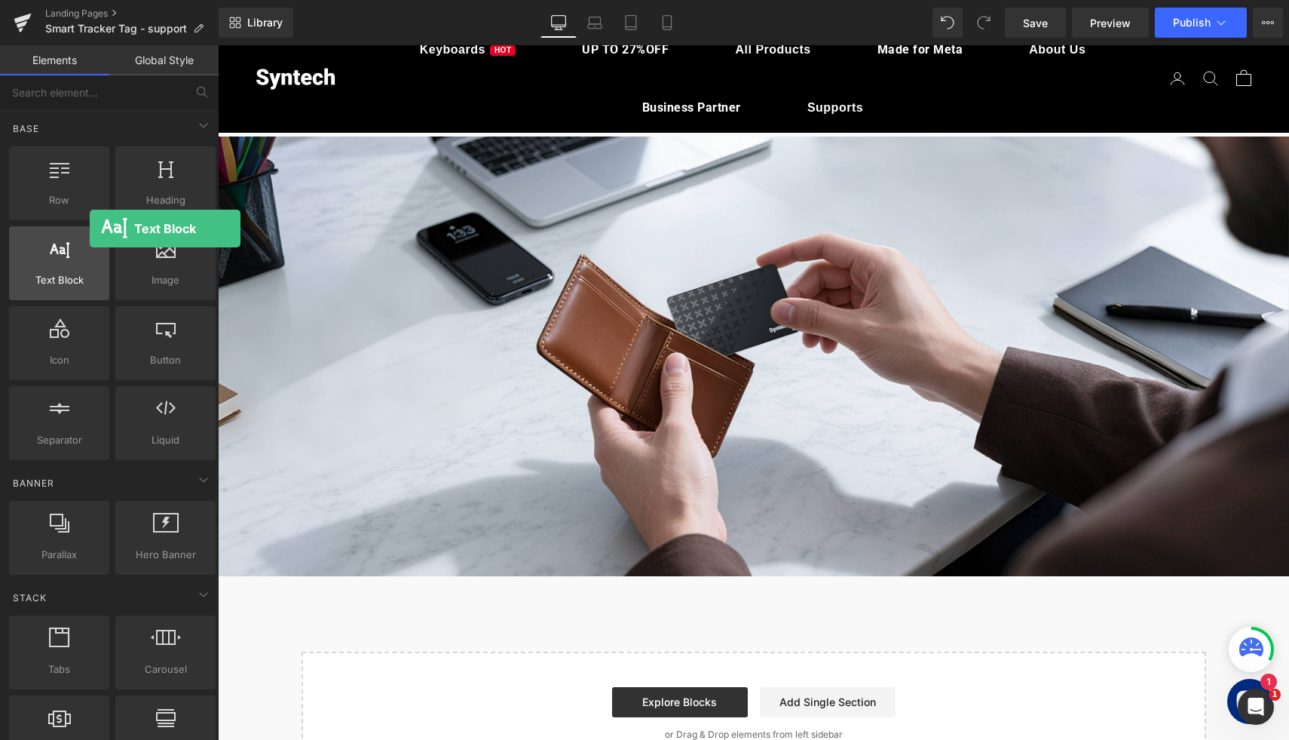
click at [90, 277] on span "Text Block" at bounding box center [59, 280] width 91 height 16
click at [97, 238] on icon at bounding box center [99, 236] width 11 height 11
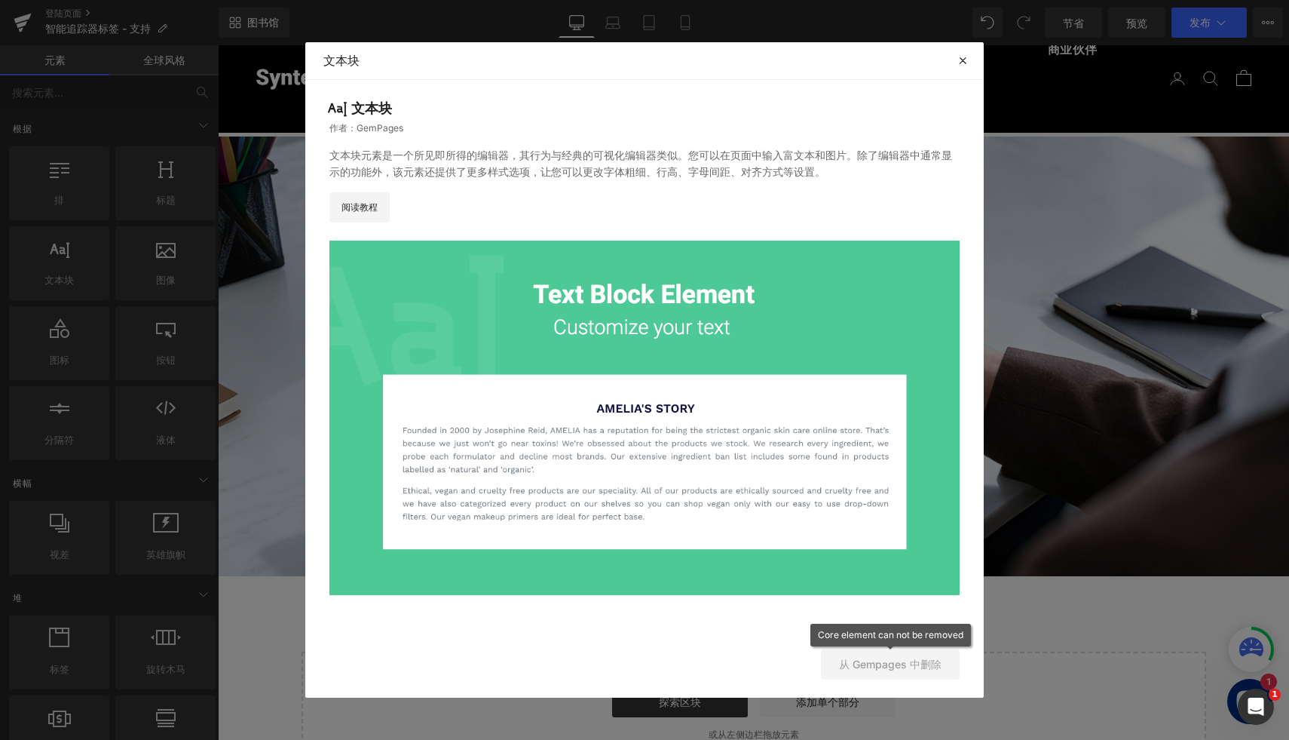
click at [898, 664] on font "从 Gempages 中删除" at bounding box center [890, 664] width 103 height 13
click at [963, 66] on icon at bounding box center [963, 61] width 14 height 14
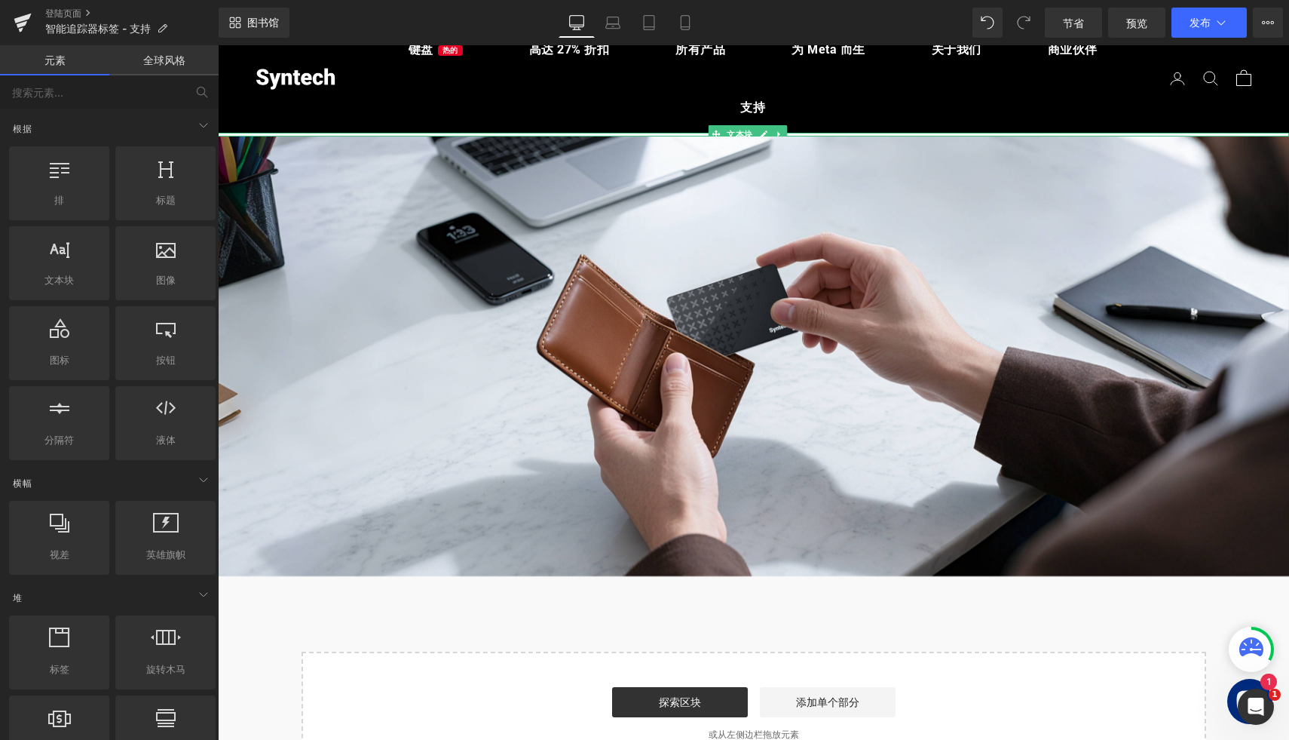
click at [363, 133] on div at bounding box center [753, 135] width 1071 height 4
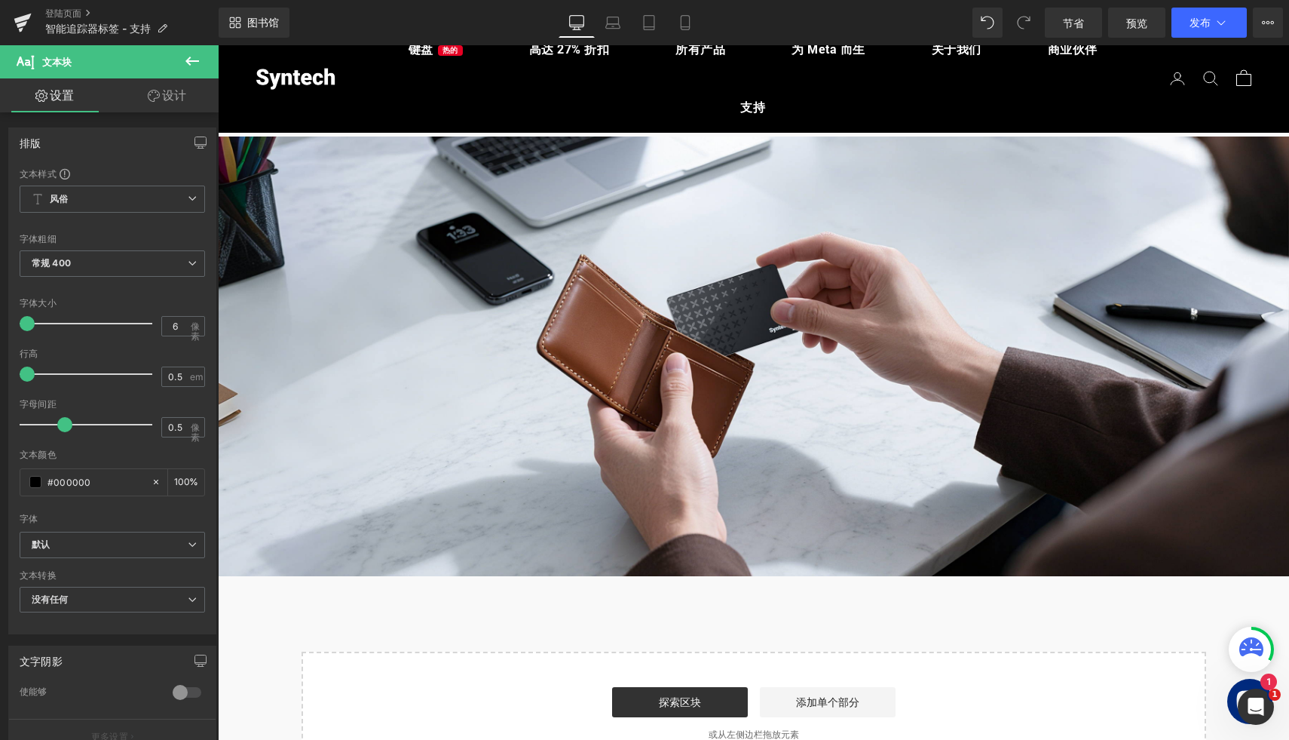
click at [190, 59] on icon at bounding box center [192, 61] width 18 height 18
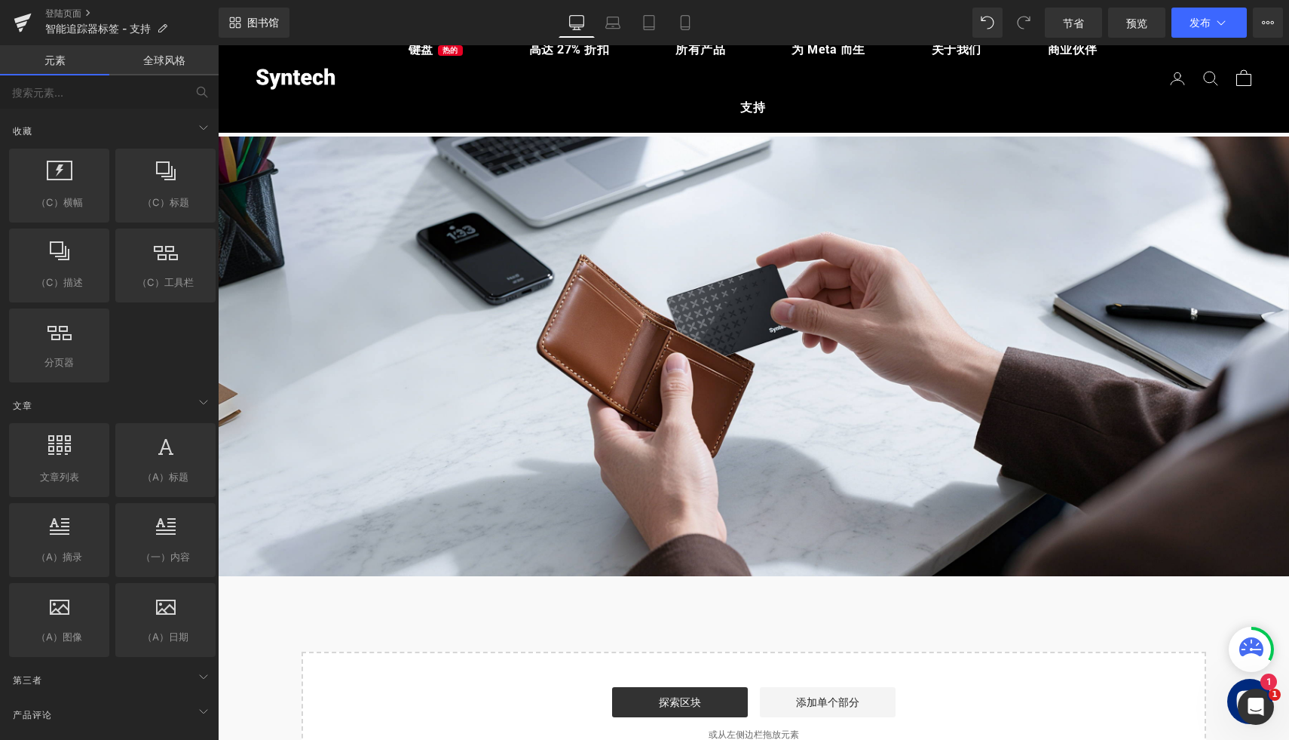
scroll to position [2695, 0]
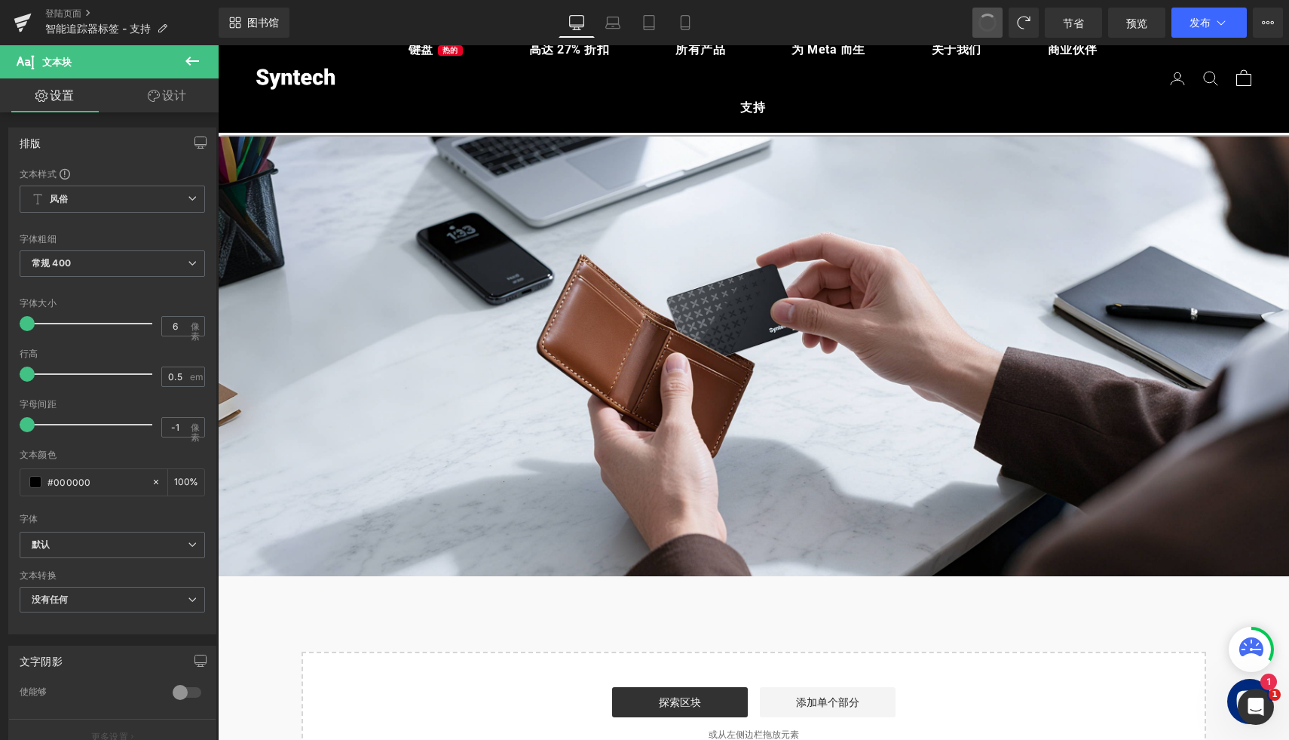
type input "0"
type input "1.65"
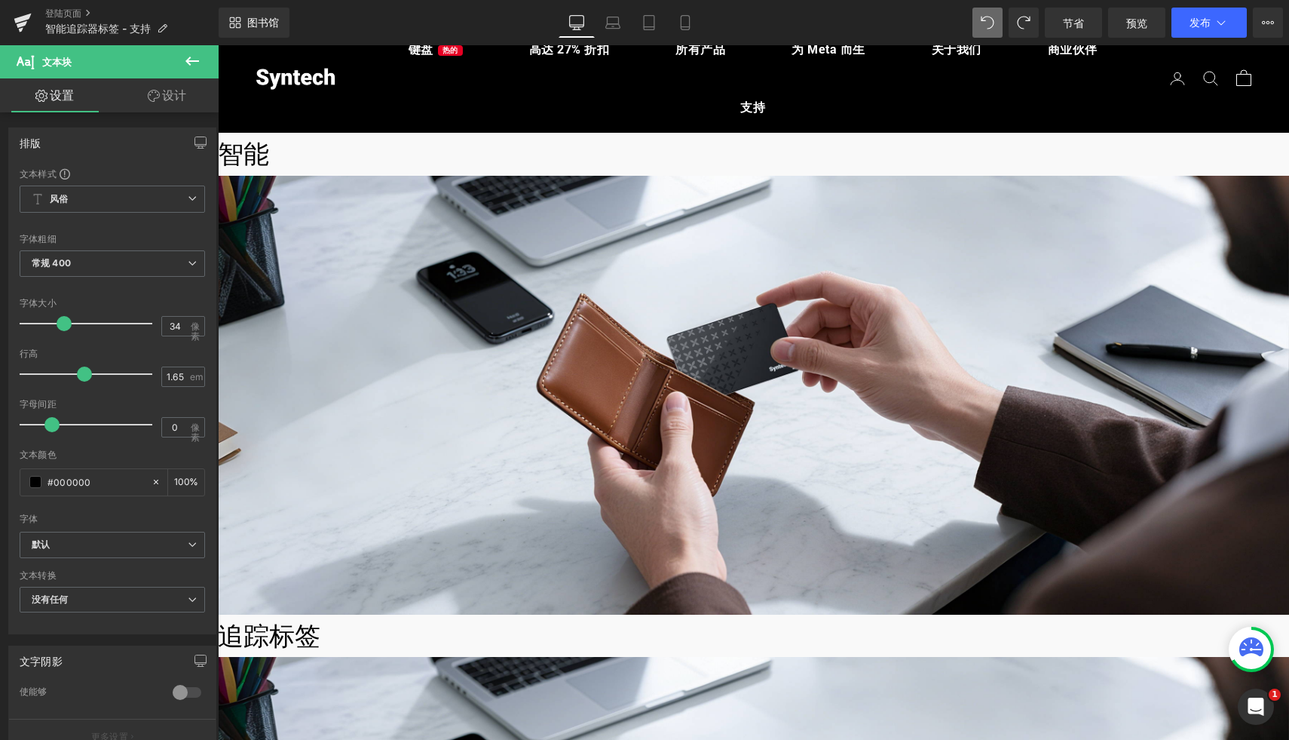
type input "32"
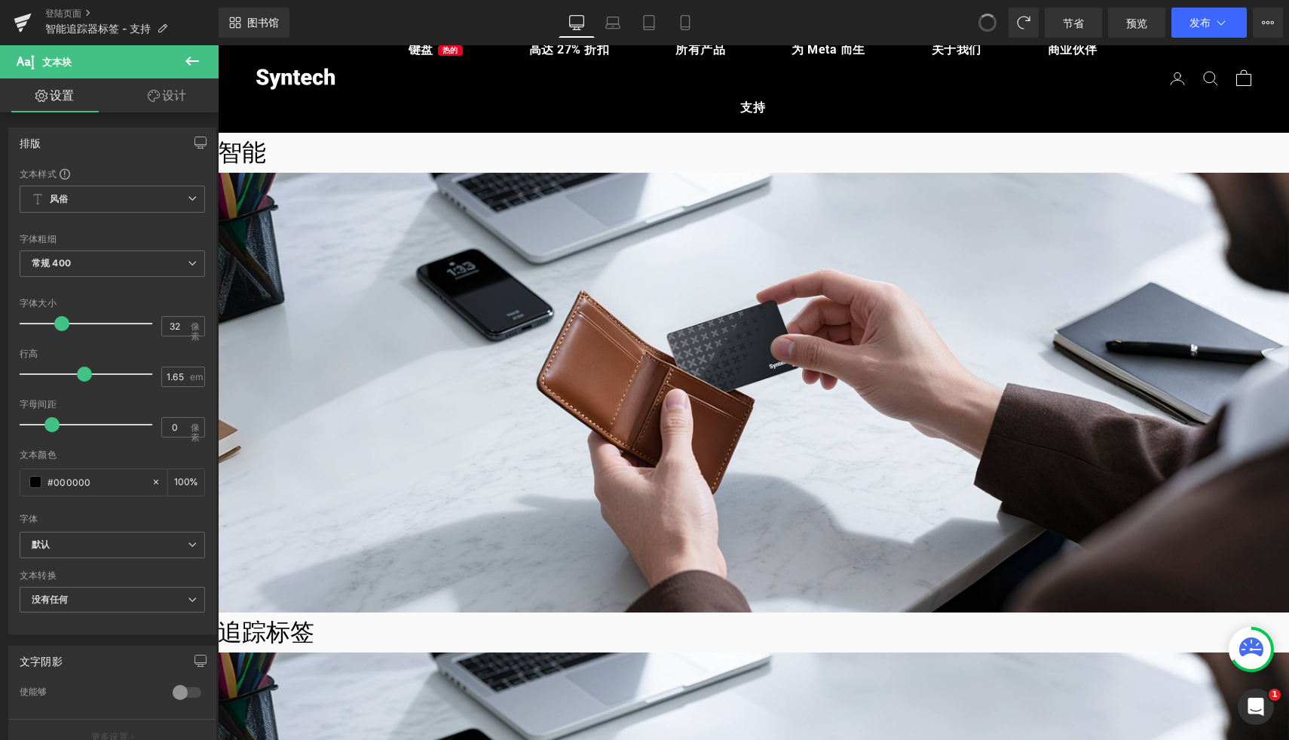
click at [987, 28] on span at bounding box center [987, 22] width 23 height 23
click at [987, 28] on icon at bounding box center [988, 23] width 14 height 14
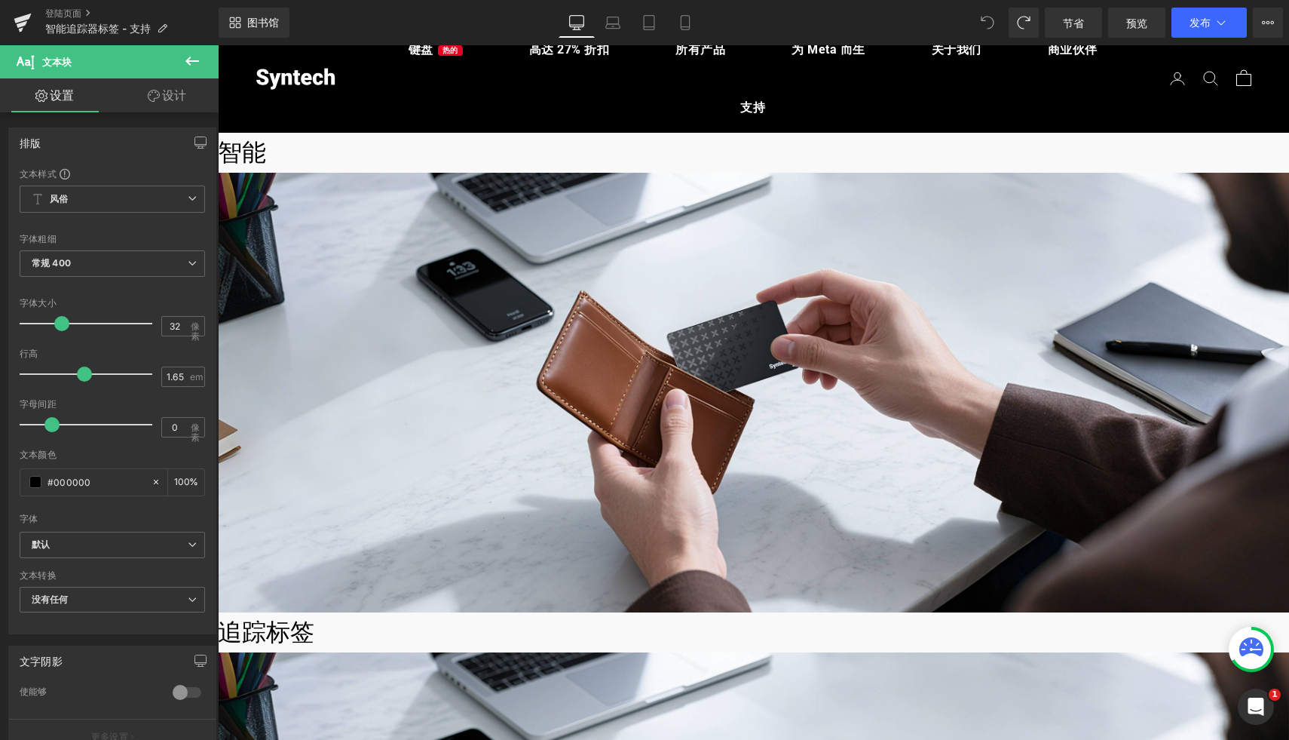
click at [987, 28] on icon at bounding box center [988, 23] width 14 height 14
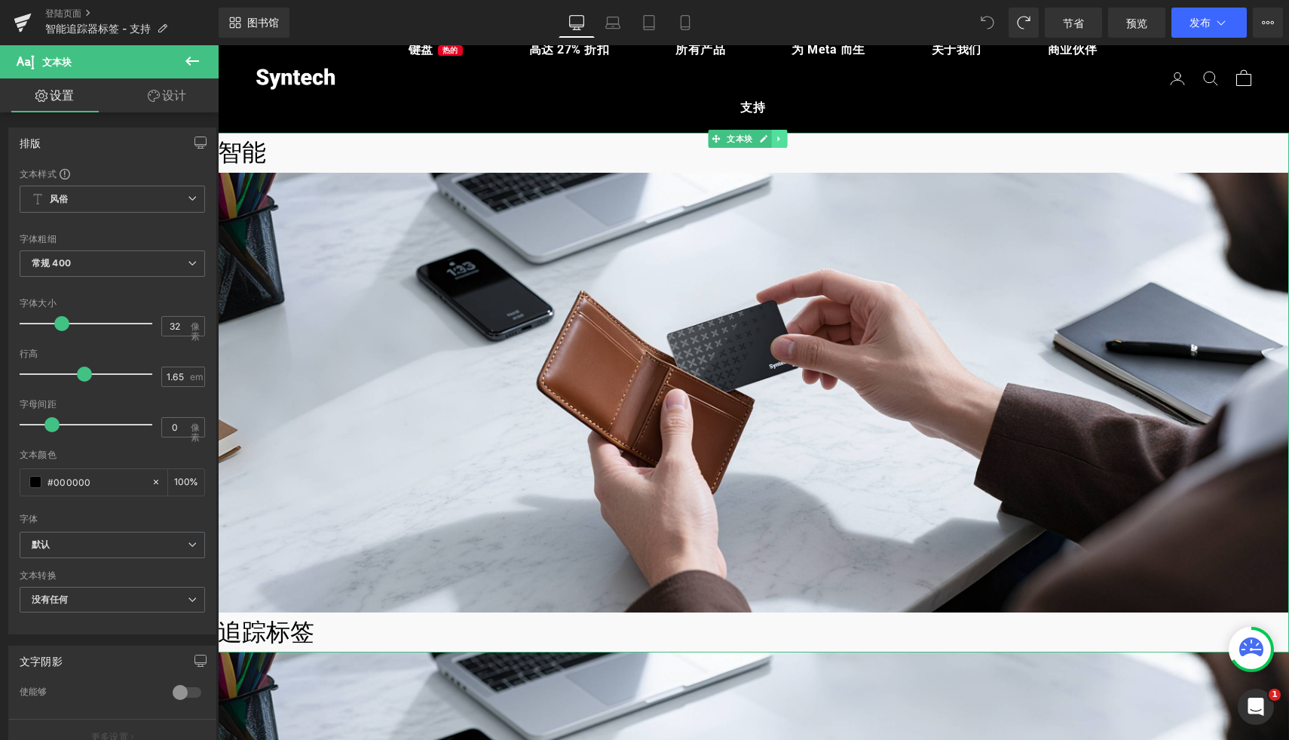
click at [783, 136] on icon at bounding box center [779, 138] width 8 height 9
click at [788, 139] on icon at bounding box center [787, 139] width 8 height 8
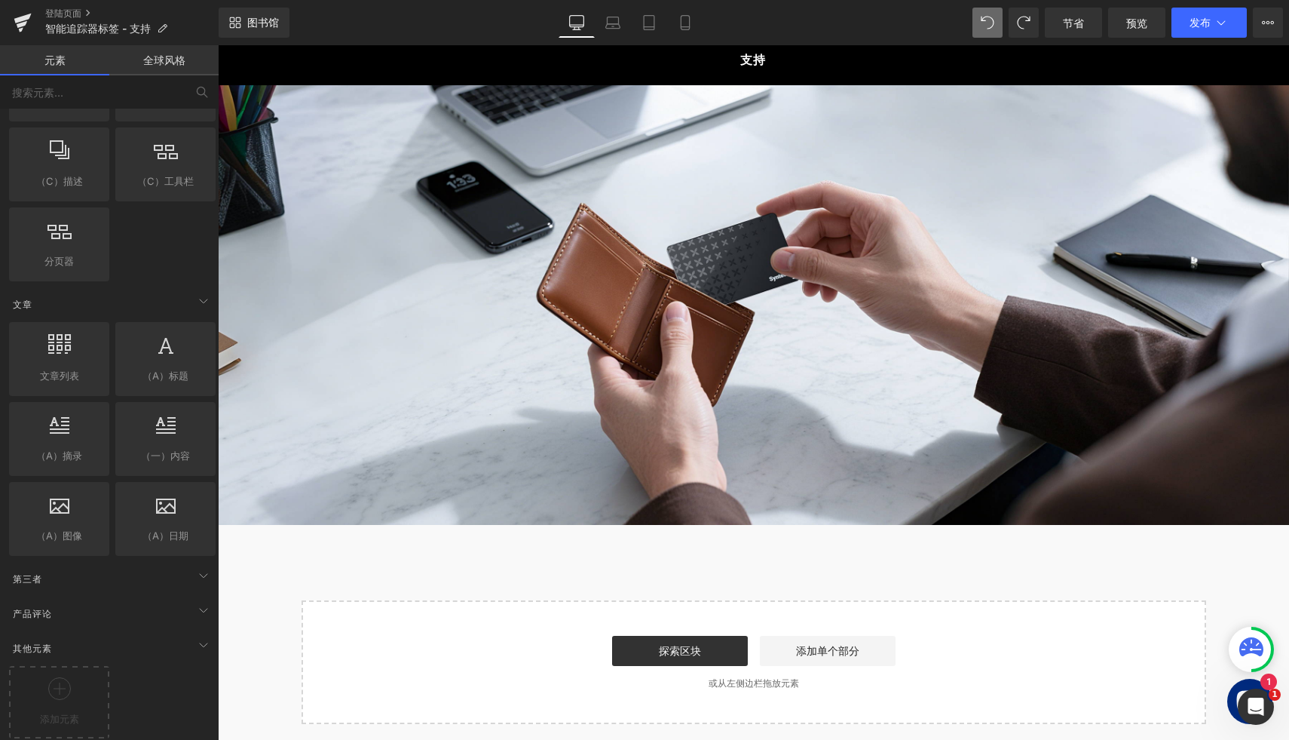
scroll to position [0, 0]
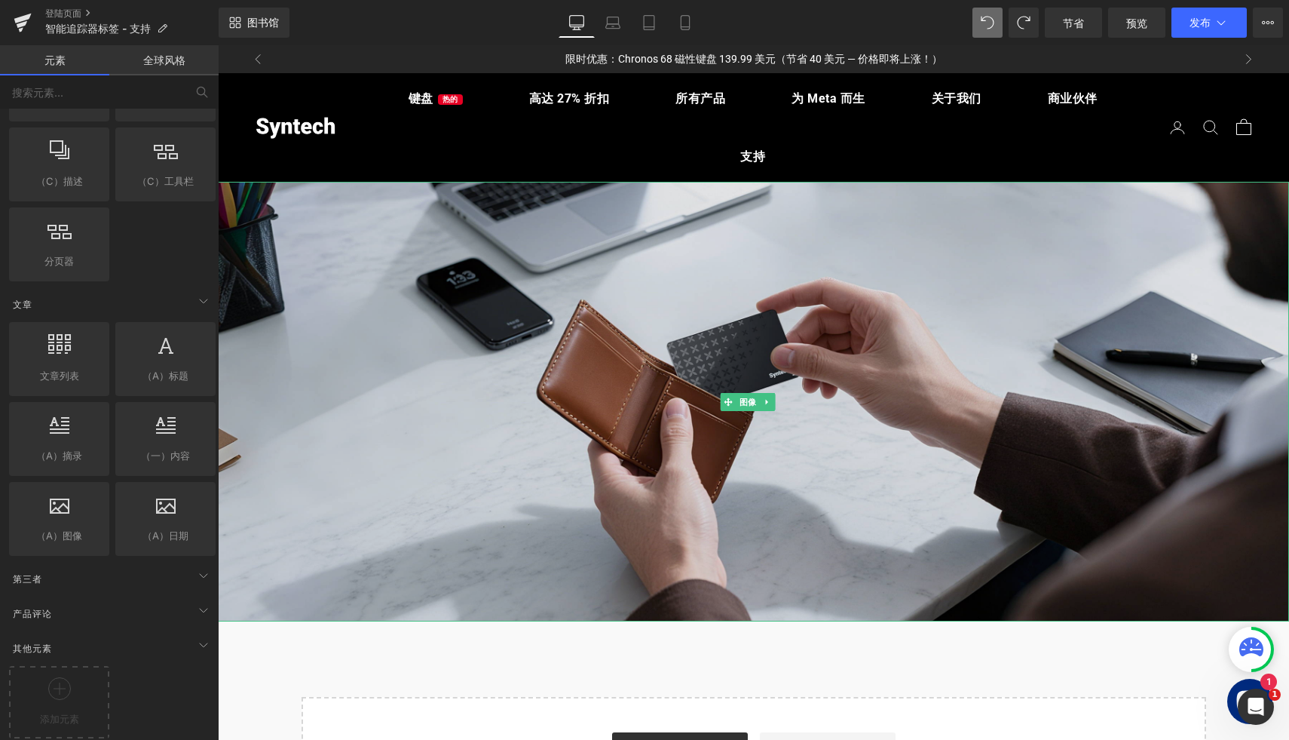
click at [687, 504] on img at bounding box center [753, 402] width 1071 height 440
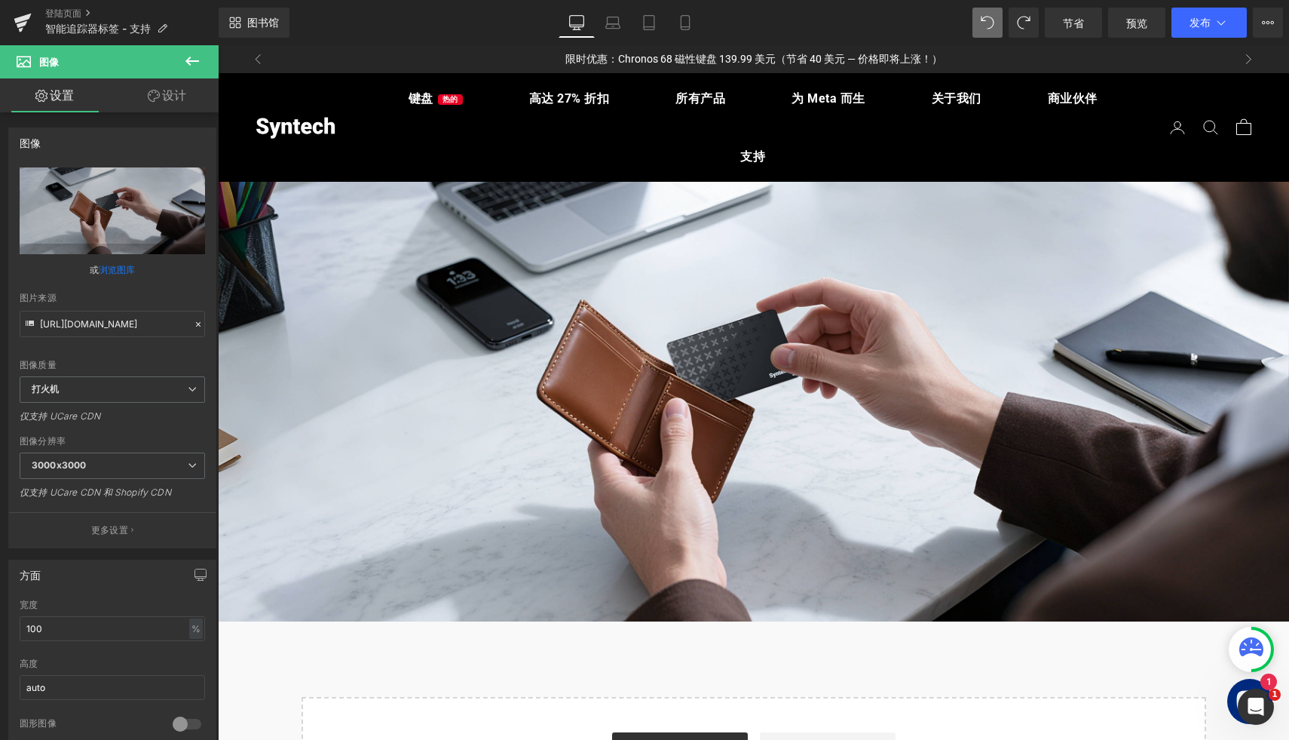
click at [192, 54] on icon at bounding box center [192, 61] width 18 height 18
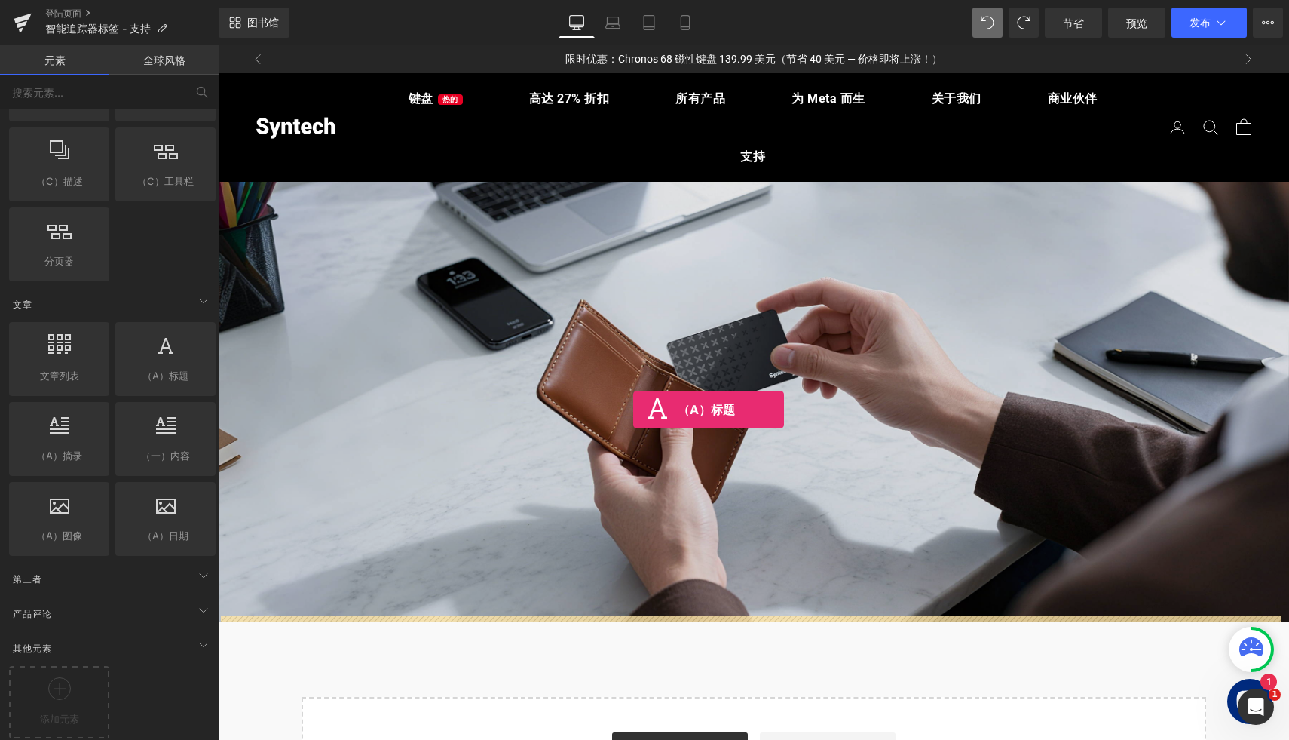
drag, startPoint x: 382, startPoint y: 402, endPoint x: 635, endPoint y: 412, distance: 252.8
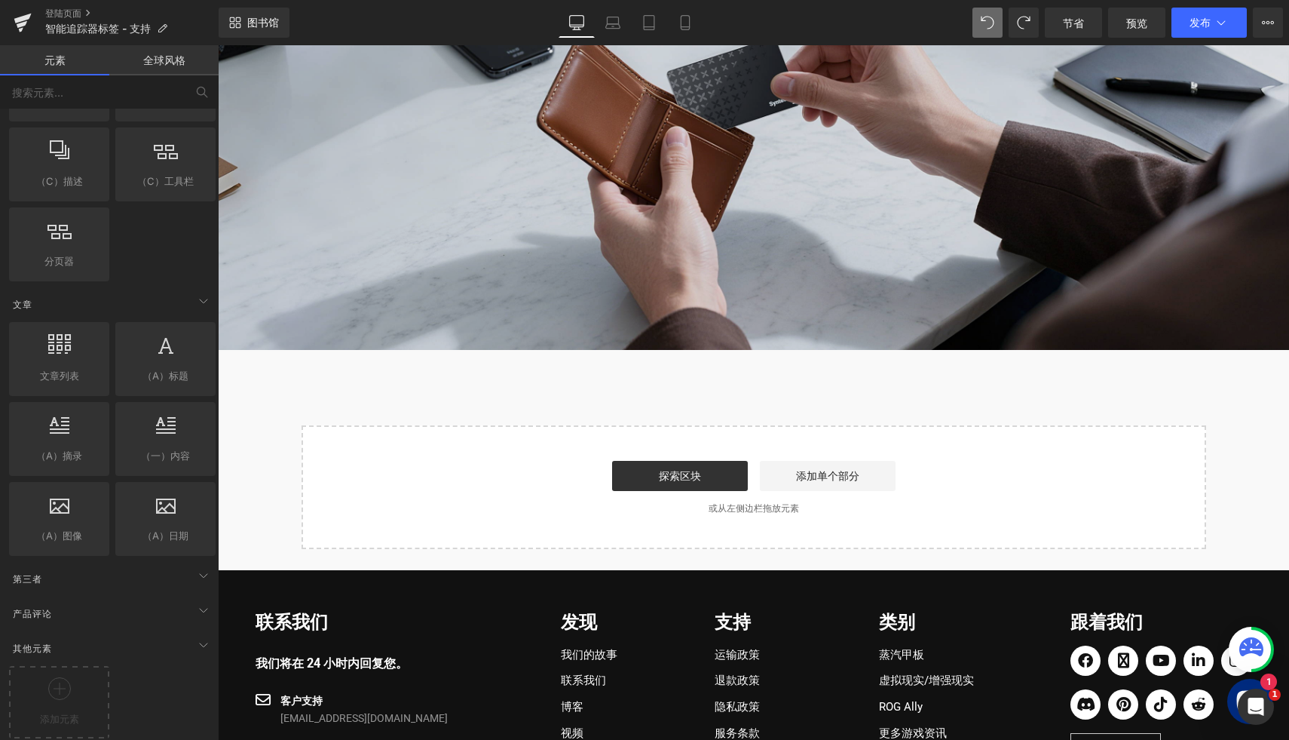
scroll to position [277, 0]
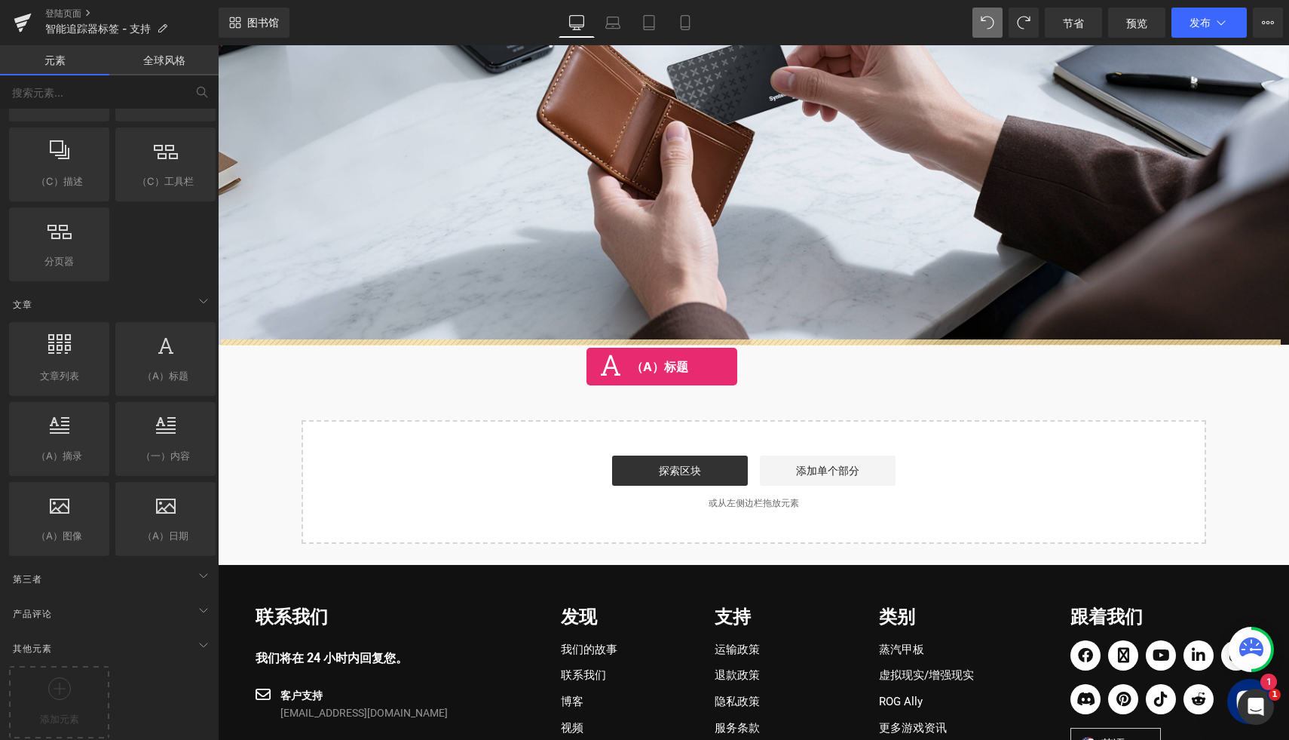
drag, startPoint x: 387, startPoint y: 401, endPoint x: 587, endPoint y: 366, distance: 202.8
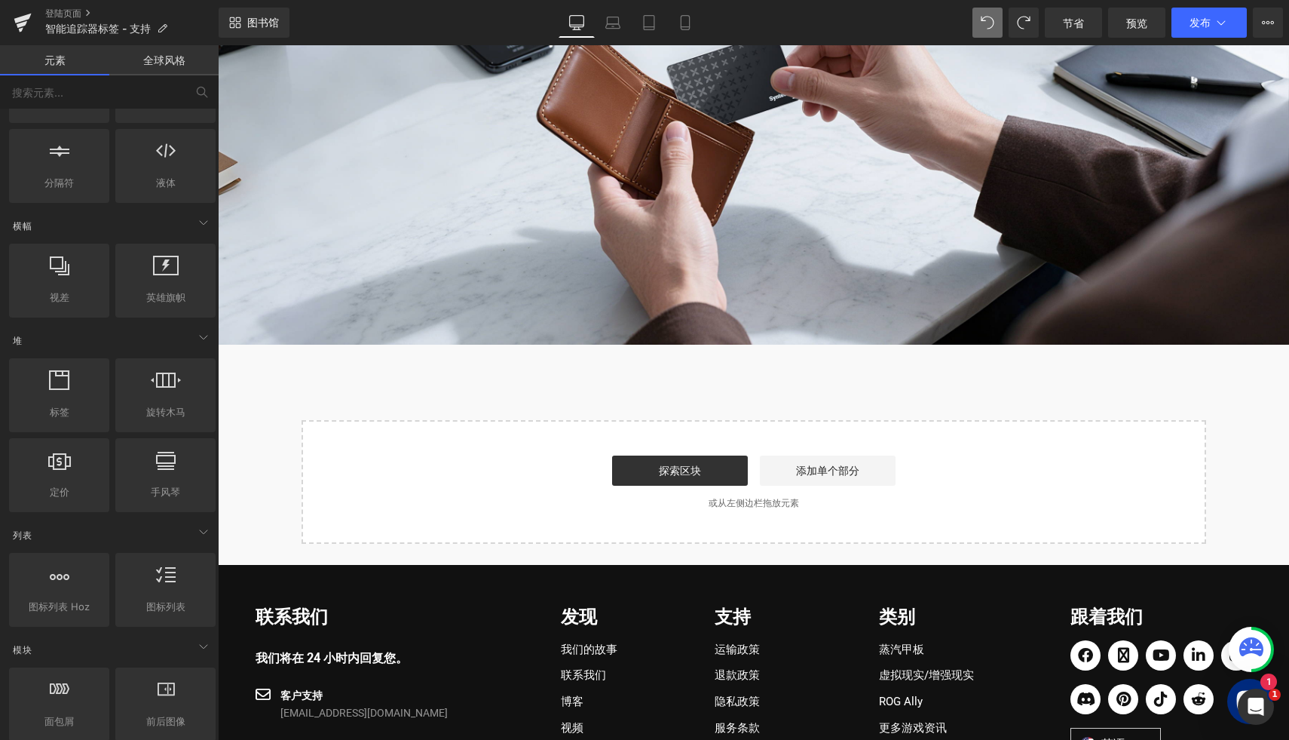
scroll to position [0, 0]
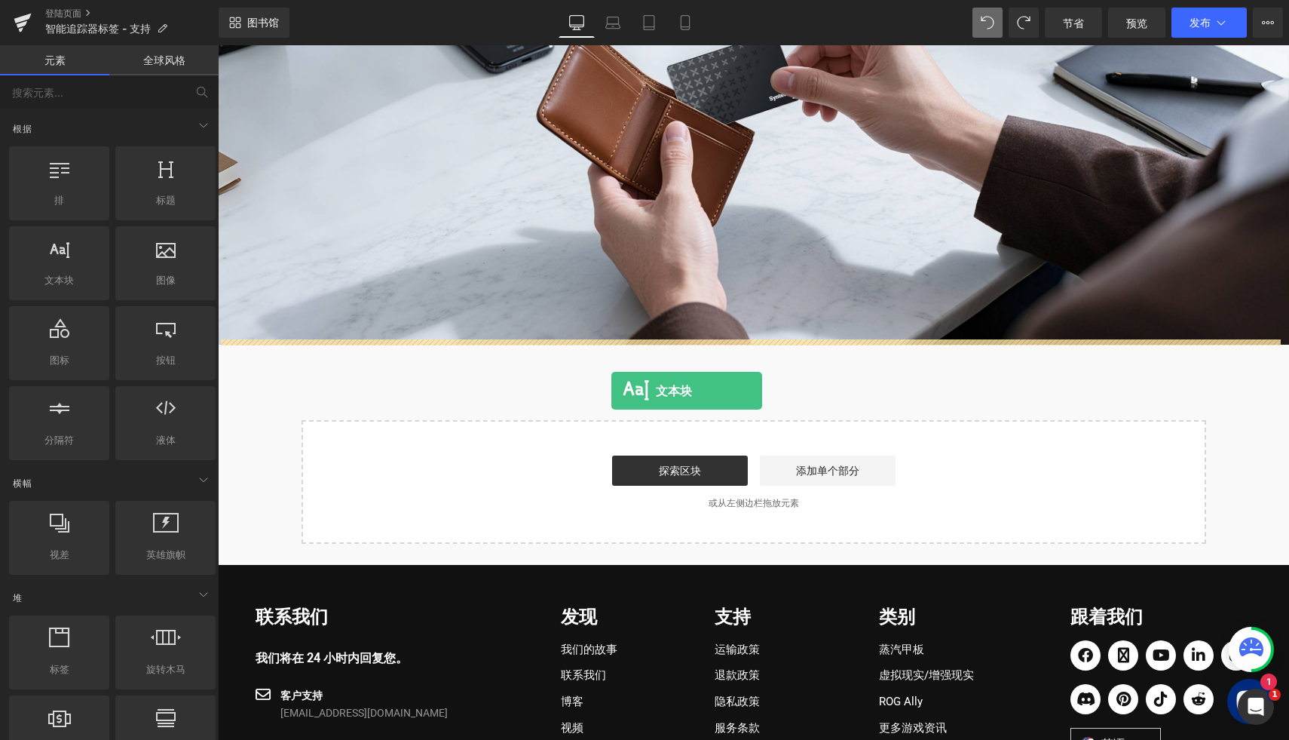
drag, startPoint x: 281, startPoint y: 320, endPoint x: 612, endPoint y: 391, distance: 338.7
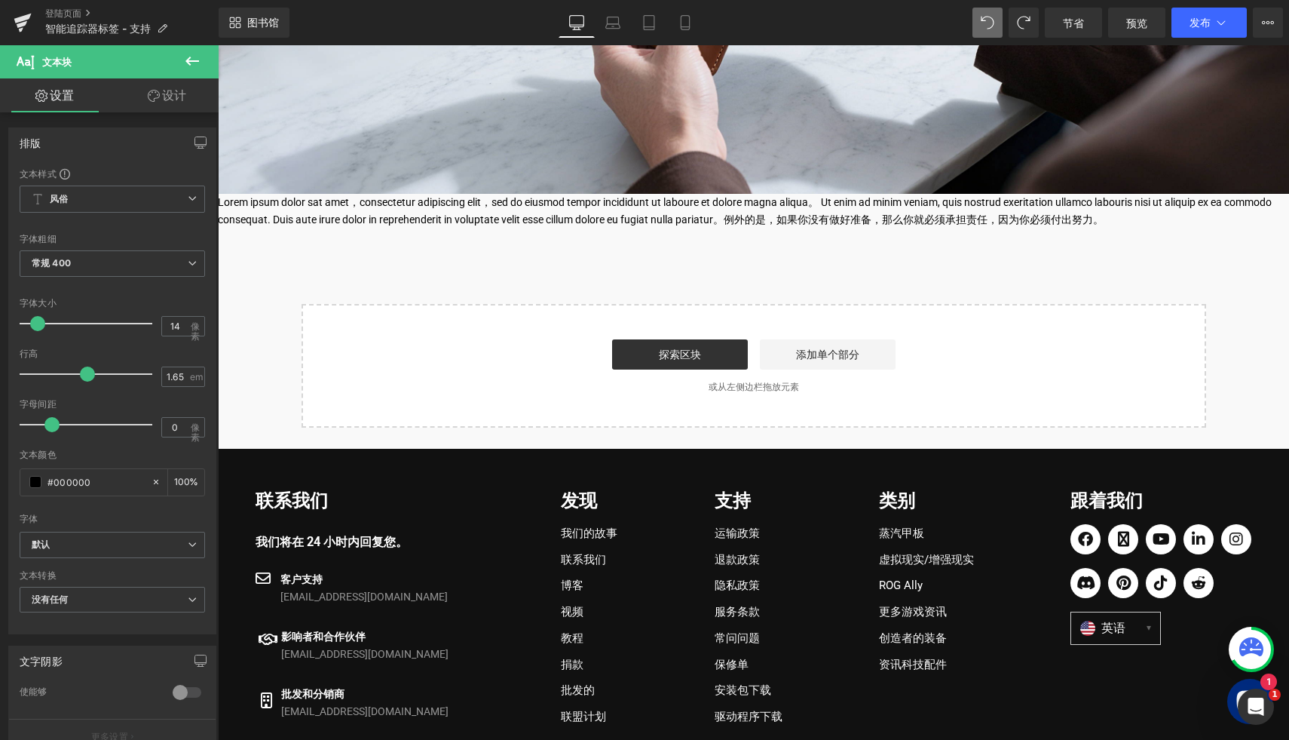
scroll to position [439, 0]
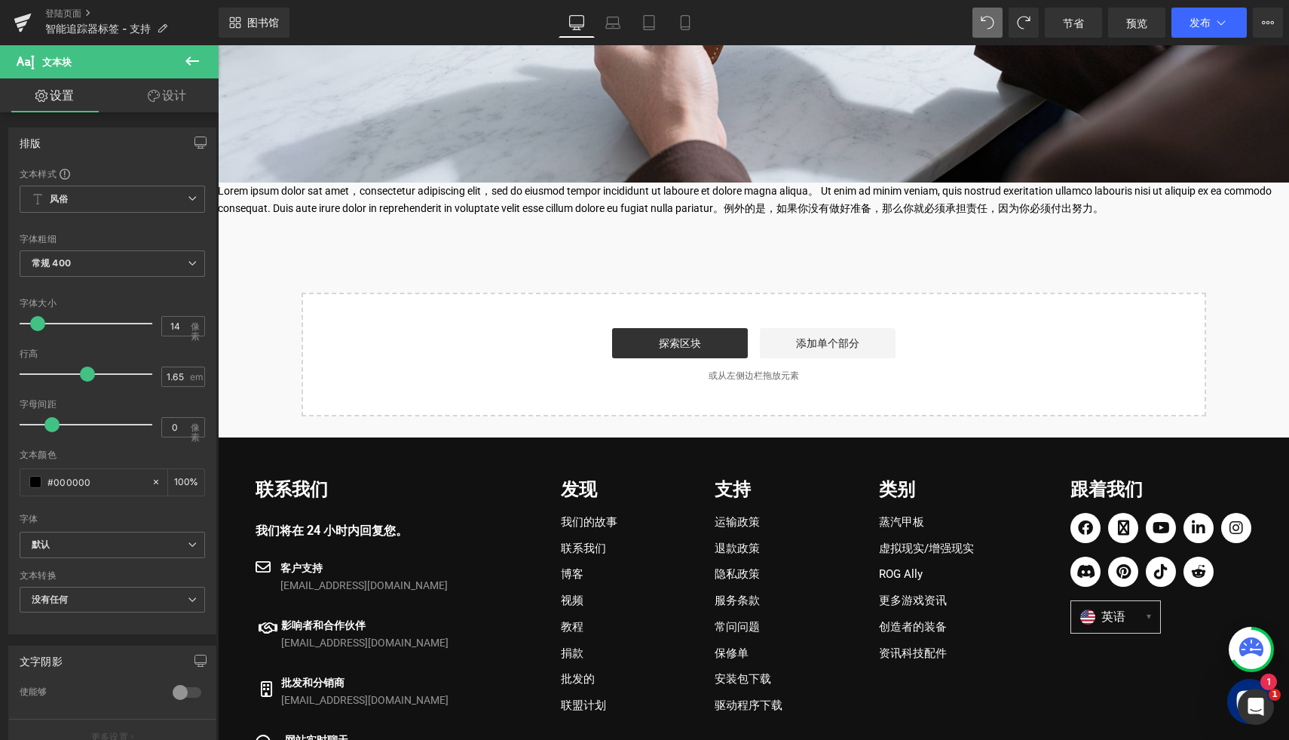
click at [636, 195] on p "Lorem ipsum dolor sat amet，consectetur adipiscing elit，sed do eiusmod tempor in…" at bounding box center [753, 199] width 1071 height 35
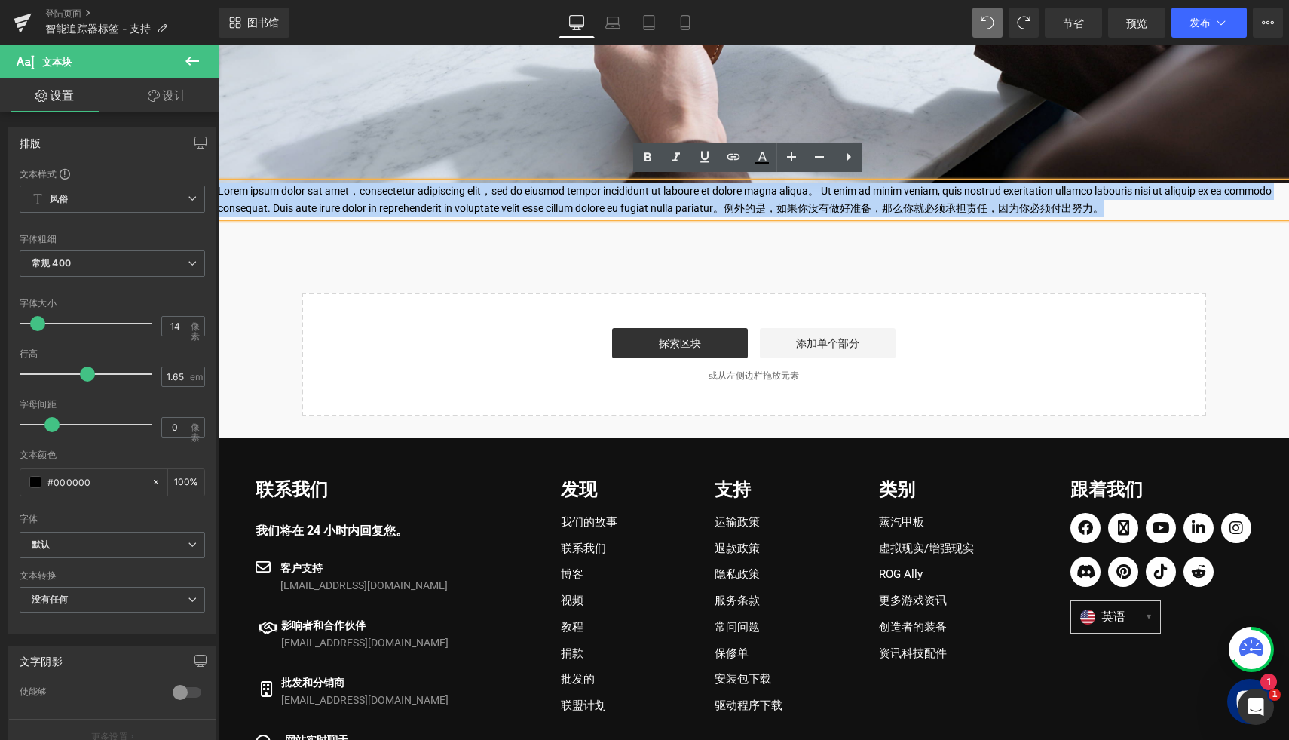
drag, startPoint x: 1162, startPoint y: 201, endPoint x: 139, endPoint y: 170, distance: 1023.7
click at [218, 170] on html "跳至内容 以前的 限时优惠：Chronos 68 磁性键盘 139.99 美元（节省 40 美元 — 价格即将上涨！） 首次购买可享九折优惠。优惠码：UNLE…" at bounding box center [753, 254] width 1071 height 1297
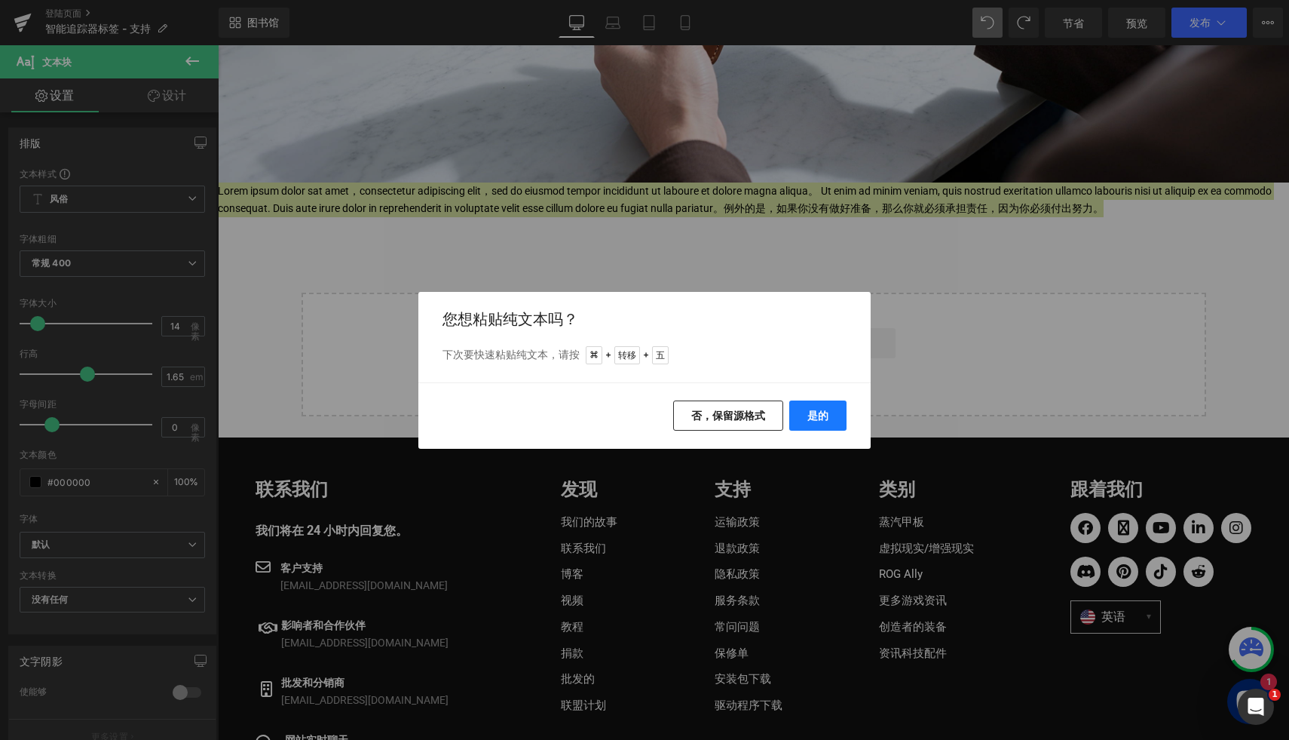
click at [808, 415] on font "是的" at bounding box center [818, 415] width 21 height 13
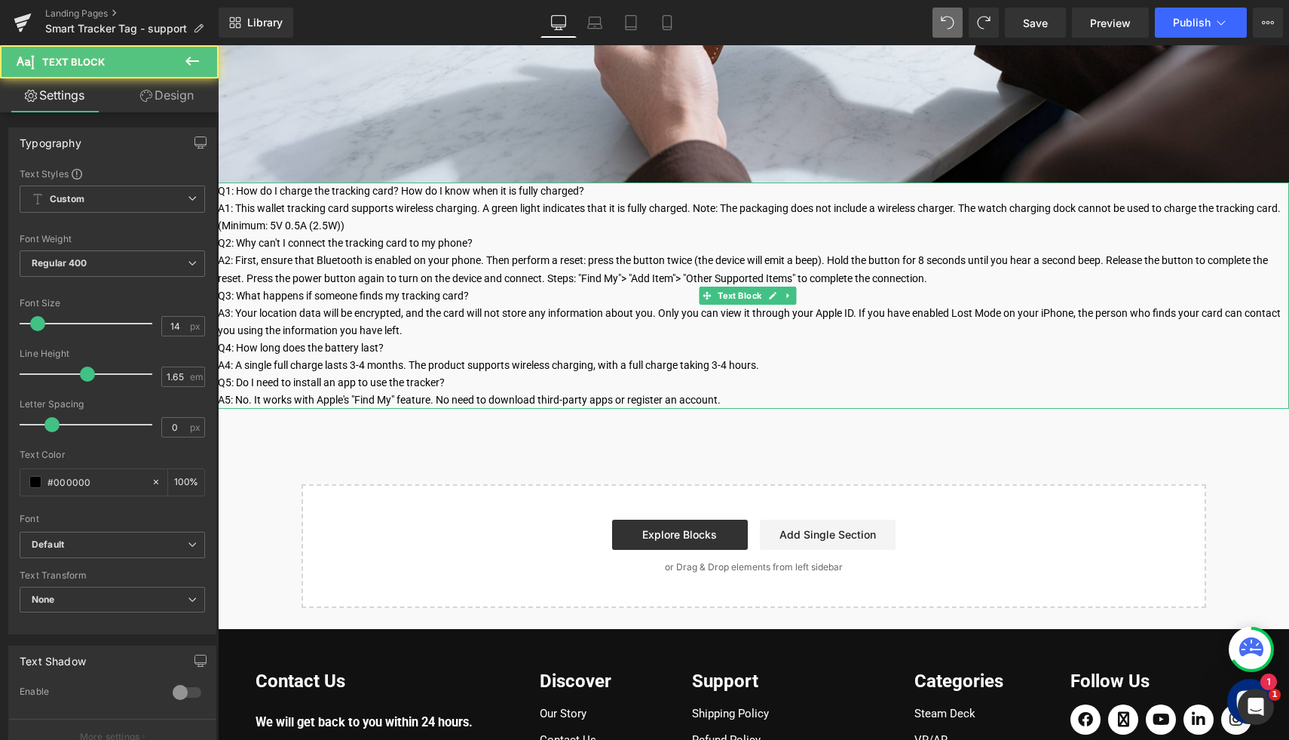
click at [666, 392] on p "A5: No. It works with Apple's "Find My" feature. No need to download third-part…" at bounding box center [753, 399] width 1071 height 17
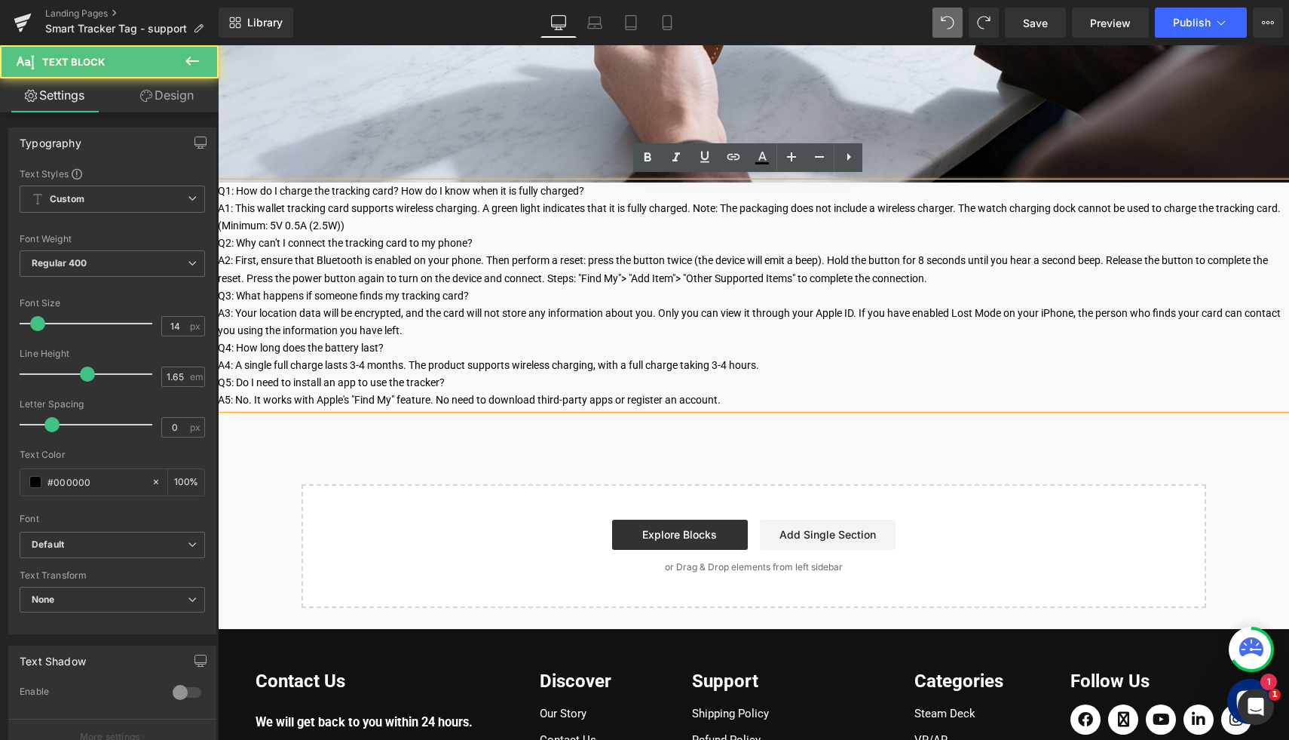
click at [437, 474] on div "Image Q1: How do I charge the tracking card? How do I know when it is fully cha…" at bounding box center [753, 175] width 1071 height 865
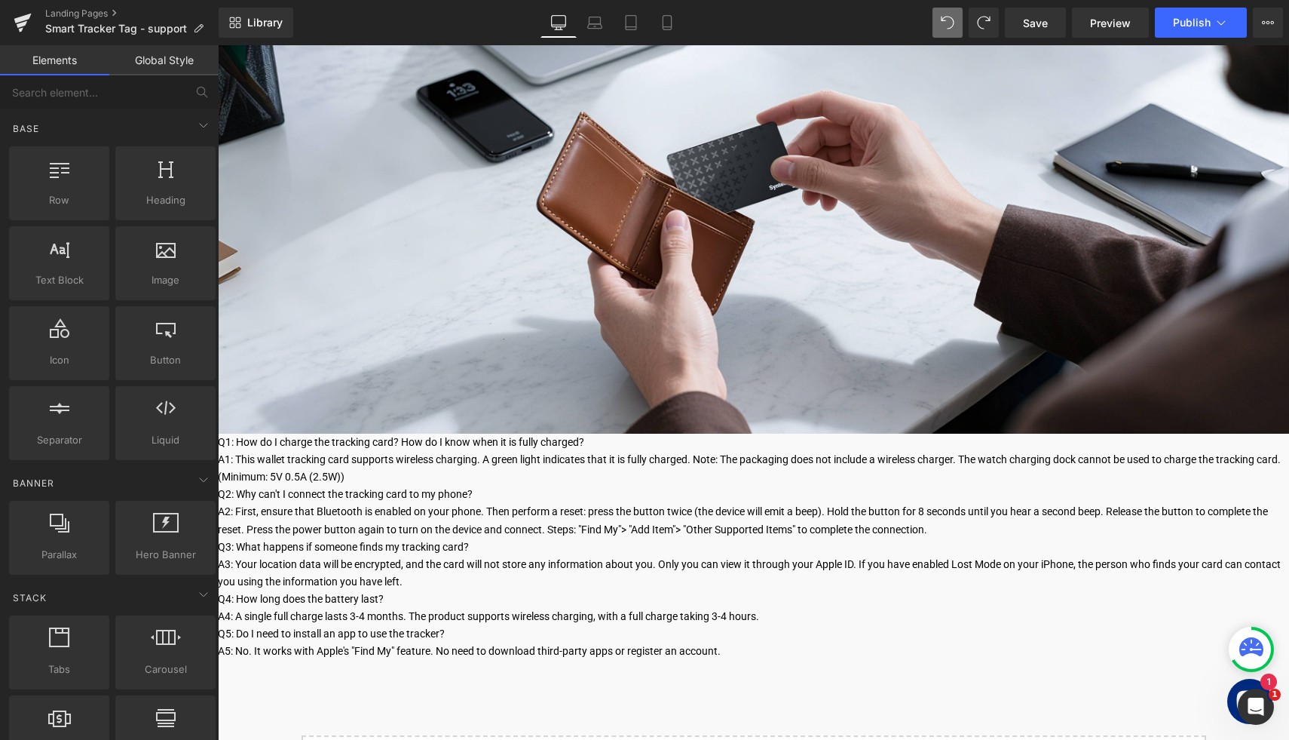
scroll to position [185, 0]
